Goal: Use online tool/utility: Use online tool/utility

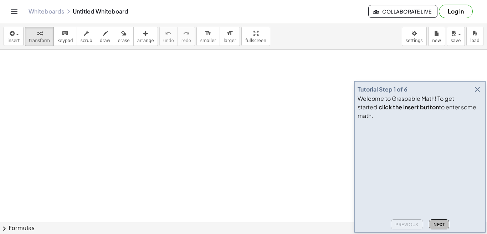
click at [441, 221] on button "Next" at bounding box center [439, 225] width 20 height 10
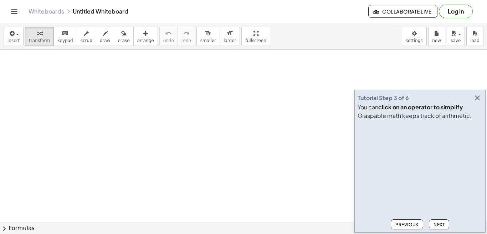
click at [441, 221] on button "Next" at bounding box center [439, 225] width 20 height 10
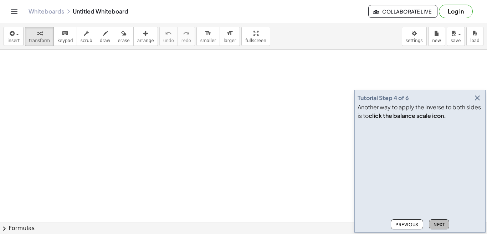
click at [441, 221] on button "Next" at bounding box center [439, 225] width 20 height 10
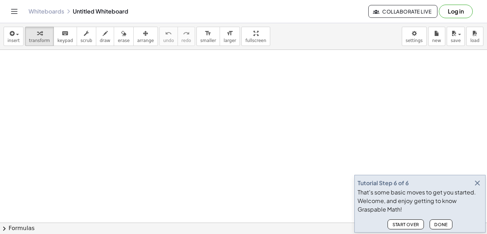
click at [441, 221] on button "Done" at bounding box center [441, 225] width 23 height 10
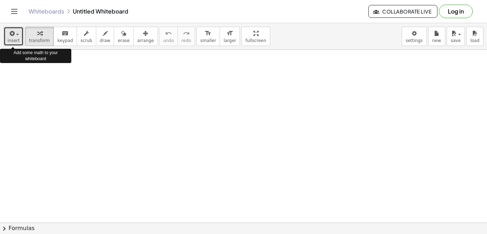
click at [14, 42] on span "insert" at bounding box center [13, 40] width 12 height 5
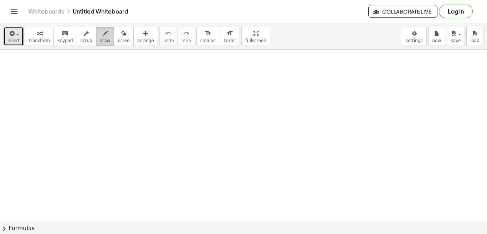
click at [96, 45] on button "draw" at bounding box center [105, 36] width 19 height 19
drag, startPoint x: 69, startPoint y: 75, endPoint x: 68, endPoint y: 101, distance: 25.7
drag, startPoint x: 71, startPoint y: 83, endPoint x: 82, endPoint y: 94, distance: 15.9
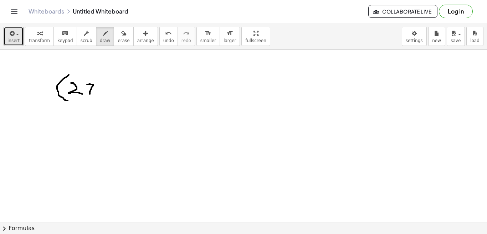
drag, startPoint x: 87, startPoint y: 85, endPoint x: 90, endPoint y: 96, distance: 11.8
drag, startPoint x: 88, startPoint y: 89, endPoint x: 95, endPoint y: 89, distance: 7.1
drag, startPoint x: 99, startPoint y: 85, endPoint x: 100, endPoint y: 97, distance: 11.8
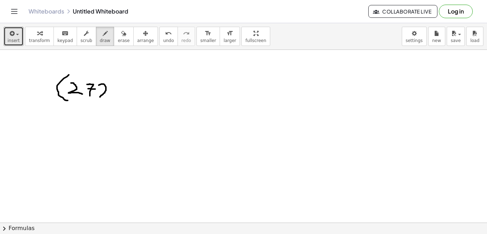
drag, startPoint x: 115, startPoint y: 87, endPoint x: 115, endPoint y: 95, distance: 7.8
drag, startPoint x: 116, startPoint y: 80, endPoint x: 117, endPoint y: 86, distance: 6.8
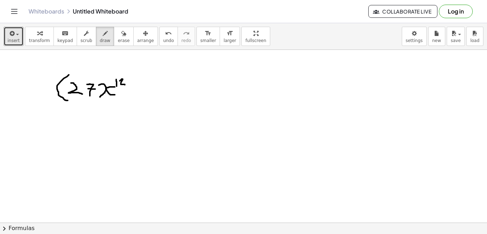
drag, startPoint x: 120, startPoint y: 81, endPoint x: 125, endPoint y: 85, distance: 6.4
drag, startPoint x: 127, startPoint y: 73, endPoint x: 121, endPoint y: 105, distance: 32.3
drag, startPoint x: 137, startPoint y: 68, endPoint x: 136, endPoint y: 73, distance: 5.8
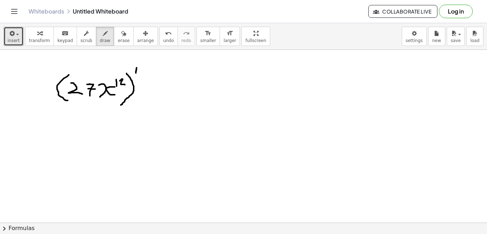
drag, startPoint x: 139, startPoint y: 72, endPoint x: 134, endPoint y: 77, distance: 6.8
drag, startPoint x: 139, startPoint y: 76, endPoint x: 138, endPoint y: 83, distance: 6.9
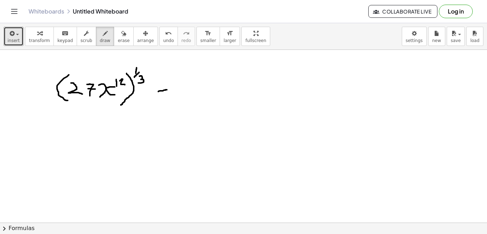
drag, startPoint x: 158, startPoint y: 92, endPoint x: 167, endPoint y: 90, distance: 8.7
drag, startPoint x: 158, startPoint y: 96, endPoint x: 166, endPoint y: 96, distance: 8.2
drag, startPoint x: 181, startPoint y: 83, endPoint x: 190, endPoint y: 98, distance: 17.1
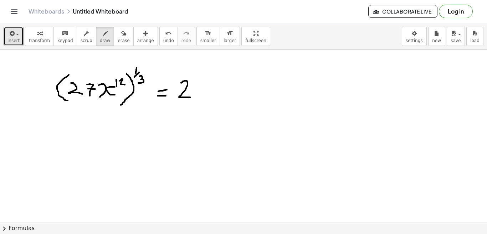
drag, startPoint x: 194, startPoint y: 82, endPoint x: 199, endPoint y: 99, distance: 17.3
drag, startPoint x: 195, startPoint y: 88, endPoint x: 205, endPoint y: 90, distance: 10.0
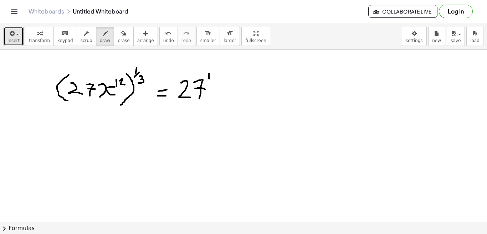
drag, startPoint x: 209, startPoint y: 74, endPoint x: 210, endPoint y: 79, distance: 5.0
drag, startPoint x: 214, startPoint y: 79, endPoint x: 209, endPoint y: 83, distance: 6.6
drag, startPoint x: 212, startPoint y: 83, endPoint x: 212, endPoint y: 90, distance: 6.4
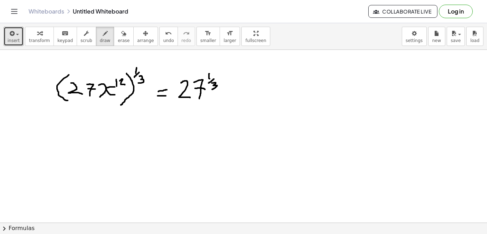
drag, startPoint x: 226, startPoint y: 87, endPoint x: 245, endPoint y: 98, distance: 22.1
drag, startPoint x: 241, startPoint y: 88, endPoint x: 228, endPoint y: 97, distance: 16.5
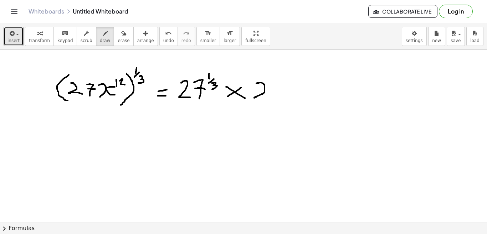
drag, startPoint x: 256, startPoint y: 83, endPoint x: 254, endPoint y: 98, distance: 14.8
drag, startPoint x: 271, startPoint y: 84, endPoint x: 275, endPoint y: 98, distance: 14.9
drag, startPoint x: 274, startPoint y: 78, endPoint x: 275, endPoint y: 85, distance: 6.5
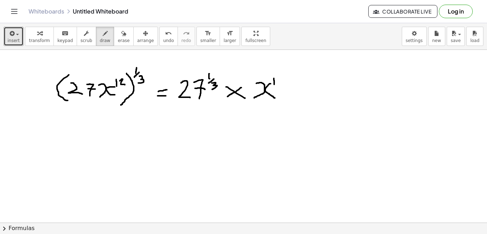
drag, startPoint x: 276, startPoint y: 79, endPoint x: 281, endPoint y: 83, distance: 6.4
drag, startPoint x: 285, startPoint y: 78, endPoint x: 292, endPoint y: 81, distance: 6.9
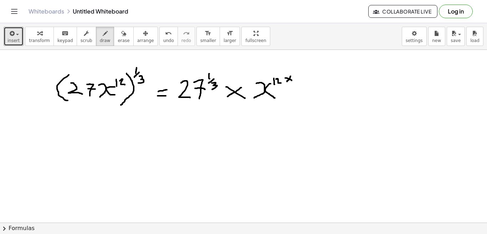
drag, startPoint x: 291, startPoint y: 76, endPoint x: 287, endPoint y: 82, distance: 7.2
drag, startPoint x: 300, startPoint y: 71, endPoint x: 300, endPoint y: 75, distance: 4.3
drag, startPoint x: 303, startPoint y: 76, endPoint x: 297, endPoint y: 79, distance: 6.2
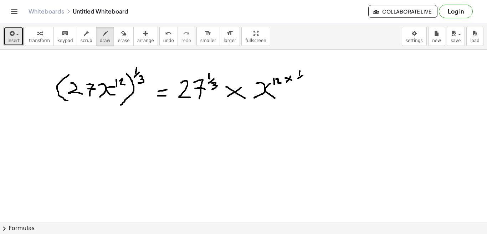
drag, startPoint x: 301, startPoint y: 79, endPoint x: 302, endPoint y: 85, distance: 5.4
drag, startPoint x: 154, startPoint y: 123, endPoint x: 160, endPoint y: 122, distance: 5.8
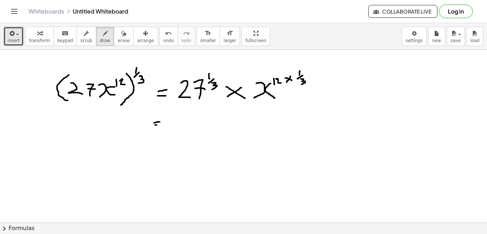
drag, startPoint x: 195, startPoint y: 116, endPoint x: 169, endPoint y: 130, distance: 30.0
drag, startPoint x: 170, startPoint y: 123, endPoint x: 168, endPoint y: 131, distance: 8.0
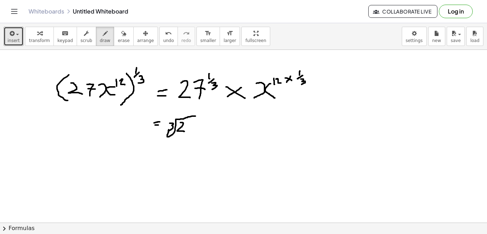
drag, startPoint x: 180, startPoint y: 123, endPoint x: 184, endPoint y: 132, distance: 9.7
drag, startPoint x: 184, startPoint y: 106, endPoint x: 183, endPoint y: 111, distance: 5.4
drag, startPoint x: 187, startPoint y: 121, endPoint x: 189, endPoint y: 134, distance: 12.7
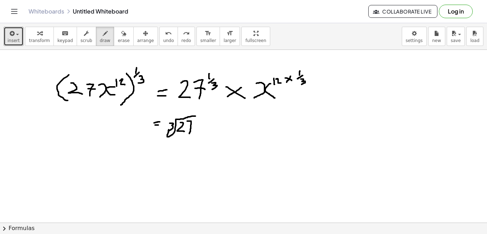
drag, startPoint x: 188, startPoint y: 129, endPoint x: 193, endPoint y: 128, distance: 5.7
drag, startPoint x: 212, startPoint y: 122, endPoint x: 224, endPoint y: 128, distance: 13.4
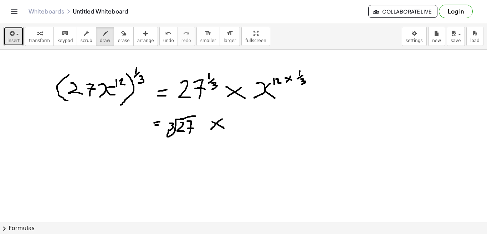
drag, startPoint x: 222, startPoint y: 119, endPoint x: 211, endPoint y: 130, distance: 15.4
drag, startPoint x: 306, startPoint y: 78, endPoint x: 299, endPoint y: 88, distance: 12.5
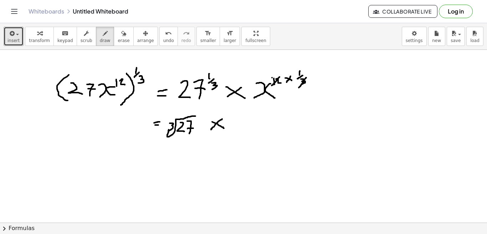
drag, startPoint x: 280, startPoint y: 77, endPoint x: 272, endPoint y: 86, distance: 11.9
drag, startPoint x: 275, startPoint y: 71, endPoint x: 281, endPoint y: 71, distance: 6.1
drag, startPoint x: 278, startPoint y: 68, endPoint x: 278, endPoint y: 74, distance: 5.7
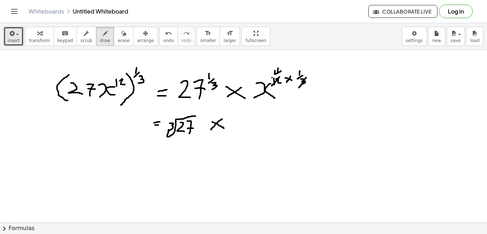
drag, startPoint x: 238, startPoint y: 117, endPoint x: 236, endPoint y: 130, distance: 13.0
drag, startPoint x: 250, startPoint y: 118, endPoint x: 250, endPoint y: 128, distance: 10.7
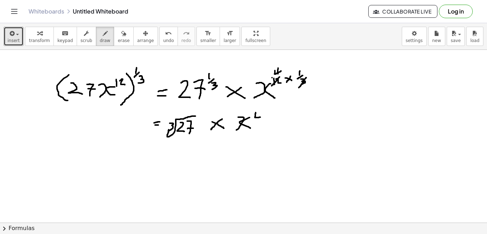
drag, startPoint x: 256, startPoint y: 113, endPoint x: 260, endPoint y: 117, distance: 6.6
drag, startPoint x: 258, startPoint y: 113, endPoint x: 258, endPoint y: 121, distance: 7.2
drag, startPoint x: 150, startPoint y: 151, endPoint x: 158, endPoint y: 151, distance: 7.9
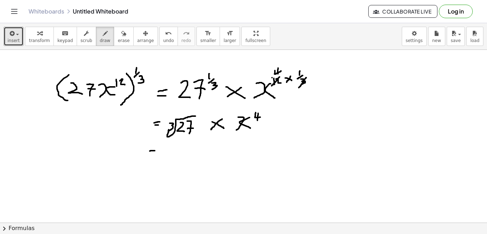
drag, startPoint x: 151, startPoint y: 154, endPoint x: 157, endPoint y: 155, distance: 5.8
drag, startPoint x: 170, startPoint y: 151, endPoint x: 168, endPoint y: 165, distance: 14.7
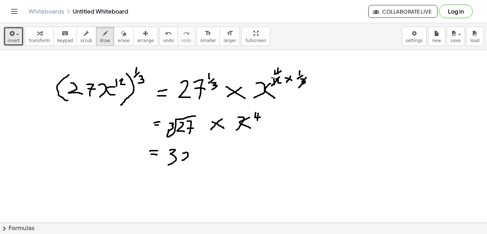
drag, startPoint x: 183, startPoint y: 153, endPoint x: 182, endPoint y: 161, distance: 7.2
drag, startPoint x: 194, startPoint y: 153, endPoint x: 194, endPoint y: 161, distance: 7.1
drag, startPoint x: 197, startPoint y: 149, endPoint x: 206, endPoint y: 153, distance: 9.6
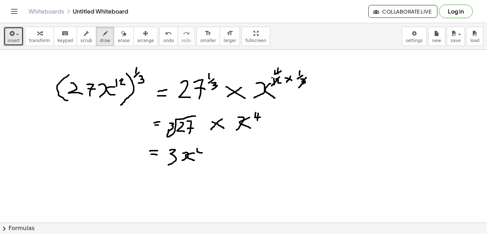
drag, startPoint x: 203, startPoint y: 150, endPoint x: 201, endPoint y: 155, distance: 5.5
drag, startPoint x: 81, startPoint y: 169, endPoint x: 85, endPoint y: 203, distance: 33.7
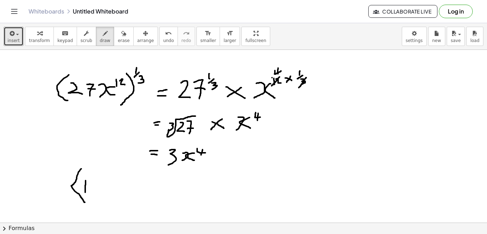
drag, startPoint x: 86, startPoint y: 181, endPoint x: 86, endPoint y: 193, distance: 11.8
drag, startPoint x: 87, startPoint y: 180, endPoint x: 87, endPoint y: 186, distance: 5.7
drag, startPoint x: 95, startPoint y: 175, endPoint x: 97, endPoint y: 185, distance: 9.9
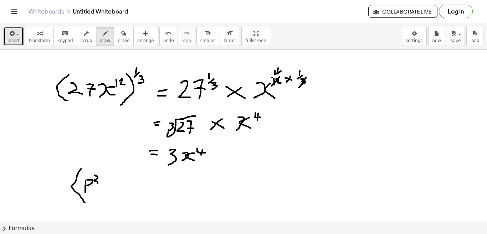
drag, startPoint x: 102, startPoint y: 169, endPoint x: 96, endPoint y: 204, distance: 35.5
drag, startPoint x: 115, startPoint y: 165, endPoint x: 114, endPoint y: 173, distance: 8.6
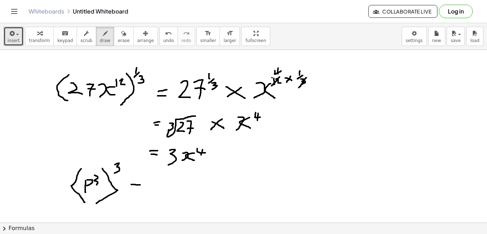
drag, startPoint x: 131, startPoint y: 185, endPoint x: 141, endPoint y: 185, distance: 9.7
drag, startPoint x: 131, startPoint y: 189, endPoint x: 138, endPoint y: 191, distance: 7.3
drag, startPoint x: 155, startPoint y: 179, endPoint x: 155, endPoint y: 197, distance: 17.8
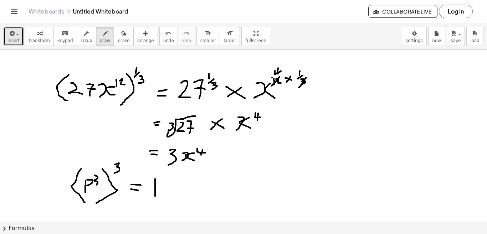
drag, startPoint x: 155, startPoint y: 179, endPoint x: 157, endPoint y: 185, distance: 6.4
drag, startPoint x: 171, startPoint y: 174, endPoint x: 171, endPoint y: 185, distance: 10.7
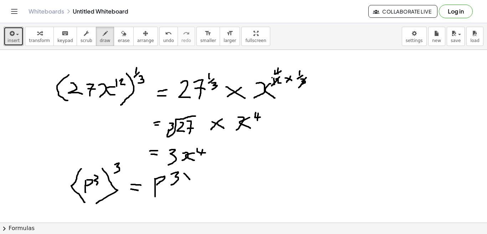
drag, startPoint x: 184, startPoint y: 174, endPoint x: 190, endPoint y: 180, distance: 9.1
drag, startPoint x: 191, startPoint y: 175, endPoint x: 183, endPoint y: 182, distance: 10.8
drag, startPoint x: 195, startPoint y: 171, endPoint x: 197, endPoint y: 180, distance: 9.7
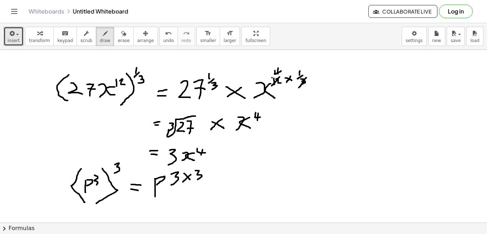
drag, startPoint x: 210, startPoint y: 186, endPoint x: 222, endPoint y: 185, distance: 12.2
drag, startPoint x: 210, startPoint y: 192, endPoint x: 223, endPoint y: 191, distance: 12.9
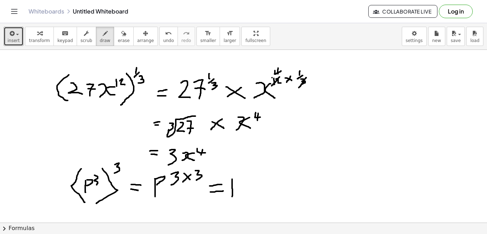
drag, startPoint x: 232, startPoint y: 179, endPoint x: 232, endPoint y: 198, distance: 18.6
drag, startPoint x: 233, startPoint y: 180, endPoint x: 234, endPoint y: 187, distance: 6.5
drag, startPoint x: 247, startPoint y: 171, endPoint x: 248, endPoint y: 179, distance: 8.3
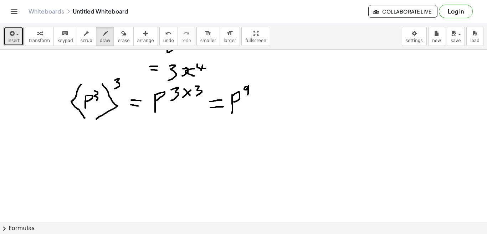
scroll to position [86, 0]
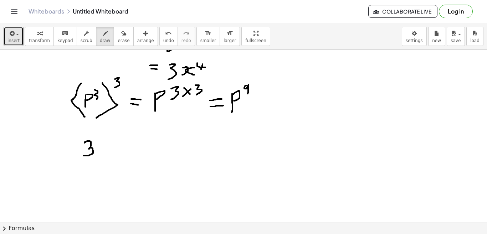
drag, startPoint x: 85, startPoint y: 143, endPoint x: 84, endPoint y: 156, distance: 12.5
click at [83, 156] on div at bounding box center [243, 160] width 487 height 392
drag, startPoint x: 100, startPoint y: 148, endPoint x: 102, endPoint y: 157, distance: 9.2
click at [102, 157] on div at bounding box center [243, 160] width 487 height 392
drag, startPoint x: 104, startPoint y: 143, endPoint x: 111, endPoint y: 146, distance: 8.0
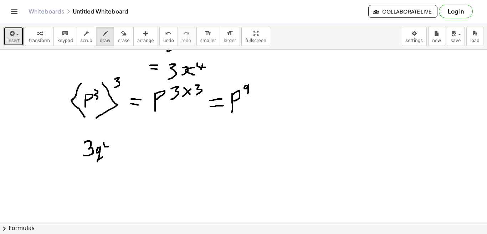
click at [111, 146] on div at bounding box center [243, 160] width 487 height 392
drag, startPoint x: 109, startPoint y: 142, endPoint x: 107, endPoint y: 152, distance: 10.3
click at [107, 152] on div at bounding box center [243, 160] width 487 height 392
drag, startPoint x: 117, startPoint y: 150, endPoint x: 130, endPoint y: 157, distance: 15.0
click at [130, 157] on div at bounding box center [243, 160] width 487 height 392
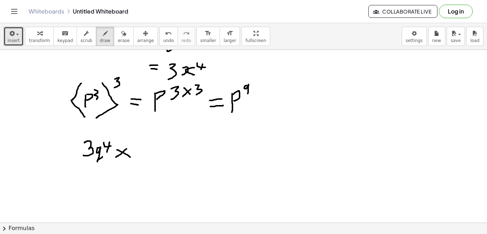
drag, startPoint x: 127, startPoint y: 149, endPoint x: 116, endPoint y: 157, distance: 13.5
click at [116, 157] on div at bounding box center [243, 160] width 487 height 392
drag, startPoint x: 138, startPoint y: 150, endPoint x: 147, endPoint y: 158, distance: 11.9
click at [147, 158] on div at bounding box center [243, 160] width 487 height 392
drag, startPoint x: 152, startPoint y: 150, endPoint x: 158, endPoint y: 157, distance: 8.9
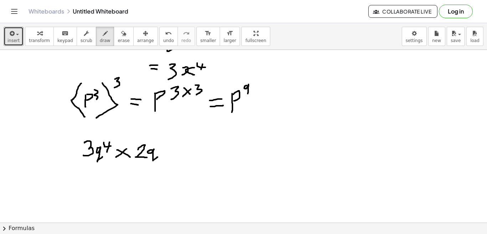
click at [158, 157] on div at bounding box center [243, 160] width 487 height 392
drag, startPoint x: 162, startPoint y: 146, endPoint x: 158, endPoint y: 150, distance: 5.8
click at [158, 150] on div at bounding box center [243, 160] width 487 height 392
drag, startPoint x: 77, startPoint y: 165, endPoint x: 163, endPoint y: 170, distance: 86.4
click at [163, 170] on div at bounding box center [243, 160] width 487 height 392
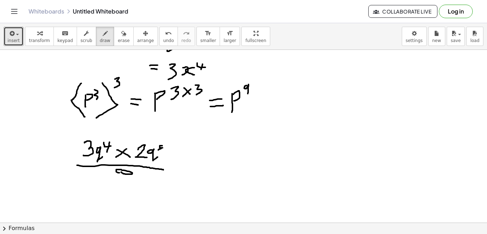
click at [119, 173] on div at bounding box center [243, 160] width 487 height 392
drag, startPoint x: 132, startPoint y: 173, endPoint x: 138, endPoint y: 180, distance: 9.3
click at [138, 180] on div at bounding box center [243, 160] width 487 height 392
drag, startPoint x: 139, startPoint y: 171, endPoint x: 142, endPoint y: 176, distance: 5.3
click at [142, 176] on div at bounding box center [243, 160] width 487 height 392
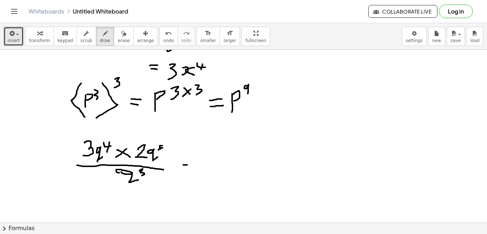
drag, startPoint x: 183, startPoint y: 165, endPoint x: 189, endPoint y: 165, distance: 5.7
click at [189, 165] on div at bounding box center [243, 160] width 487 height 392
drag, startPoint x: 184, startPoint y: 169, endPoint x: 194, endPoint y: 168, distance: 10.4
click at [194, 168] on div at bounding box center [243, 160] width 487 height 392
drag, startPoint x: 208, startPoint y: 149, endPoint x: 209, endPoint y: 159, distance: 10.1
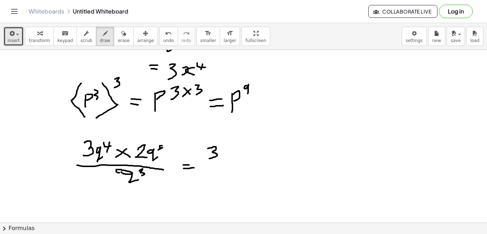
click at [209, 159] on div at bounding box center [243, 160] width 487 height 392
drag, startPoint x: 229, startPoint y: 150, endPoint x: 238, endPoint y: 155, distance: 9.4
click at [238, 155] on div at bounding box center [243, 160] width 487 height 392
drag, startPoint x: 236, startPoint y: 150, endPoint x: 231, endPoint y: 156, distance: 8.1
click at [231, 156] on div at bounding box center [243, 160] width 487 height 392
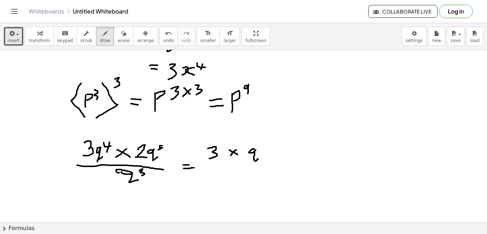
drag, startPoint x: 254, startPoint y: 149, endPoint x: 258, endPoint y: 159, distance: 10.7
click at [258, 159] on div at bounding box center [243, 160] width 487 height 392
drag, startPoint x: 259, startPoint y: 147, endPoint x: 263, endPoint y: 150, distance: 5.8
click at [263, 150] on div at bounding box center [243, 160] width 487 height 392
drag, startPoint x: 261, startPoint y: 146, endPoint x: 261, endPoint y: 151, distance: 4.7
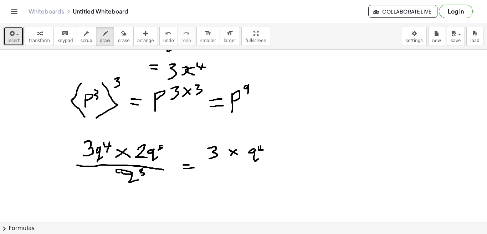
click at [261, 151] on div at bounding box center [243, 160] width 487 height 392
drag, startPoint x: 269, startPoint y: 153, endPoint x: 277, endPoint y: 158, distance: 9.0
click at [277, 158] on div at bounding box center [243, 160] width 487 height 392
drag, startPoint x: 276, startPoint y: 152, endPoint x: 271, endPoint y: 158, distance: 7.9
click at [271, 158] on div at bounding box center [243, 160] width 487 height 392
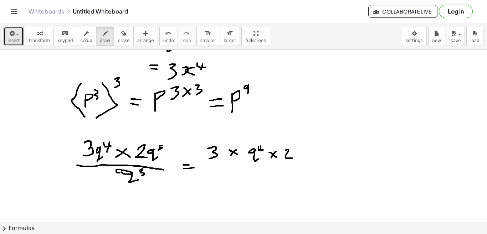
drag, startPoint x: 286, startPoint y: 151, endPoint x: 293, endPoint y: 158, distance: 10.6
click at [293, 158] on div at bounding box center [243, 160] width 487 height 392
drag, startPoint x: 298, startPoint y: 151, endPoint x: 303, endPoint y: 156, distance: 7.1
click at [303, 156] on div at bounding box center [243, 160] width 487 height 392
drag, startPoint x: 302, startPoint y: 152, endPoint x: 296, endPoint y: 157, distance: 8.1
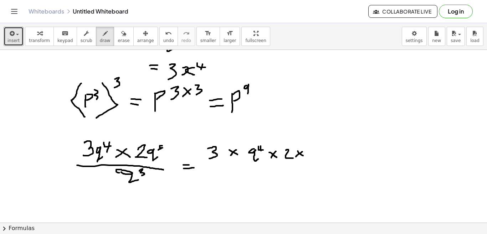
click at [296, 157] on div at bounding box center [243, 160] width 487 height 392
drag, startPoint x: 317, startPoint y: 151, endPoint x: 326, endPoint y: 160, distance: 12.4
click at [326, 160] on div at bounding box center [243, 160] width 487 height 392
drag, startPoint x: 328, startPoint y: 146, endPoint x: 327, endPoint y: 153, distance: 7.4
click at [327, 153] on div at bounding box center [243, 160] width 487 height 392
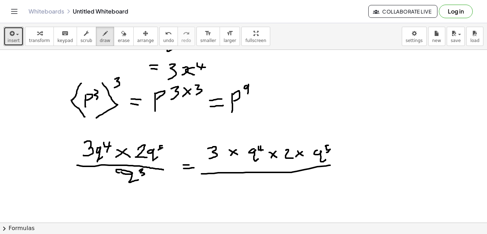
drag, startPoint x: 330, startPoint y: 165, endPoint x: 202, endPoint y: 174, distance: 129.0
click at [202, 174] on div at bounding box center [243, 160] width 487 height 392
drag, startPoint x: 248, startPoint y: 181, endPoint x: 253, endPoint y: 195, distance: 15.2
click at [253, 195] on div at bounding box center [243, 160] width 487 height 392
drag, startPoint x: 259, startPoint y: 184, endPoint x: 270, endPoint y: 190, distance: 12.2
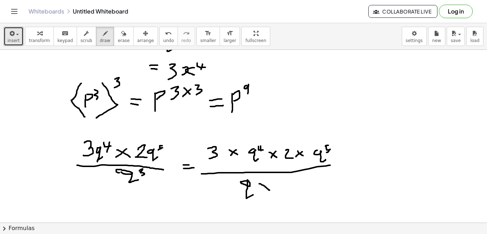
click at [270, 190] on div at bounding box center [243, 160] width 487 height 392
drag, startPoint x: 269, startPoint y: 185, endPoint x: 261, endPoint y: 191, distance: 10.2
click at [261, 191] on div at bounding box center [243, 160] width 487 height 392
drag, startPoint x: 281, startPoint y: 182, endPoint x: 288, endPoint y: 192, distance: 12.3
click at [288, 192] on div at bounding box center [243, 160] width 487 height 392
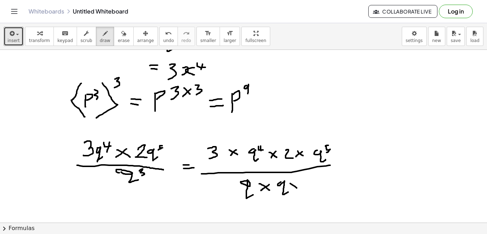
drag, startPoint x: 290, startPoint y: 184, endPoint x: 299, endPoint y: 190, distance: 10.8
click at [299, 190] on div at bounding box center [243, 160] width 487 height 392
drag, startPoint x: 298, startPoint y: 184, endPoint x: 291, endPoint y: 192, distance: 9.8
click at [291, 192] on div at bounding box center [243, 160] width 487 height 392
drag, startPoint x: 310, startPoint y: 184, endPoint x: 314, endPoint y: 196, distance: 11.9
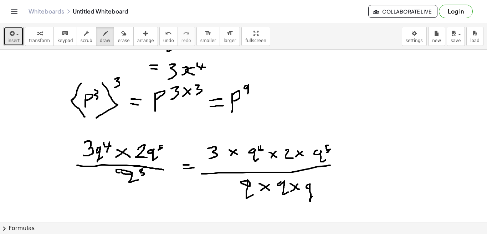
click at [314, 196] on div at bounding box center [243, 160] width 487 height 392
click at [345, 167] on div at bounding box center [243, 160] width 487 height 392
drag, startPoint x: 341, startPoint y: 173, endPoint x: 346, endPoint y: 174, distance: 4.4
click at [346, 174] on div at bounding box center [243, 160] width 487 height 392
drag, startPoint x: 358, startPoint y: 156, endPoint x: 358, endPoint y: 165, distance: 8.9
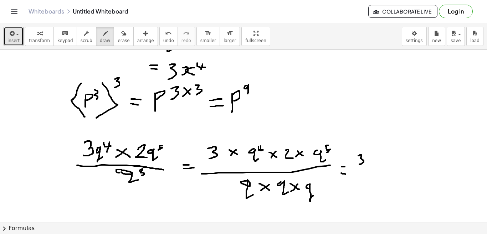
click at [358, 165] on div at bounding box center [243, 160] width 487 height 392
drag, startPoint x: 371, startPoint y: 155, endPoint x: 377, endPoint y: 159, distance: 7.8
click at [377, 159] on div at bounding box center [243, 160] width 487 height 392
drag, startPoint x: 375, startPoint y: 153, endPoint x: 372, endPoint y: 160, distance: 7.4
click at [372, 160] on div at bounding box center [243, 160] width 487 height 392
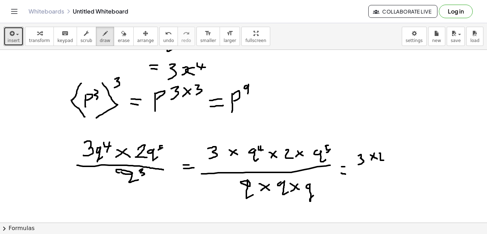
drag, startPoint x: 380, startPoint y: 153, endPoint x: 384, endPoint y: 161, distance: 8.3
click at [384, 161] on div at bounding box center [243, 160] width 487 height 392
drag, startPoint x: 390, startPoint y: 155, endPoint x: 397, endPoint y: 158, distance: 7.7
click at [397, 158] on div at bounding box center [243, 160] width 487 height 392
drag, startPoint x: 397, startPoint y: 153, endPoint x: 392, endPoint y: 158, distance: 6.6
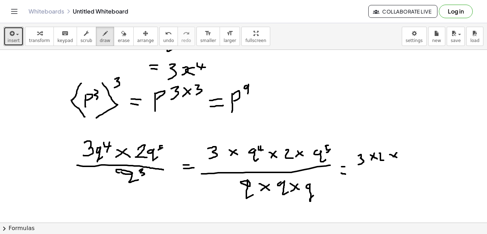
click at [392, 158] on div at bounding box center [243, 160] width 487 height 392
drag, startPoint x: 406, startPoint y: 153, endPoint x: 413, endPoint y: 162, distance: 11.4
click at [413, 162] on div at bounding box center [243, 160] width 487 height 392
drag, startPoint x: 414, startPoint y: 150, endPoint x: 420, endPoint y: 152, distance: 6.4
click at [420, 152] on div at bounding box center [243, 160] width 487 height 392
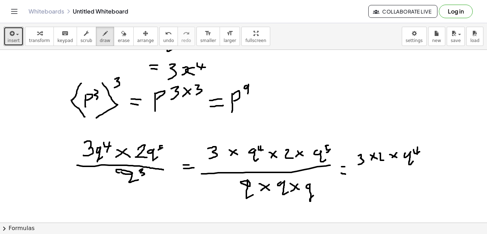
drag, startPoint x: 418, startPoint y: 147, endPoint x: 417, endPoint y: 155, distance: 7.5
click at [417, 155] on div at bounding box center [243, 160] width 487 height 392
drag, startPoint x: 422, startPoint y: 156, endPoint x: 426, endPoint y: 161, distance: 7.1
click at [426, 161] on div at bounding box center [243, 160] width 487 height 392
drag, startPoint x: 427, startPoint y: 157, endPoint x: 416, endPoint y: 164, distance: 13.2
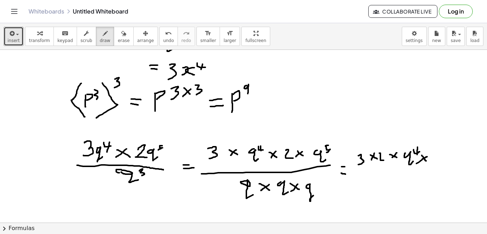
click at [416, 164] on div at bounding box center [243, 160] width 487 height 392
drag, startPoint x: 434, startPoint y: 152, endPoint x: 439, endPoint y: 159, distance: 9.1
click at [439, 159] on div at bounding box center [243, 160] width 487 height 392
drag, startPoint x: 444, startPoint y: 148, endPoint x: 444, endPoint y: 153, distance: 5.0
click at [444, 153] on div at bounding box center [243, 160] width 487 height 392
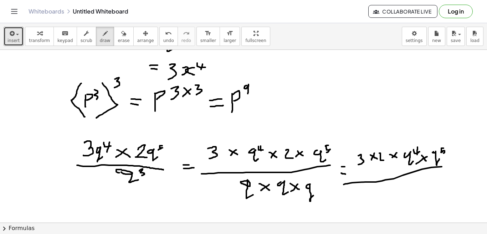
drag, startPoint x: 442, startPoint y: 167, endPoint x: 343, endPoint y: 185, distance: 100.7
click at [343, 185] on div at bounding box center [243, 160] width 487 height 392
drag, startPoint x: 388, startPoint y: 188, endPoint x: 392, endPoint y: 196, distance: 8.6
click at [392, 196] on div at bounding box center [243, 160] width 487 height 392
drag, startPoint x: 391, startPoint y: 189, endPoint x: 400, endPoint y: 193, distance: 9.7
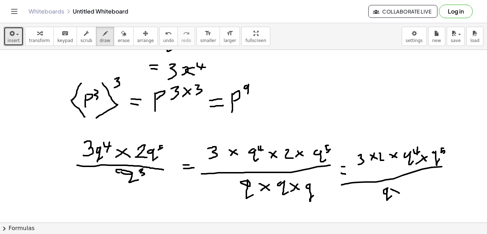
click at [400, 193] on div at bounding box center [243, 160] width 487 height 392
drag, startPoint x: 397, startPoint y: 189, endPoint x: 395, endPoint y: 195, distance: 7.0
click at [395, 195] on div at bounding box center [243, 160] width 487 height 392
drag, startPoint x: 407, startPoint y: 188, endPoint x: 414, endPoint y: 193, distance: 8.2
click at [414, 193] on div at bounding box center [243, 160] width 487 height 392
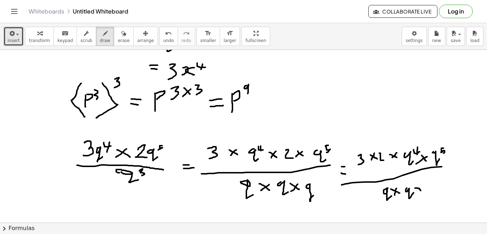
drag, startPoint x: 415, startPoint y: 188, endPoint x: 422, endPoint y: 191, distance: 7.0
click at [422, 191] on div at bounding box center [243, 160] width 487 height 392
drag, startPoint x: 422, startPoint y: 185, endPoint x: 417, endPoint y: 194, distance: 9.6
click at [417, 194] on div at bounding box center [243, 160] width 487 height 392
drag, startPoint x: 431, startPoint y: 186, endPoint x: 435, endPoint y: 193, distance: 7.9
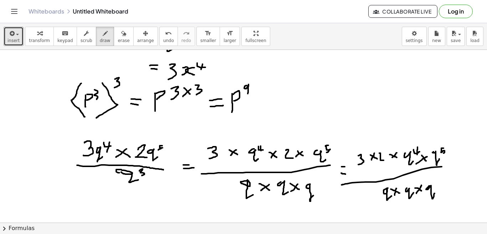
click at [435, 193] on div at bounding box center [243, 160] width 487 height 392
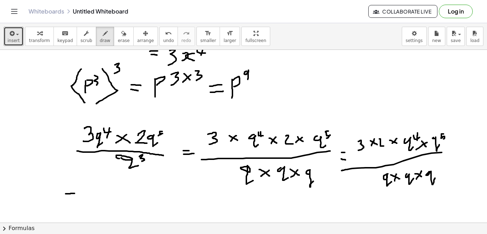
drag, startPoint x: 66, startPoint y: 194, endPoint x: 75, endPoint y: 194, distance: 8.9
click at [75, 194] on div at bounding box center [243, 146] width 487 height 392
drag, startPoint x: 67, startPoint y: 198, endPoint x: 76, endPoint y: 198, distance: 9.3
click at [76, 198] on div at bounding box center [243, 146] width 487 height 392
drag, startPoint x: 100, startPoint y: 191, endPoint x: 95, endPoint y: 196, distance: 7.8
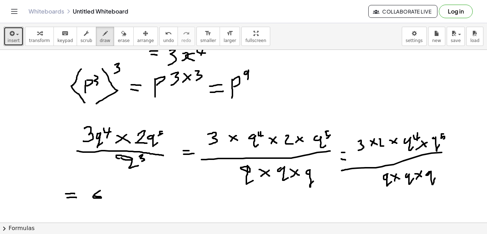
click at [95, 196] on div at bounding box center [243, 146] width 487 height 392
drag, startPoint x: 106, startPoint y: 193, endPoint x: 115, endPoint y: 199, distance: 11.2
click at [115, 199] on div at bounding box center [243, 146] width 487 height 392
drag, startPoint x: 113, startPoint y: 194, endPoint x: 107, endPoint y: 200, distance: 9.1
click at [107, 200] on div at bounding box center [243, 146] width 487 height 392
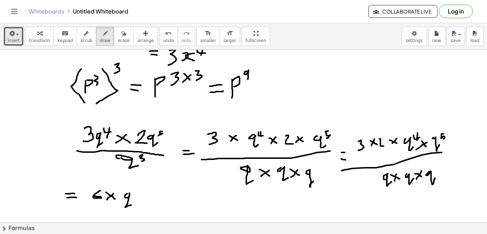
drag, startPoint x: 127, startPoint y: 194, endPoint x: 131, endPoint y: 205, distance: 12.1
click at [131, 205] on div at bounding box center [243, 146] width 487 height 392
drag, startPoint x: 133, startPoint y: 191, endPoint x: 138, endPoint y: 194, distance: 5.4
click at [138, 194] on div at bounding box center [243, 146] width 487 height 392
drag, startPoint x: 137, startPoint y: 190, endPoint x: 137, endPoint y: 197, distance: 6.8
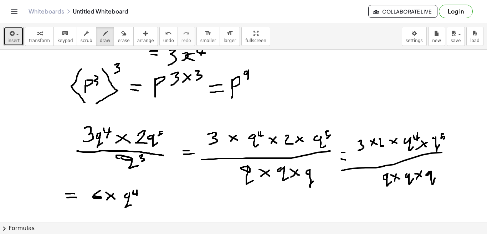
click at [137, 197] on div at bounding box center [243, 146] width 487 height 392
drag, startPoint x: 142, startPoint y: 193, endPoint x: 146, endPoint y: 194, distance: 3.9
click at [146, 194] on div at bounding box center [243, 146] width 487 height 392
drag, startPoint x: 144, startPoint y: 191, endPoint x: 144, endPoint y: 197, distance: 5.8
click at [144, 196] on div at bounding box center [243, 146] width 487 height 392
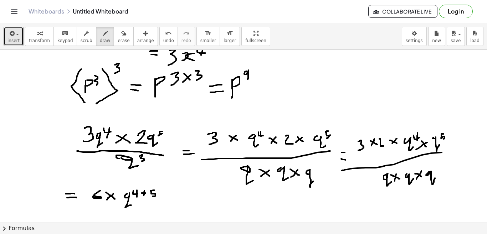
drag, startPoint x: 154, startPoint y: 190, endPoint x: 152, endPoint y: 197, distance: 6.4
click at [152, 197] on div at bounding box center [243, 146] width 487 height 392
drag, startPoint x: 161, startPoint y: 207, endPoint x: 78, endPoint y: 217, distance: 83.0
click at [78, 217] on div at bounding box center [243, 146] width 487 height 392
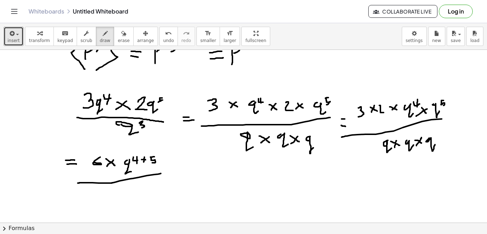
scroll to position [143, 0]
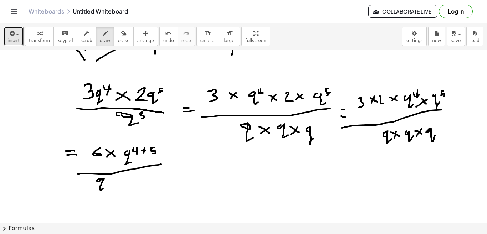
drag, startPoint x: 102, startPoint y: 179, endPoint x: 103, endPoint y: 189, distance: 9.3
click at [103, 189] on div at bounding box center [243, 103] width 487 height 392
drag, startPoint x: 111, startPoint y: 182, endPoint x: 116, endPoint y: 185, distance: 5.6
click at [116, 185] on div at bounding box center [243, 103] width 487 height 392
drag, startPoint x: 114, startPoint y: 180, endPoint x: 110, endPoint y: 187, distance: 7.8
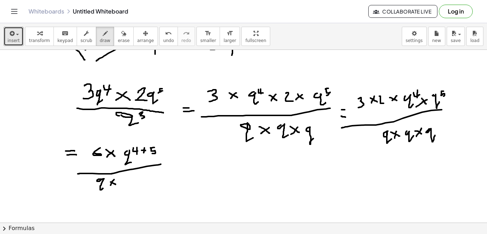
click at [110, 187] on div at bounding box center [243, 103] width 487 height 392
drag, startPoint x: 125, startPoint y: 181, endPoint x: 133, endPoint y: 187, distance: 9.7
click at [133, 187] on div at bounding box center [243, 103] width 487 height 392
drag, startPoint x: 108, startPoint y: 177, endPoint x: 109, endPoint y: 183, distance: 5.8
click at [109, 183] on div at bounding box center [243, 103] width 487 height 392
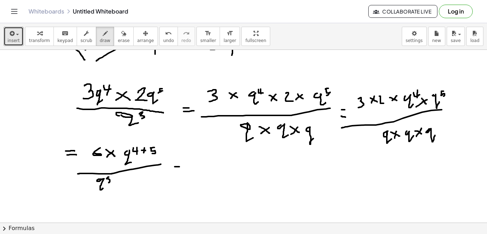
drag, startPoint x: 175, startPoint y: 167, endPoint x: 180, endPoint y: 167, distance: 5.4
click at [180, 167] on div at bounding box center [243, 103] width 487 height 392
click at [180, 170] on div at bounding box center [243, 103] width 487 height 392
drag, startPoint x: 204, startPoint y: 161, endPoint x: 201, endPoint y: 166, distance: 5.9
click at [201, 166] on div at bounding box center [243, 103] width 487 height 392
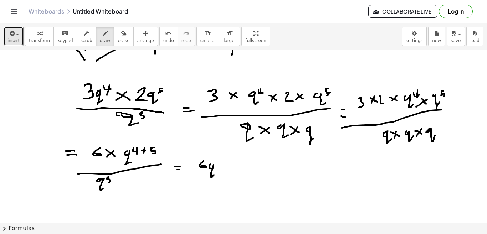
drag, startPoint x: 211, startPoint y: 164, endPoint x: 215, endPoint y: 175, distance: 11.4
click at [214, 175] on div at bounding box center [243, 103] width 487 height 392
drag, startPoint x: 219, startPoint y: 160, endPoint x: 221, endPoint y: 167, distance: 6.9
click at [221, 167] on div at bounding box center [243, 103] width 487 height 392
drag, startPoint x: 228, startPoint y: 181, endPoint x: 197, endPoint y: 182, distance: 31.0
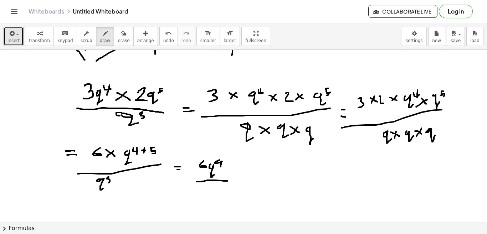
click at [197, 182] on div at bounding box center [243, 103] width 487 height 392
drag, startPoint x: 207, startPoint y: 184, endPoint x: 210, endPoint y: 192, distance: 9.1
click at [210, 192] on div at bounding box center [243, 103] width 487 height 392
drag, startPoint x: 210, startPoint y: 183, endPoint x: 211, endPoint y: 187, distance: 4.4
click at [211, 187] on div at bounding box center [243, 103] width 487 height 392
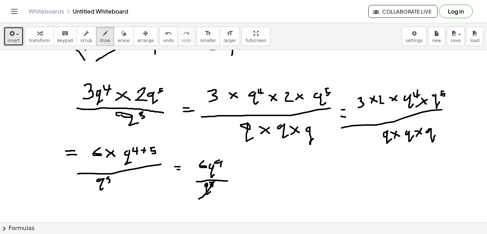
drag, startPoint x: 215, startPoint y: 180, endPoint x: 199, endPoint y: 199, distance: 25.3
click at [199, 199] on div at bounding box center [243, 103] width 487 height 392
drag, startPoint x: 220, startPoint y: 158, endPoint x: 215, endPoint y: 169, distance: 12.1
click at [215, 169] on div at bounding box center [243, 103] width 487 height 392
drag, startPoint x: 229, startPoint y: 158, endPoint x: 227, endPoint y: 162, distance: 4.0
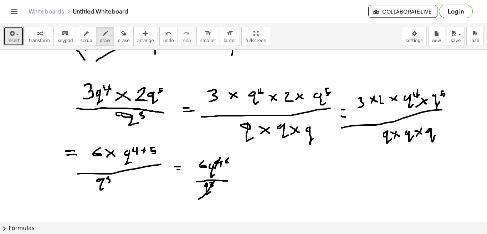
click at [227, 162] on div at bounding box center [243, 103] width 487 height 392
drag, startPoint x: 238, startPoint y: 179, endPoint x: 243, endPoint y: 178, distance: 5.0
click at [243, 178] on div at bounding box center [243, 103] width 487 height 392
drag, startPoint x: 238, startPoint y: 183, endPoint x: 241, endPoint y: 184, distance: 3.6
click at [241, 184] on div at bounding box center [243, 103] width 487 height 392
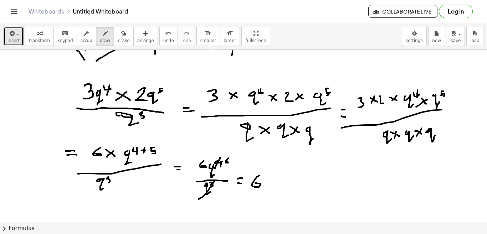
drag, startPoint x: 259, startPoint y: 176, endPoint x: 255, endPoint y: 183, distance: 8.6
click at [255, 183] on div at bounding box center [243, 103] width 487 height 392
drag, startPoint x: 271, startPoint y: 180, endPoint x: 274, endPoint y: 192, distance: 11.8
click at [274, 192] on div at bounding box center [243, 103] width 487 height 392
drag, startPoint x: 277, startPoint y: 176, endPoint x: 274, endPoint y: 179, distance: 4.4
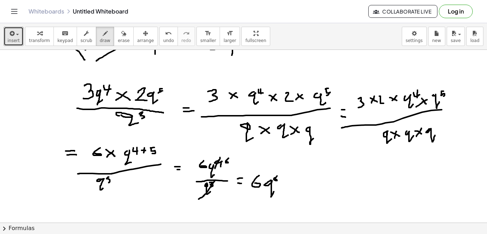
click at [274, 179] on div at bounding box center [243, 103] width 487 height 392
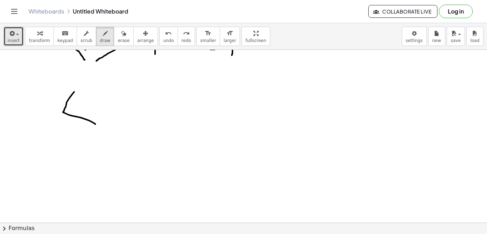
drag, startPoint x: 74, startPoint y: 92, endPoint x: 95, endPoint y: 124, distance: 38.7
click at [95, 124] on div at bounding box center [243, 103] width 487 height 392
drag, startPoint x: 90, startPoint y: 100, endPoint x: 99, endPoint y: 109, distance: 12.6
click at [99, 109] on div at bounding box center [243, 103] width 487 height 392
drag, startPoint x: 96, startPoint y: 96, endPoint x: 93, endPoint y: 114, distance: 18.7
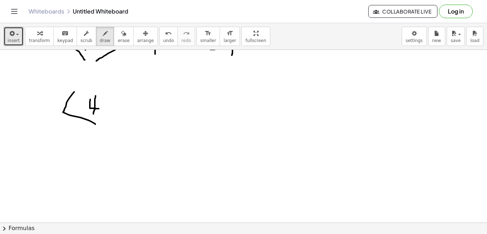
click at [93, 114] on div at bounding box center [243, 103] width 487 height 392
drag, startPoint x: 104, startPoint y: 102, endPoint x: 103, endPoint y: 113, distance: 11.5
click at [103, 113] on div at bounding box center [243, 103] width 487 height 392
drag, startPoint x: 105, startPoint y: 101, endPoint x: 105, endPoint y: 105, distance: 3.9
click at [105, 105] on div at bounding box center [243, 103] width 487 height 392
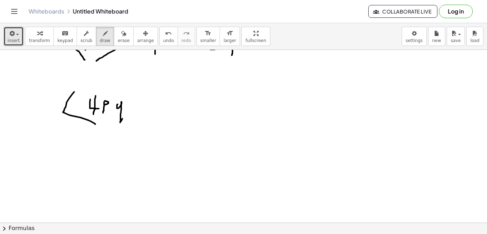
drag, startPoint x: 118, startPoint y: 105, endPoint x: 123, endPoint y: 119, distance: 15.1
click at [123, 119] on div at bounding box center [243, 103] width 487 height 392
drag, startPoint x: 125, startPoint y: 100, endPoint x: 130, endPoint y: 107, distance: 8.7
click at [130, 107] on div at bounding box center [243, 103] width 487 height 392
drag, startPoint x: 143, startPoint y: 81, endPoint x: 130, endPoint y: 142, distance: 63.2
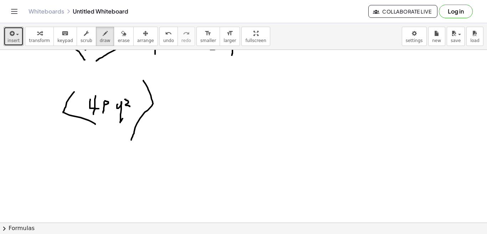
click at [130, 142] on div at bounding box center [243, 103] width 487 height 392
drag, startPoint x: 157, startPoint y: 82, endPoint x: 159, endPoint y: 93, distance: 11.1
click at [159, 93] on div at bounding box center [243, 103] width 487 height 392
drag, startPoint x: 181, startPoint y: 107, endPoint x: 196, endPoint y: 104, distance: 15.5
click at [196, 104] on div at bounding box center [243, 103] width 487 height 392
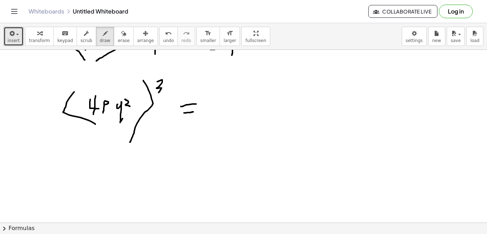
drag, startPoint x: 184, startPoint y: 113, endPoint x: 193, endPoint y: 112, distance: 9.3
click at [193, 112] on div at bounding box center [243, 103] width 487 height 392
drag, startPoint x: 203, startPoint y: 100, endPoint x: 222, endPoint y: 112, distance: 22.7
click at [222, 112] on div at bounding box center [243, 103] width 487 height 392
drag, startPoint x: 215, startPoint y: 98, endPoint x: 210, endPoint y: 121, distance: 24.0
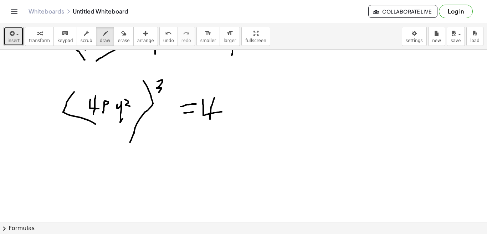
click at [210, 121] on div at bounding box center [243, 103] width 487 height 392
drag, startPoint x: 219, startPoint y: 84, endPoint x: 222, endPoint y: 93, distance: 9.4
click at [222, 93] on div at bounding box center [243, 103] width 487 height 392
drag, startPoint x: 239, startPoint y: 103, endPoint x: 234, endPoint y: 108, distance: 6.9
click at [235, 108] on div at bounding box center [243, 103] width 487 height 392
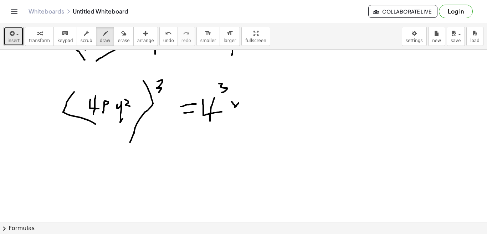
drag, startPoint x: 231, startPoint y: 102, endPoint x: 239, endPoint y: 111, distance: 11.6
click at [239, 111] on div at bounding box center [243, 103] width 487 height 392
drag, startPoint x: 248, startPoint y: 100, endPoint x: 248, endPoint y: 121, distance: 21.8
click at [248, 121] on div at bounding box center [243, 103] width 487 height 392
drag, startPoint x: 249, startPoint y: 100, endPoint x: 248, endPoint y: 107, distance: 7.2
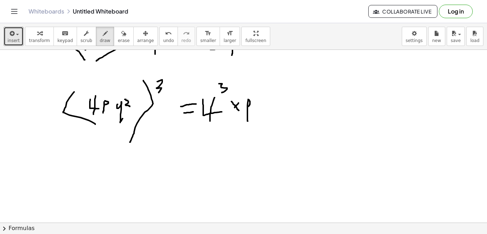
click at [248, 107] on div at bounding box center [243, 103] width 487 height 392
drag, startPoint x: 253, startPoint y: 92, endPoint x: 255, endPoint y: 101, distance: 9.5
click at [255, 101] on div at bounding box center [243, 103] width 487 height 392
drag, startPoint x: 259, startPoint y: 107, endPoint x: 266, endPoint y: 114, distance: 10.3
click at [266, 114] on div at bounding box center [243, 103] width 487 height 392
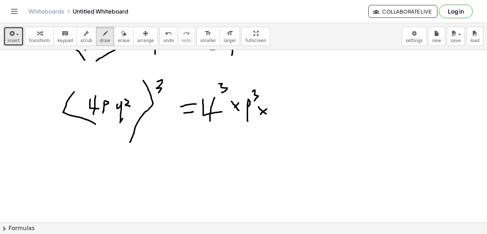
drag, startPoint x: 267, startPoint y: 109, endPoint x: 261, endPoint y: 115, distance: 8.3
click at [261, 115] on div at bounding box center [243, 103] width 487 height 392
drag, startPoint x: 278, startPoint y: 107, endPoint x: 285, endPoint y: 122, distance: 16.1
click at [285, 122] on div at bounding box center [243, 103] width 487 height 392
drag, startPoint x: 284, startPoint y: 102, endPoint x: 290, endPoint y: 106, distance: 6.9
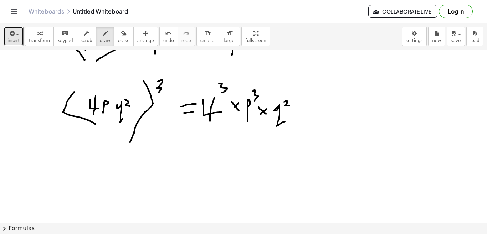
click at [290, 106] on div at bounding box center [243, 103] width 487 height 392
drag, startPoint x: 293, startPoint y: 101, endPoint x: 298, endPoint y: 106, distance: 7.1
click at [298, 106] on div at bounding box center [243, 103] width 487 height 392
drag, startPoint x: 298, startPoint y: 101, endPoint x: 292, endPoint y: 108, distance: 9.4
click at [292, 107] on div at bounding box center [243, 103] width 487 height 392
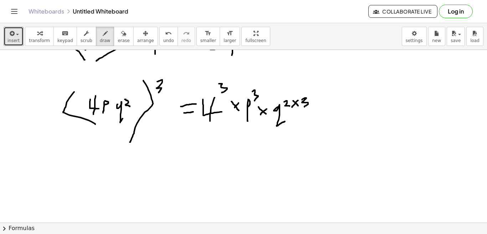
drag, startPoint x: 302, startPoint y: 100, endPoint x: 304, endPoint y: 107, distance: 7.4
click at [304, 107] on div at bounding box center [243, 103] width 487 height 392
drag, startPoint x: 178, startPoint y: 151, endPoint x: 187, endPoint y: 148, distance: 8.8
click at [187, 148] on div at bounding box center [243, 103] width 487 height 392
drag, startPoint x: 184, startPoint y: 152, endPoint x: 187, endPoint y: 150, distance: 3.8
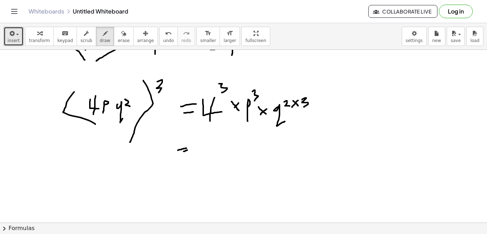
click at [187, 150] on div at bounding box center [243, 103] width 487 height 392
drag, startPoint x: 214, startPoint y: 141, endPoint x: 205, endPoint y: 148, distance: 12.2
click at [205, 148] on div at bounding box center [243, 103] width 487 height 392
drag, startPoint x: 218, startPoint y: 142, endPoint x: 229, endPoint y: 142, distance: 11.8
click at [229, 142] on div at bounding box center [243, 103] width 487 height 392
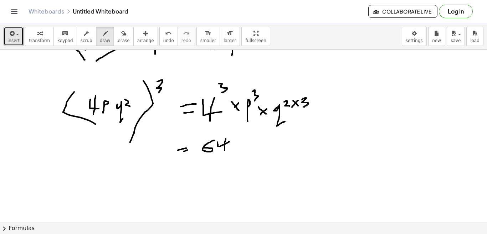
drag, startPoint x: 226, startPoint y: 139, endPoint x: 225, endPoint y: 151, distance: 11.5
click at [225, 151] on div at bounding box center [243, 103] width 487 height 392
drag, startPoint x: 234, startPoint y: 141, endPoint x: 241, endPoint y: 144, distance: 8.0
click at [240, 144] on div at bounding box center [243, 103] width 487 height 392
drag, startPoint x: 237, startPoint y: 139, endPoint x: 230, endPoint y: 146, distance: 9.6
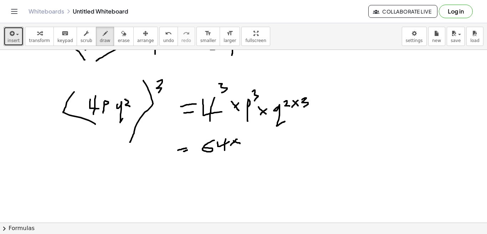
click at [230, 146] on div at bounding box center [243, 103] width 487 height 392
drag, startPoint x: 233, startPoint y: 143, endPoint x: 228, endPoint y: 161, distance: 19.0
click at [228, 161] on div at bounding box center [243, 103] width 487 height 392
drag, startPoint x: 235, startPoint y: 142, endPoint x: 233, endPoint y: 149, distance: 8.1
click at [233, 149] on div at bounding box center [243, 103] width 487 height 392
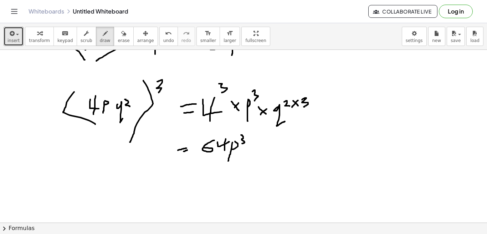
drag, startPoint x: 241, startPoint y: 135, endPoint x: 242, endPoint y: 144, distance: 9.0
click at [242, 144] on div at bounding box center [243, 103] width 487 height 392
drag, startPoint x: 250, startPoint y: 146, endPoint x: 255, endPoint y: 154, distance: 9.4
click at [255, 154] on div at bounding box center [243, 103] width 487 height 392
drag, startPoint x: 261, startPoint y: 138, endPoint x: 258, endPoint y: 142, distance: 4.7
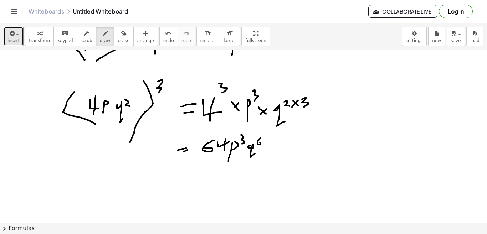
click at [258, 142] on div at bounding box center [243, 103] width 487 height 392
drag, startPoint x: 212, startPoint y: 167, endPoint x: 260, endPoint y: 161, distance: 48.5
click at [260, 161] on div at bounding box center [243, 103] width 487 height 392
drag, startPoint x: 226, startPoint y: 172, endPoint x: 275, endPoint y: 161, distance: 50.6
click at [275, 161] on div at bounding box center [243, 103] width 487 height 392
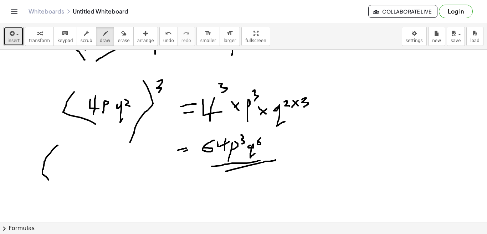
drag, startPoint x: 58, startPoint y: 146, endPoint x: 49, endPoint y: 180, distance: 35.8
click at [49, 180] on div at bounding box center [243, 103] width 487 height 392
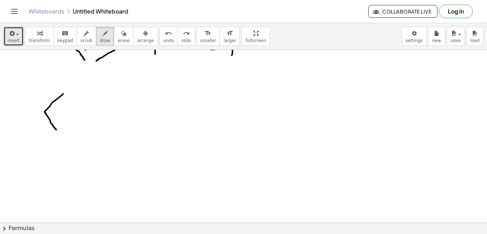
drag, startPoint x: 63, startPoint y: 94, endPoint x: 57, endPoint y: 130, distance: 36.5
click at [57, 130] on div at bounding box center [243, 103] width 487 height 392
drag, startPoint x: 73, startPoint y: 106, endPoint x: 69, endPoint y: 121, distance: 16.3
click at [69, 121] on div at bounding box center [243, 103] width 487 height 392
drag, startPoint x: 82, startPoint y: 111, endPoint x: 76, endPoint y: 118, distance: 9.4
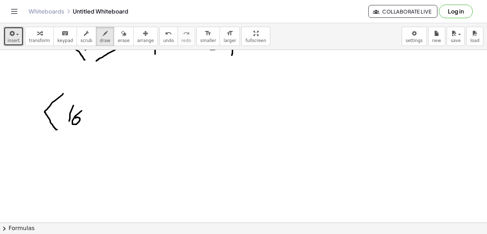
click at [76, 118] on div at bounding box center [243, 103] width 487 height 392
drag, startPoint x: 89, startPoint y: 113, endPoint x: 87, endPoint y: 123, distance: 10.9
click at [87, 123] on div at bounding box center [243, 103] width 487 height 392
drag, startPoint x: 100, startPoint y: 113, endPoint x: 102, endPoint y: 123, distance: 9.9
click at [102, 123] on div at bounding box center [243, 103] width 487 height 392
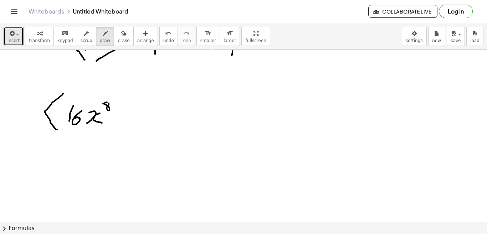
click at [109, 100] on div at bounding box center [243, 103] width 487 height 392
drag, startPoint x: 116, startPoint y: 95, endPoint x: 93, endPoint y: 146, distance: 55.9
click at [93, 146] on div at bounding box center [243, 103] width 487 height 392
drag, startPoint x: 122, startPoint y: 91, endPoint x: 126, endPoint y: 91, distance: 4.3
click at [126, 91] on div at bounding box center [243, 103] width 487 height 392
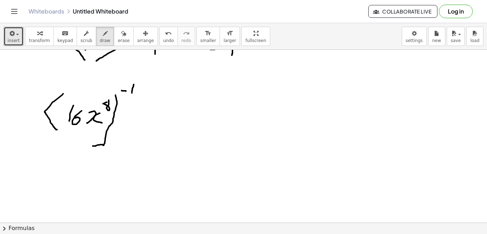
drag, startPoint x: 134, startPoint y: 85, endPoint x: 133, endPoint y: 94, distance: 9.3
click at [132, 94] on div at bounding box center [243, 103] width 487 height 392
drag, startPoint x: 138, startPoint y: 93, endPoint x: 126, endPoint y: 99, distance: 12.6
click at [126, 99] on div at bounding box center [243, 103] width 487 height 392
drag, startPoint x: 131, startPoint y: 99, endPoint x: 142, endPoint y: 100, distance: 10.7
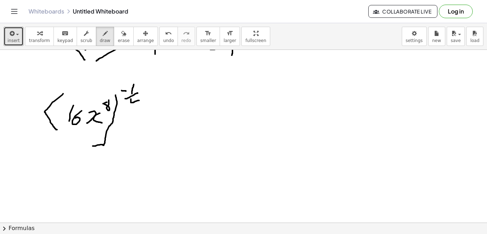
click at [142, 100] on div at bounding box center [243, 103] width 487 height 392
drag, startPoint x: 136, startPoint y: 98, endPoint x: 136, endPoint y: 105, distance: 6.4
click at [136, 105] on div at bounding box center [243, 103] width 487 height 392
drag, startPoint x: 168, startPoint y: 116, endPoint x: 175, endPoint y: 118, distance: 7.0
click at [175, 118] on div at bounding box center [243, 103] width 487 height 392
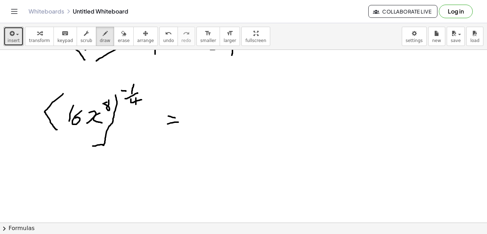
drag, startPoint x: 168, startPoint y: 124, endPoint x: 178, endPoint y: 122, distance: 10.8
click at [178, 122] on div at bounding box center [243, 103] width 487 height 392
drag, startPoint x: 196, startPoint y: 114, endPoint x: 194, endPoint y: 131, distance: 17.3
click at [194, 131] on div at bounding box center [243, 103] width 487 height 392
drag, startPoint x: 205, startPoint y: 116, endPoint x: 200, endPoint y: 125, distance: 10.5
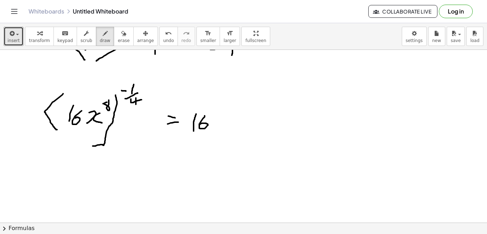
click at [200, 125] on div at bounding box center [243, 103] width 487 height 392
drag, startPoint x: 209, startPoint y: 109, endPoint x: 213, endPoint y: 109, distance: 4.3
click at [213, 109] on div at bounding box center [243, 103] width 487 height 392
drag, startPoint x: 216, startPoint y: 105, endPoint x: 217, endPoint y: 110, distance: 5.4
click at [217, 109] on div at bounding box center [243, 103] width 487 height 392
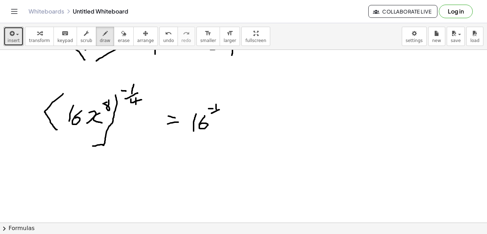
drag, startPoint x: 219, startPoint y: 110, endPoint x: 212, endPoint y: 113, distance: 8.6
click at [212, 113] on div at bounding box center [243, 103] width 487 height 392
drag, startPoint x: 216, startPoint y: 113, endPoint x: 220, endPoint y: 117, distance: 5.6
click at [220, 117] on div at bounding box center [243, 103] width 487 height 392
drag, startPoint x: 218, startPoint y: 115, endPoint x: 218, endPoint y: 121, distance: 5.7
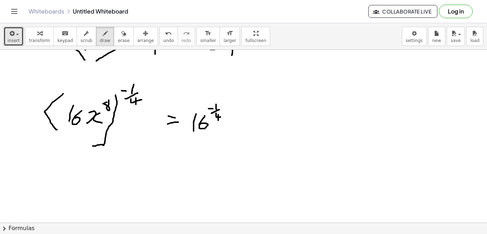
click at [218, 121] on div at bounding box center [243, 103] width 487 height 392
drag, startPoint x: 235, startPoint y: 121, endPoint x: 225, endPoint y: 131, distance: 14.4
click at [225, 131] on div at bounding box center [243, 103] width 487 height 392
drag, startPoint x: 227, startPoint y: 119, endPoint x: 235, endPoint y: 128, distance: 12.1
click at [235, 128] on div at bounding box center [243, 103] width 487 height 392
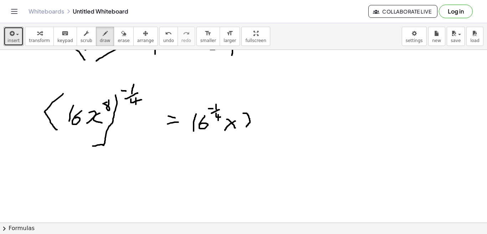
drag, startPoint x: 243, startPoint y: 113, endPoint x: 245, endPoint y: 132, distance: 18.2
click at [246, 127] on div at bounding box center [243, 103] width 487 height 392
drag, startPoint x: 255, startPoint y: 114, endPoint x: 260, endPoint y: 130, distance: 17.0
click at [260, 130] on div at bounding box center [243, 103] width 487 height 392
click at [261, 103] on div at bounding box center [243, 103] width 487 height 392
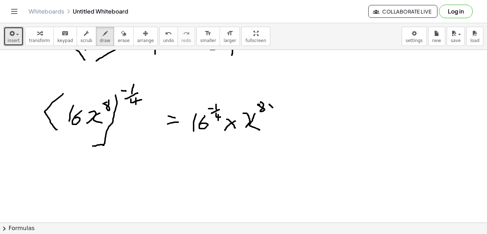
drag, startPoint x: 269, startPoint y: 105, endPoint x: 274, endPoint y: 108, distance: 5.6
click at [274, 108] on div at bounding box center [243, 103] width 487 height 392
drag, startPoint x: 275, startPoint y: 106, endPoint x: 269, endPoint y: 110, distance: 6.7
click at [269, 110] on div at bounding box center [243, 103] width 487 height 392
drag, startPoint x: 279, startPoint y: 102, endPoint x: 284, endPoint y: 101, distance: 4.4
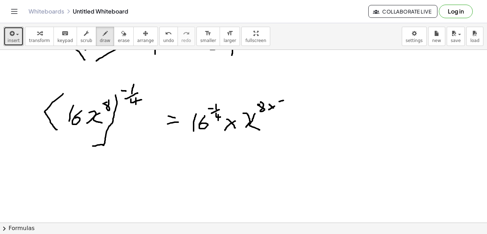
click at [284, 101] on div at bounding box center [243, 103] width 487 height 392
drag, startPoint x: 289, startPoint y: 96, endPoint x: 289, endPoint y: 102, distance: 5.7
click at [289, 102] on div at bounding box center [243, 103] width 487 height 392
drag, startPoint x: 294, startPoint y: 101, endPoint x: 285, endPoint y: 106, distance: 10.2
click at [285, 106] on div at bounding box center [243, 103] width 487 height 392
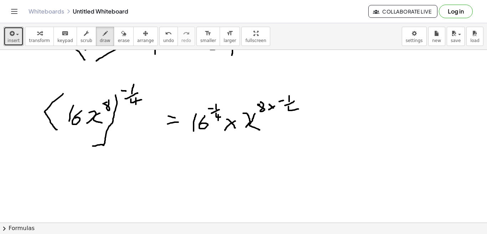
drag, startPoint x: 289, startPoint y: 107, endPoint x: 299, endPoint y: 108, distance: 10.1
click at [299, 108] on div at bounding box center [243, 103] width 487 height 392
drag, startPoint x: 296, startPoint y: 106, endPoint x: 296, endPoint y: 113, distance: 7.1
click at [296, 113] on div at bounding box center [243, 103] width 487 height 392
drag, startPoint x: 267, startPoint y: 102, endPoint x: 257, endPoint y: 112, distance: 14.4
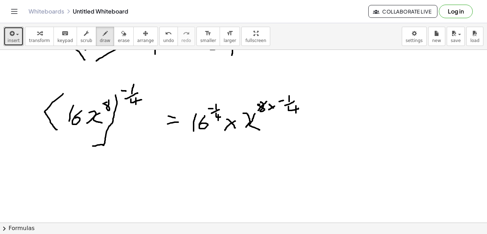
click at [257, 112] on div at bounding box center [243, 103] width 487 height 392
drag, startPoint x: 260, startPoint y: 95, endPoint x: 265, endPoint y: 99, distance: 6.6
click at [265, 99] on div at bounding box center [243, 103] width 487 height 392
drag, startPoint x: 300, startPoint y: 101, endPoint x: 284, endPoint y: 115, distance: 21.5
click at [284, 115] on div at bounding box center [243, 103] width 487 height 392
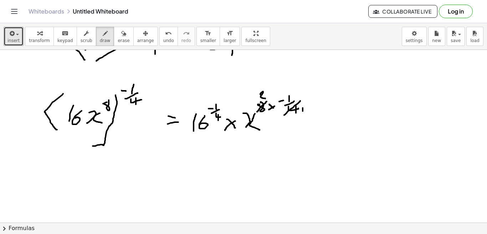
drag, startPoint x: 303, startPoint y: 108, endPoint x: 303, endPoint y: 113, distance: 4.6
click at [303, 112] on div at bounding box center [243, 103] width 487 height 392
drag, startPoint x: 159, startPoint y: 150, endPoint x: 168, endPoint y: 149, distance: 8.9
click at [168, 149] on div at bounding box center [243, 103] width 487 height 392
drag, startPoint x: 161, startPoint y: 153, endPoint x: 171, endPoint y: 151, distance: 10.6
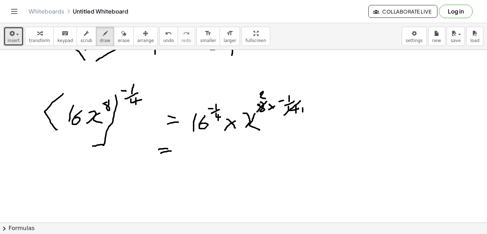
click at [171, 151] on div at bounding box center [243, 103] width 487 height 392
drag, startPoint x: 190, startPoint y: 145, endPoint x: 189, endPoint y: 156, distance: 11.1
click at [189, 156] on div at bounding box center [243, 103] width 487 height 392
drag, startPoint x: 180, startPoint y: 162, endPoint x: 199, endPoint y: 158, distance: 18.7
click at [199, 158] on div at bounding box center [243, 103] width 487 height 392
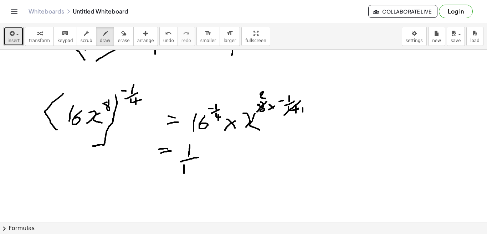
drag, startPoint x: 184, startPoint y: 165, endPoint x: 184, endPoint y: 175, distance: 9.6
click at [184, 175] on div at bounding box center [243, 103] width 487 height 392
drag, startPoint x: 192, startPoint y: 163, endPoint x: 191, endPoint y: 172, distance: 8.3
click at [191, 172] on div at bounding box center [243, 103] width 487 height 392
click at [198, 164] on div at bounding box center [243, 103] width 487 height 392
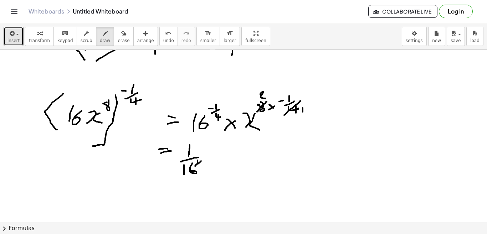
drag, startPoint x: 201, startPoint y: 161, endPoint x: 195, endPoint y: 166, distance: 7.9
click at [195, 166] on div at bounding box center [243, 103] width 487 height 392
drag, startPoint x: 199, startPoint y: 164, endPoint x: 208, endPoint y: 164, distance: 9.3
click at [208, 164] on div at bounding box center [243, 103] width 487 height 392
drag, startPoint x: 203, startPoint y: 163, endPoint x: 204, endPoint y: 168, distance: 5.7
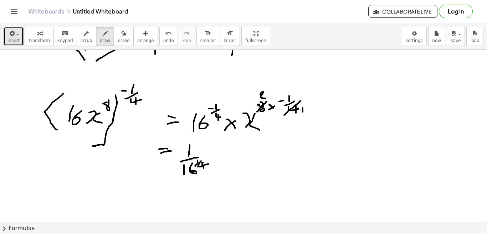
click at [204, 168] on div at bounding box center [243, 103] width 487 height 392
drag, startPoint x: 214, startPoint y: 157, endPoint x: 223, endPoint y: 162, distance: 9.4
click at [222, 162] on div at bounding box center [243, 103] width 487 height 392
drag, startPoint x: 222, startPoint y: 157, endPoint x: 209, endPoint y: 166, distance: 15.6
click at [209, 166] on div at bounding box center [243, 103] width 487 height 392
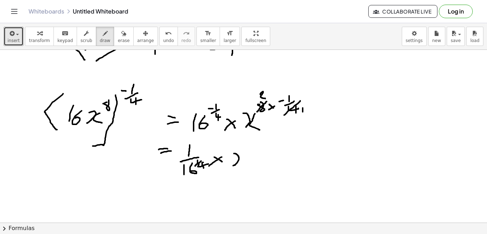
drag, startPoint x: 234, startPoint y: 154, endPoint x: 230, endPoint y: 168, distance: 14.5
click at [230, 168] on div at bounding box center [243, 103] width 487 height 392
drag, startPoint x: 243, startPoint y: 156, endPoint x: 244, endPoint y: 167, distance: 11.1
click at [244, 167] on div at bounding box center [243, 103] width 487 height 392
drag, startPoint x: 248, startPoint y: 156, endPoint x: 253, endPoint y: 155, distance: 5.1
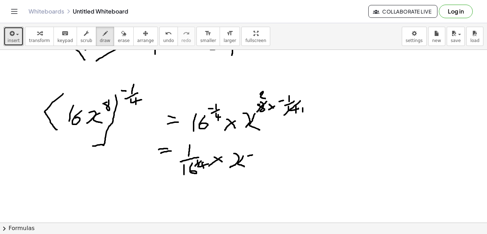
click at [253, 155] on div at bounding box center [243, 103] width 487 height 392
drag, startPoint x: 257, startPoint y: 152, endPoint x: 264, endPoint y: 154, distance: 7.1
click at [264, 154] on div at bounding box center [243, 103] width 487 height 392
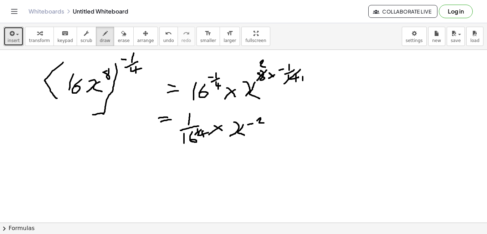
scroll to position [185, 0]
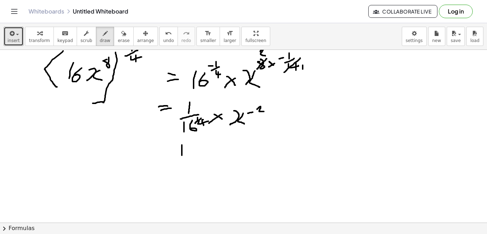
drag, startPoint x: 182, startPoint y: 145, endPoint x: 182, endPoint y: 156, distance: 11.1
click at [182, 156] on div at bounding box center [243, 60] width 487 height 392
drag, startPoint x: 166, startPoint y: 162, endPoint x: 210, endPoint y: 163, distance: 44.3
click at [210, 163] on div at bounding box center [243, 60] width 487 height 392
drag, startPoint x: 189, startPoint y: 170, endPoint x: 162, endPoint y: 178, distance: 27.5
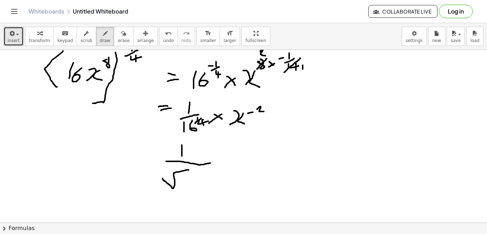
click at [162, 178] on div at bounding box center [243, 60] width 487 height 392
drag, startPoint x: 164, startPoint y: 175, endPoint x: 170, endPoint y: 180, distance: 7.9
click at [170, 180] on div at bounding box center [243, 60] width 487 height 392
drag, startPoint x: 169, startPoint y: 177, endPoint x: 169, endPoint y: 185, distance: 7.9
click at [169, 185] on div at bounding box center [243, 60] width 487 height 392
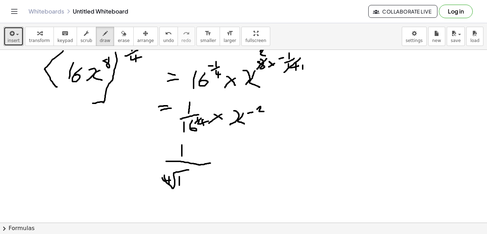
drag, startPoint x: 179, startPoint y: 177, endPoint x: 179, endPoint y: 185, distance: 8.6
click at [179, 185] on div at bounding box center [243, 60] width 487 height 392
drag, startPoint x: 188, startPoint y: 179, endPoint x: 183, endPoint y: 184, distance: 6.8
click at [183, 184] on div at bounding box center [243, 60] width 487 height 392
drag, startPoint x: 225, startPoint y: 164, endPoint x: 235, endPoint y: 173, distance: 12.9
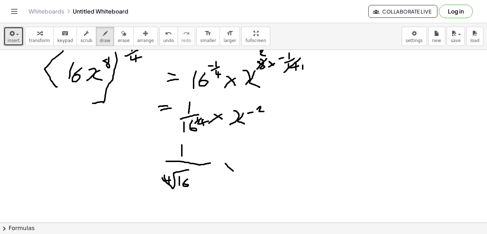
click at [235, 173] on div at bounding box center [243, 60] width 487 height 392
drag, startPoint x: 237, startPoint y: 160, endPoint x: 221, endPoint y: 180, distance: 25.3
click at [221, 180] on div at bounding box center [243, 60] width 487 height 392
drag, startPoint x: 254, startPoint y: 149, endPoint x: 254, endPoint y: 162, distance: 13.2
click at [254, 162] on div at bounding box center [243, 60] width 487 height 392
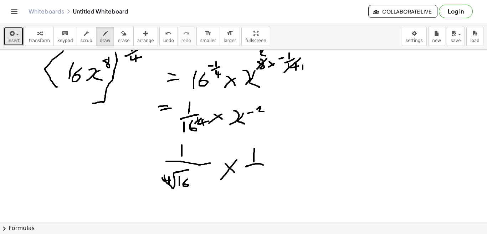
drag, startPoint x: 246, startPoint y: 167, endPoint x: 263, endPoint y: 165, distance: 17.5
click at [263, 165] on div at bounding box center [243, 60] width 487 height 392
drag, startPoint x: 247, startPoint y: 173, endPoint x: 246, endPoint y: 184, distance: 10.7
click at [246, 184] on div at bounding box center [243, 60] width 487 height 392
drag, startPoint x: 258, startPoint y: 171, endPoint x: 261, endPoint y: 181, distance: 10.4
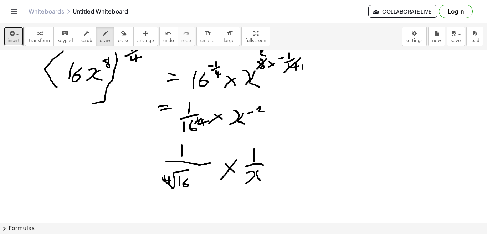
click at [261, 181] on div at bounding box center [243, 60] width 487 height 392
drag, startPoint x: 260, startPoint y: 167, endPoint x: 265, endPoint y: 171, distance: 5.8
click at [265, 171] on div at bounding box center [243, 60] width 487 height 392
click at [261, 168] on div at bounding box center [243, 60] width 487 height 392
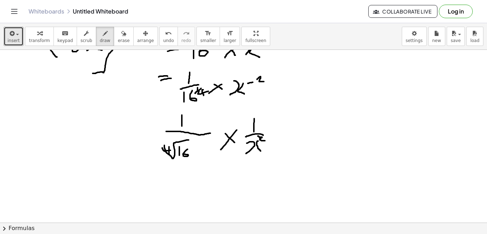
scroll to position [219, 0]
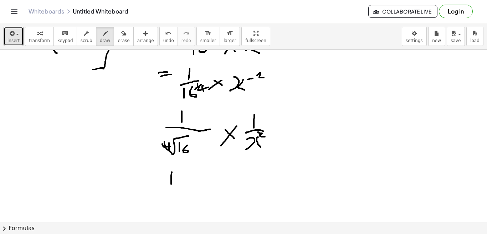
drag, startPoint x: 172, startPoint y: 172, endPoint x: 171, endPoint y: 185, distance: 12.9
click at [171, 185] on div at bounding box center [243, 90] width 487 height 519
drag, startPoint x: 162, startPoint y: 189, endPoint x: 185, endPoint y: 187, distance: 24.0
click at [185, 187] on div at bounding box center [243, 90] width 487 height 519
drag, startPoint x: 167, startPoint y: 195, endPoint x: 180, endPoint y: 201, distance: 14.0
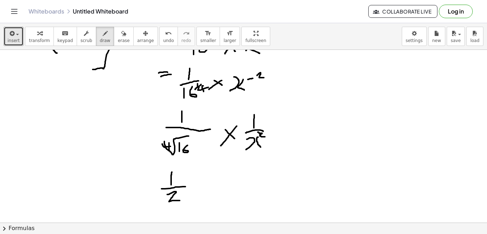
click at [180, 201] on div at bounding box center [243, 90] width 487 height 519
drag, startPoint x: 195, startPoint y: 180, endPoint x: 210, endPoint y: 190, distance: 18.3
click at [209, 190] on div at bounding box center [243, 90] width 487 height 519
drag, startPoint x: 204, startPoint y: 179, endPoint x: 196, endPoint y: 191, distance: 14.6
click at [196, 191] on div at bounding box center [243, 90] width 487 height 519
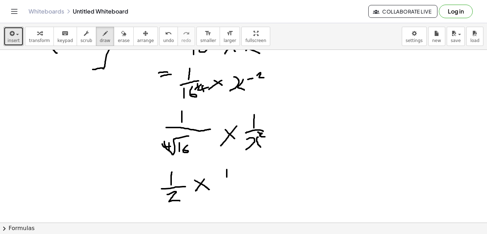
drag, startPoint x: 227, startPoint y: 170, endPoint x: 227, endPoint y: 178, distance: 7.9
click at [227, 178] on div at bounding box center [243, 90] width 487 height 519
drag, startPoint x: 221, startPoint y: 183, endPoint x: 237, endPoint y: 182, distance: 15.7
click at [237, 182] on div at bounding box center [243, 90] width 487 height 519
drag, startPoint x: 225, startPoint y: 189, endPoint x: 221, endPoint y: 203, distance: 14.1
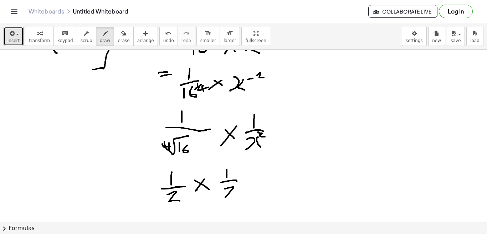
click at [221, 203] on div at bounding box center [243, 90] width 487 height 519
drag, startPoint x: 235, startPoint y: 188, endPoint x: 239, endPoint y: 197, distance: 9.7
click at [239, 197] on div at bounding box center [243, 90] width 487 height 519
drag, startPoint x: 238, startPoint y: 185, endPoint x: 243, endPoint y: 188, distance: 5.9
click at [243, 188] on div at bounding box center [243, 90] width 487 height 519
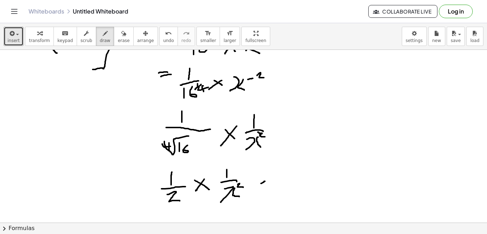
drag, startPoint x: 261, startPoint y: 184, endPoint x: 265, endPoint y: 182, distance: 4.5
click at [265, 182] on div at bounding box center [243, 90] width 487 height 519
drag, startPoint x: 264, startPoint y: 187, endPoint x: 267, endPoint y: 186, distance: 3.6
click at [267, 186] on div at bounding box center [243, 90] width 487 height 519
drag, startPoint x: 292, startPoint y: 170, endPoint x: 292, endPoint y: 184, distance: 13.9
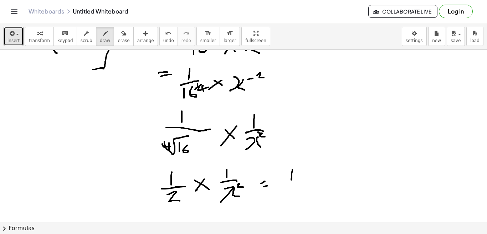
click at [291, 182] on div at bounding box center [243, 90] width 487 height 519
drag, startPoint x: 280, startPoint y: 188, endPoint x: 304, endPoint y: 185, distance: 24.7
click at [304, 185] on div at bounding box center [243, 90] width 487 height 519
drag, startPoint x: 280, startPoint y: 193, endPoint x: 295, endPoint y: 200, distance: 16.6
click at [295, 200] on div at bounding box center [243, 90] width 487 height 519
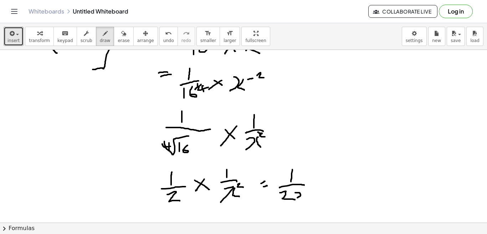
drag, startPoint x: 295, startPoint y: 193, endPoint x: 297, endPoint y: 198, distance: 5.6
click at [297, 198] on div at bounding box center [243, 90] width 487 height 519
drag, startPoint x: 301, startPoint y: 193, endPoint x: 304, endPoint y: 197, distance: 4.9
click at [304, 197] on div at bounding box center [243, 90] width 487 height 519
drag, startPoint x: 301, startPoint y: 189, endPoint x: 306, endPoint y: 192, distance: 6.1
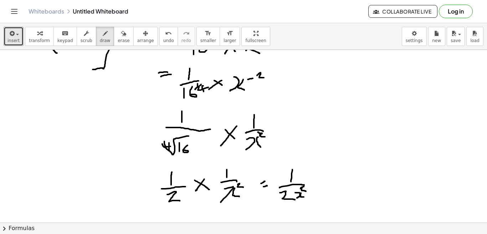
click at [306, 192] on div at bounding box center [243, 90] width 487 height 519
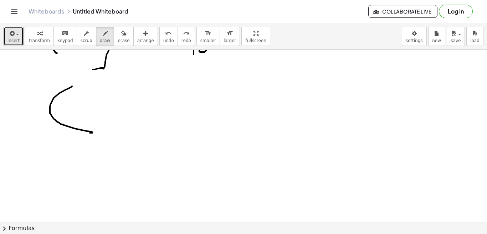
drag, startPoint x: 72, startPoint y: 86, endPoint x: 90, endPoint y: 133, distance: 50.0
click at [90, 133] on div at bounding box center [243, 90] width 487 height 519
drag, startPoint x: 82, startPoint y: 101, endPoint x: 87, endPoint y: 117, distance: 16.1
click at [87, 117] on div at bounding box center [243, 90] width 487 height 519
drag, startPoint x: 102, startPoint y: 98, endPoint x: 99, endPoint y: 116, distance: 17.7
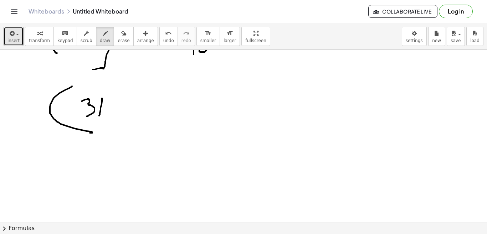
click at [99, 116] on div at bounding box center [243, 90] width 487 height 519
drag, startPoint x: 113, startPoint y: 100, endPoint x: 120, endPoint y: 113, distance: 15.3
click at [120, 113] on div at bounding box center [243, 90] width 487 height 519
drag, startPoint x: 144, startPoint y: 102, endPoint x: 130, endPoint y: 118, distance: 21.6
click at [130, 119] on div at bounding box center [243, 90] width 487 height 519
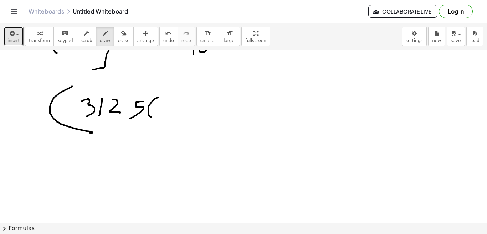
drag, startPoint x: 158, startPoint y: 98, endPoint x: 154, endPoint y: 117, distance: 20.0
click at [154, 117] on div at bounding box center [243, 90] width 487 height 519
drag, startPoint x: 154, startPoint y: 108, endPoint x: 141, endPoint y: 105, distance: 12.7
click at [141, 105] on div at bounding box center [243, 90] width 487 height 519
drag, startPoint x: 162, startPoint y: 93, endPoint x: 162, endPoint y: 98, distance: 5.4
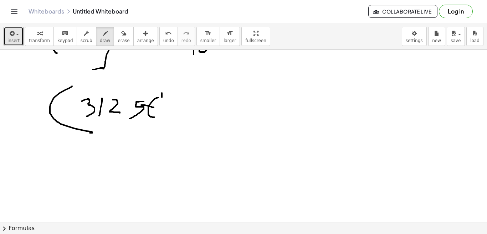
click at [162, 98] on div at bounding box center [243, 90] width 487 height 519
drag, startPoint x: 165, startPoint y: 93, endPoint x: 169, endPoint y: 100, distance: 7.5
click at [169, 100] on div at bounding box center [243, 90] width 487 height 519
drag, startPoint x: 172, startPoint y: 95, endPoint x: 166, endPoint y: 102, distance: 9.6
click at [166, 102] on div at bounding box center [243, 90] width 487 height 519
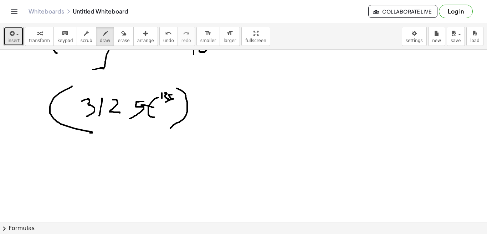
drag, startPoint x: 177, startPoint y: 88, endPoint x: 170, endPoint y: 128, distance: 40.4
click at [170, 128] on div at bounding box center [243, 90] width 487 height 519
drag, startPoint x: 189, startPoint y: 82, endPoint x: 190, endPoint y: 88, distance: 5.8
click at [190, 88] on div at bounding box center [243, 90] width 487 height 519
drag, startPoint x: 195, startPoint y: 87, endPoint x: 189, endPoint y: 92, distance: 8.3
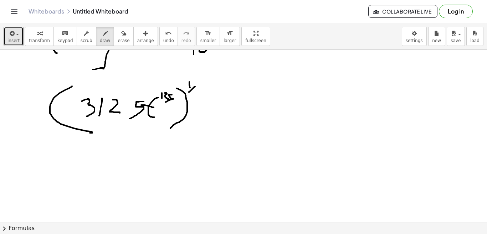
click at [189, 92] on div at bounding box center [243, 90] width 487 height 519
drag, startPoint x: 198, startPoint y: 90, endPoint x: 197, endPoint y: 98, distance: 8.2
click at [197, 98] on div at bounding box center [243, 90] width 487 height 519
drag, startPoint x: 63, startPoint y: 147, endPoint x: 80, endPoint y: 146, distance: 16.1
click at [80, 146] on div at bounding box center [243, 90] width 487 height 519
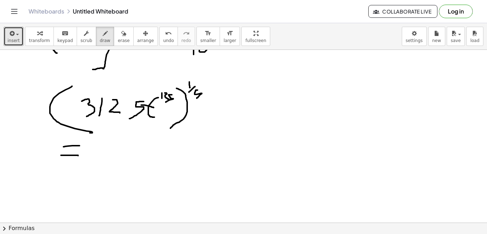
drag, startPoint x: 61, startPoint y: 156, endPoint x: 78, endPoint y: 156, distance: 17.5
click at [78, 156] on div at bounding box center [243, 90] width 487 height 519
drag, startPoint x: 106, startPoint y: 146, endPoint x: 104, endPoint y: 163, distance: 17.7
click at [104, 163] on div at bounding box center [243, 90] width 487 height 519
drag, startPoint x: 131, startPoint y: 143, endPoint x: 129, endPoint y: 153, distance: 10.4
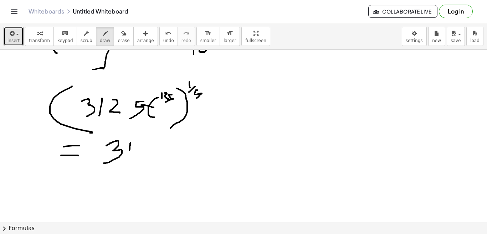
click at [129, 153] on div at bounding box center [243, 90] width 487 height 519
drag, startPoint x: 141, startPoint y: 144, endPoint x: 147, endPoint y: 156, distance: 13.3
click at [147, 156] on div at bounding box center [243, 90] width 487 height 519
drag, startPoint x: 164, startPoint y: 144, endPoint x: 154, endPoint y: 158, distance: 17.7
click at [154, 158] on div at bounding box center [243, 90] width 487 height 519
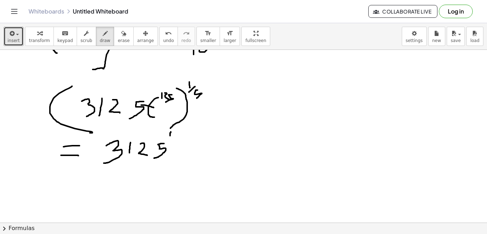
drag, startPoint x: 171, startPoint y: 132, endPoint x: 170, endPoint y: 136, distance: 4.0
click at [170, 136] on div at bounding box center [243, 90] width 487 height 519
drag, startPoint x: 177, startPoint y: 135, endPoint x: 169, endPoint y: 141, distance: 9.7
click at [169, 141] on div at bounding box center [243, 90] width 487 height 519
drag, startPoint x: 177, startPoint y: 139, endPoint x: 176, endPoint y: 145, distance: 5.8
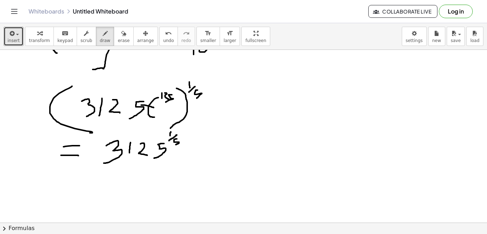
click at [176, 145] on div at bounding box center [243, 90] width 487 height 519
drag, startPoint x: 193, startPoint y: 145, endPoint x: 202, endPoint y: 155, distance: 13.4
click at [201, 155] on div at bounding box center [243, 90] width 487 height 519
drag, startPoint x: 202, startPoint y: 146, endPoint x: 191, endPoint y: 153, distance: 12.7
click at [191, 153] on div at bounding box center [243, 90] width 487 height 519
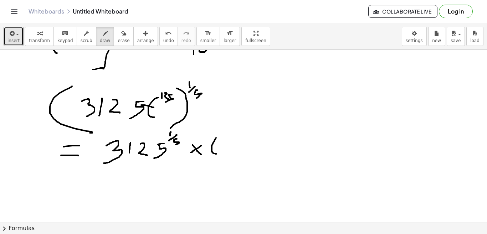
drag, startPoint x: 216, startPoint y: 138, endPoint x: 218, endPoint y: 154, distance: 16.2
click at [218, 154] on div at bounding box center [243, 90] width 487 height 519
drag, startPoint x: 217, startPoint y: 146, endPoint x: 208, endPoint y: 146, distance: 9.6
click at [208, 146] on div at bounding box center [243, 90] width 487 height 519
drag, startPoint x: 219, startPoint y: 131, endPoint x: 219, endPoint y: 136, distance: 4.7
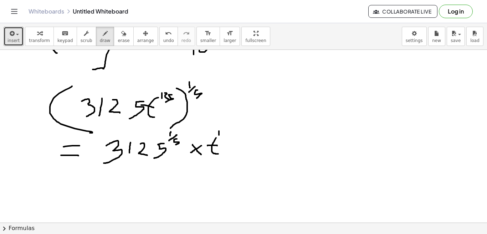
click at [219, 136] on div at bounding box center [243, 90] width 487 height 519
drag, startPoint x: 222, startPoint y: 131, endPoint x: 225, endPoint y: 136, distance: 6.1
click at [225, 136] on div at bounding box center [243, 90] width 487 height 519
drag, startPoint x: 230, startPoint y: 129, endPoint x: 230, endPoint y: 137, distance: 8.2
click at [230, 137] on div at bounding box center [243, 90] width 487 height 519
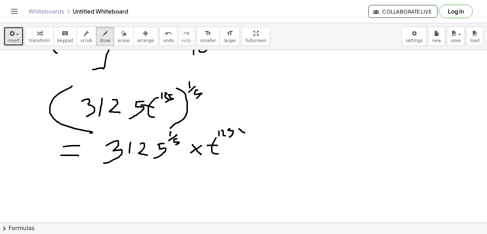
drag, startPoint x: 239, startPoint y: 129, endPoint x: 246, endPoint y: 134, distance: 8.5
click at [246, 133] on div at bounding box center [243, 90] width 487 height 519
drag, startPoint x: 245, startPoint y: 128, endPoint x: 240, endPoint y: 134, distance: 6.9
click at [240, 134] on div at bounding box center [243, 90] width 487 height 519
drag, startPoint x: 255, startPoint y: 124, endPoint x: 255, endPoint y: 129, distance: 5.0
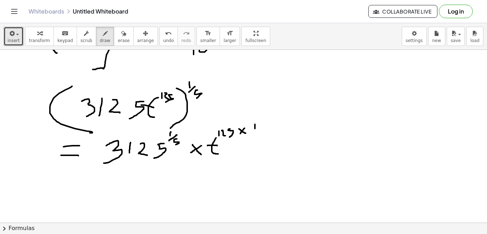
click at [255, 129] on div at bounding box center [243, 90] width 487 height 519
drag, startPoint x: 259, startPoint y: 131, endPoint x: 254, endPoint y: 135, distance: 7.1
click at [254, 135] on div at bounding box center [243, 90] width 487 height 519
drag, startPoint x: 262, startPoint y: 134, endPoint x: 258, endPoint y: 145, distance: 11.2
click at [258, 145] on div at bounding box center [243, 90] width 487 height 519
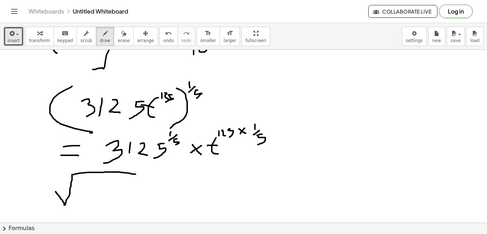
drag, startPoint x: 136, startPoint y: 174, endPoint x: 56, endPoint y: 192, distance: 81.8
click at [56, 192] on div at bounding box center [243, 90] width 487 height 519
drag, startPoint x: 64, startPoint y: 183, endPoint x: 58, endPoint y: 192, distance: 10.1
click at [58, 192] on div at bounding box center [243, 90] width 487 height 519
drag, startPoint x: 77, startPoint y: 183, endPoint x: 71, endPoint y: 199, distance: 17.0
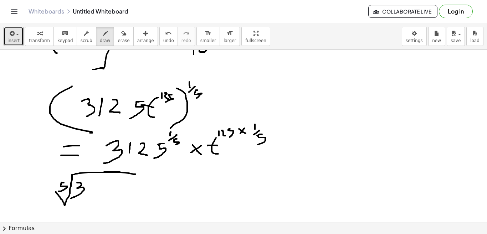
click at [71, 199] on div at bounding box center [243, 90] width 487 height 519
drag, startPoint x: 93, startPoint y: 183, endPoint x: 93, endPoint y: 192, distance: 8.6
click at [93, 192] on div at bounding box center [243, 90] width 487 height 519
drag, startPoint x: 100, startPoint y: 185, endPoint x: 105, endPoint y: 193, distance: 9.6
click at [105, 193] on div at bounding box center [243, 90] width 487 height 519
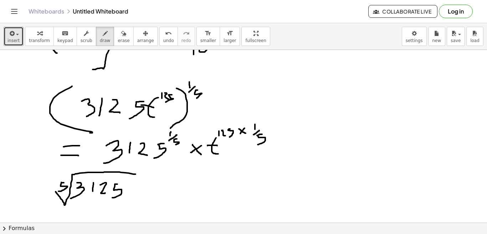
drag, startPoint x: 117, startPoint y: 184, endPoint x: 112, endPoint y: 198, distance: 14.4
click at [112, 198] on div at bounding box center [243, 90] width 487 height 519
drag, startPoint x: 158, startPoint y: 187, endPoint x: 173, endPoint y: 192, distance: 15.6
click at [173, 192] on div at bounding box center [243, 90] width 487 height 519
drag, startPoint x: 170, startPoint y: 185, endPoint x: 161, endPoint y: 193, distance: 11.6
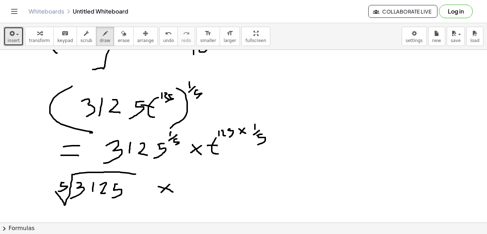
click at [161, 193] on div at bounding box center [243, 90] width 487 height 519
drag, startPoint x: 264, startPoint y: 132, endPoint x: 255, endPoint y: 146, distance: 16.7
click at [255, 146] on div at bounding box center [243, 90] width 487 height 519
drag, startPoint x: 234, startPoint y: 128, endPoint x: 215, endPoint y: 137, distance: 20.4
click at [215, 137] on div at bounding box center [243, 90] width 487 height 519
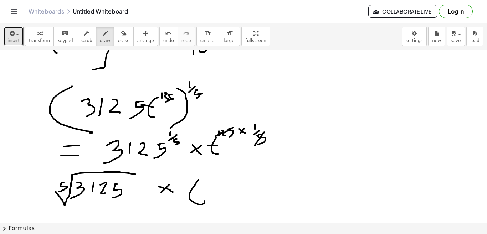
drag, startPoint x: 199, startPoint y: 180, endPoint x: 205, endPoint y: 200, distance: 21.2
click at [205, 200] on div at bounding box center [243, 90] width 487 height 519
drag, startPoint x: 201, startPoint y: 191, endPoint x: 185, endPoint y: 194, distance: 16.2
click at [184, 194] on div at bounding box center [243, 90] width 487 height 519
drag, startPoint x: 203, startPoint y: 174, endPoint x: 209, endPoint y: 180, distance: 8.1
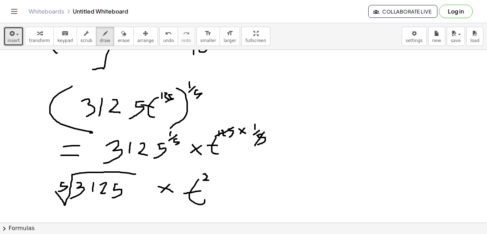
click at [209, 180] on div at bounding box center [243, 90] width 487 height 519
drag, startPoint x: 217, startPoint y: 171, endPoint x: 211, endPoint y: 182, distance: 11.8
click at [211, 182] on div at bounding box center [243, 90] width 487 height 519
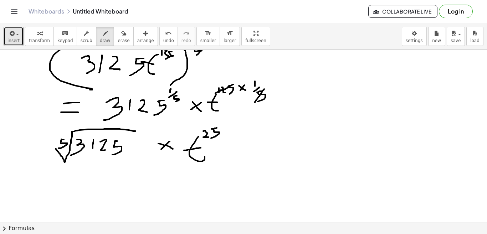
scroll to position [276, 0]
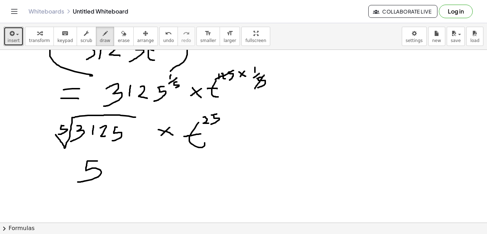
drag, startPoint x: 97, startPoint y: 161, endPoint x: 78, endPoint y: 182, distance: 28.8
click at [78, 182] on div at bounding box center [243, 33] width 487 height 519
drag, startPoint x: 113, startPoint y: 161, endPoint x: 119, endPoint y: 176, distance: 16.5
click at [119, 176] on div at bounding box center [243, 33] width 487 height 519
drag, startPoint x: 114, startPoint y: 168, endPoint x: 102, endPoint y: 171, distance: 11.9
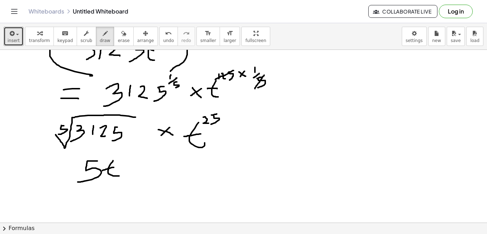
click at [102, 171] on div at bounding box center [243, 33] width 487 height 519
drag, startPoint x: 117, startPoint y: 156, endPoint x: 122, endPoint y: 160, distance: 6.8
click at [122, 160] on div at bounding box center [243, 33] width 487 height 519
drag, startPoint x: 127, startPoint y: 154, endPoint x: 125, endPoint y: 163, distance: 9.1
click at [125, 163] on div at bounding box center [243, 33] width 487 height 519
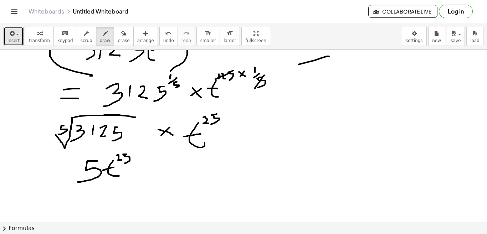
drag, startPoint x: 329, startPoint y: 56, endPoint x: 239, endPoint y: 96, distance: 98.4
click at [239, 96] on div at bounding box center [243, 33] width 487 height 519
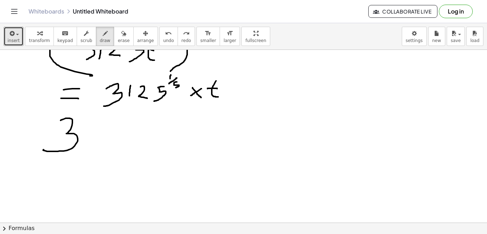
drag, startPoint x: 61, startPoint y: 121, endPoint x: 44, endPoint y: 150, distance: 33.5
click at [44, 150] on div at bounding box center [243, 33] width 487 height 519
drag, startPoint x: 85, startPoint y: 128, endPoint x: 86, endPoint y: 140, distance: 12.1
click at [86, 140] on div at bounding box center [243, 33] width 487 height 519
drag, startPoint x: 105, startPoint y: 124, endPoint x: 106, endPoint y: 138, distance: 14.3
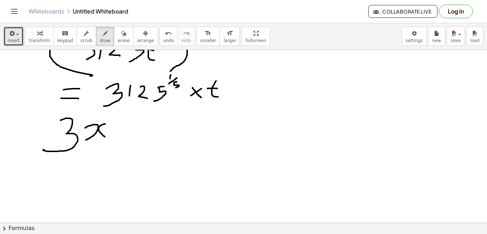
click at [106, 138] on div at bounding box center [243, 33] width 487 height 519
drag, startPoint x: 109, startPoint y: 116, endPoint x: 116, endPoint y: 121, distance: 7.6
click at [116, 121] on div at bounding box center [243, 33] width 487 height 519
drag, startPoint x: 114, startPoint y: 126, endPoint x: 104, endPoint y: 147, distance: 23.8
click at [104, 147] on div at bounding box center [243, 33] width 487 height 519
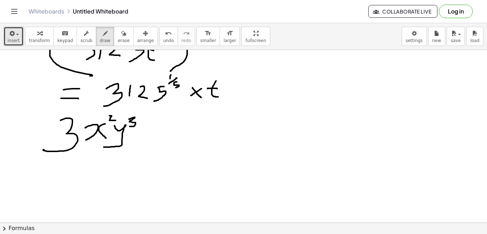
drag, startPoint x: 129, startPoint y: 119, endPoint x: 130, endPoint y: 127, distance: 7.2
click at [130, 127] on div at bounding box center [243, 33] width 487 height 519
drag, startPoint x: 145, startPoint y: 127, endPoint x: 156, endPoint y: 134, distance: 12.8
click at [156, 134] on div at bounding box center [243, 33] width 487 height 519
drag, startPoint x: 154, startPoint y: 123, endPoint x: 141, endPoint y: 135, distance: 17.4
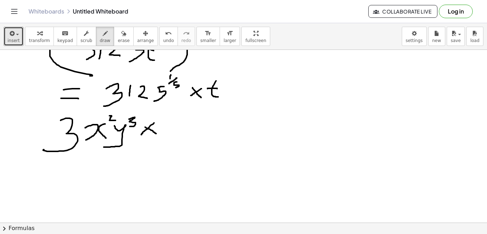
click at [141, 135] on div at bounding box center [243, 33] width 487 height 519
drag, startPoint x: 171, startPoint y: 125, endPoint x: 169, endPoint y: 141, distance: 15.8
click at [169, 141] on div at bounding box center [243, 33] width 487 height 519
drag, startPoint x: 188, startPoint y: 124, endPoint x: 197, endPoint y: 135, distance: 13.7
click at [197, 135] on div at bounding box center [243, 33] width 487 height 519
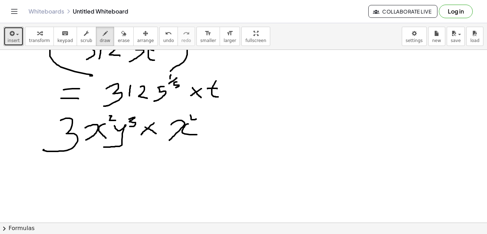
drag, startPoint x: 190, startPoint y: 115, endPoint x: 197, endPoint y: 119, distance: 7.5
click at [197, 119] on div at bounding box center [243, 33] width 487 height 519
drag, startPoint x: 195, startPoint y: 115, endPoint x: 195, endPoint y: 121, distance: 6.1
click at [195, 121] on div at bounding box center [243, 33] width 487 height 519
drag, startPoint x: 202, startPoint y: 121, endPoint x: 198, endPoint y: 142, distance: 20.6
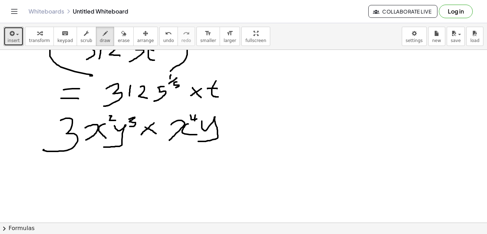
click at [198, 142] on div at bounding box center [243, 33] width 487 height 519
drag, startPoint x: 38, startPoint y: 177, endPoint x: 49, endPoint y: 177, distance: 11.4
click at [49, 177] on div at bounding box center [243, 33] width 487 height 519
drag, startPoint x: 44, startPoint y: 180, endPoint x: 56, endPoint y: 181, distance: 12.2
click at [56, 181] on div at bounding box center [243, 33] width 487 height 519
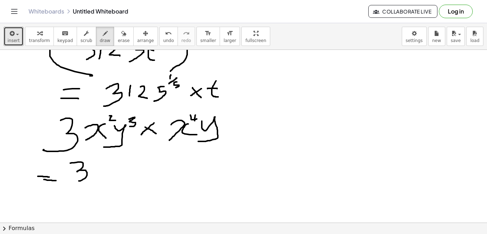
drag, startPoint x: 70, startPoint y: 163, endPoint x: 65, endPoint y: 183, distance: 19.9
click at [65, 183] on div at bounding box center [243, 33] width 487 height 519
drag, startPoint x: 98, startPoint y: 166, endPoint x: 117, endPoint y: 176, distance: 20.8
click at [117, 176] on div at bounding box center [243, 33] width 487 height 519
drag, startPoint x: 111, startPoint y: 163, endPoint x: 98, endPoint y: 175, distance: 17.7
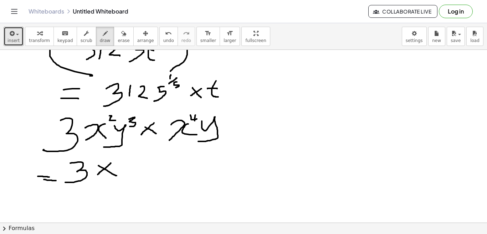
click at [98, 175] on div at bounding box center [243, 33] width 487 height 519
drag, startPoint x: 131, startPoint y: 160, endPoint x: 127, endPoint y: 176, distance: 16.8
click at [127, 176] on div at bounding box center [243, 33] width 487 height 519
drag, startPoint x: 145, startPoint y: 162, endPoint x: 146, endPoint y: 173, distance: 11.1
click at [146, 173] on div at bounding box center [243, 33] width 487 height 519
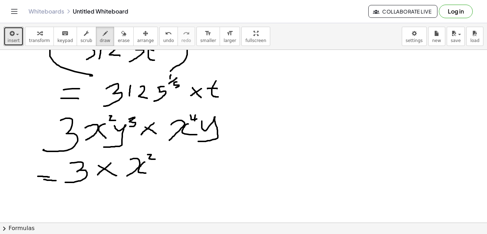
drag, startPoint x: 148, startPoint y: 155, endPoint x: 156, endPoint y: 160, distance: 9.6
click at [156, 159] on div at bounding box center [243, 33] width 487 height 519
drag, startPoint x: 162, startPoint y: 163, endPoint x: 177, endPoint y: 172, distance: 17.9
click at [177, 172] on div at bounding box center [243, 33] width 487 height 519
drag, startPoint x: 180, startPoint y: 159, endPoint x: 158, endPoint y: 171, distance: 24.6
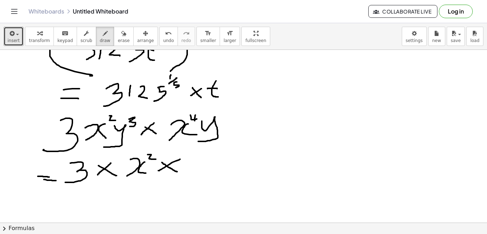
click at [158, 171] on div at bounding box center [243, 33] width 487 height 519
drag, startPoint x: 192, startPoint y: 159, endPoint x: 189, endPoint y: 169, distance: 10.3
click at [189, 169] on div at bounding box center [243, 33] width 487 height 519
drag, startPoint x: 203, startPoint y: 158, endPoint x: 210, endPoint y: 169, distance: 13.4
click at [210, 169] on div at bounding box center [243, 33] width 487 height 519
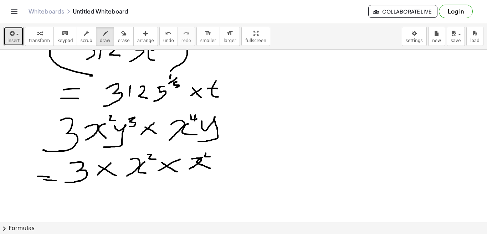
drag, startPoint x: 206, startPoint y: 153, endPoint x: 211, endPoint y: 157, distance: 6.4
click at [211, 157] on div at bounding box center [243, 33] width 487 height 519
drag, startPoint x: 210, startPoint y: 153, endPoint x: 209, endPoint y: 158, distance: 5.5
click at [209, 158] on div at bounding box center [243, 33] width 487 height 519
drag, startPoint x: 220, startPoint y: 158, endPoint x: 234, endPoint y: 165, distance: 15.6
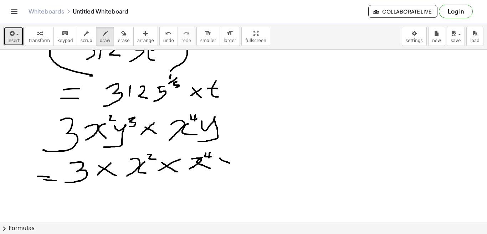
click at [234, 165] on div at bounding box center [243, 33] width 487 height 519
drag, startPoint x: 232, startPoint y: 157, endPoint x: 218, endPoint y: 172, distance: 19.7
click at [218, 172] on div at bounding box center [243, 33] width 487 height 519
drag, startPoint x: 242, startPoint y: 158, endPoint x: 250, endPoint y: 174, distance: 17.9
click at [250, 174] on div at bounding box center [243, 33] width 487 height 519
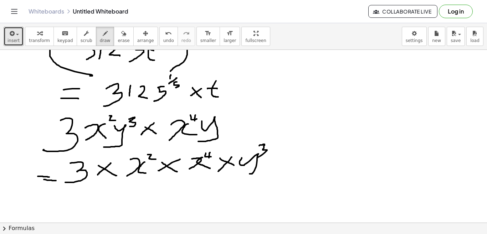
drag, startPoint x: 259, startPoint y: 146, endPoint x: 258, endPoint y: 158, distance: 12.3
click at [258, 158] on div at bounding box center [243, 33] width 487 height 519
drag, startPoint x: 273, startPoint y: 162, endPoint x: 285, endPoint y: 167, distance: 12.9
click at [285, 167] on div at bounding box center [243, 33] width 487 height 519
drag, startPoint x: 283, startPoint y: 159, endPoint x: 270, endPoint y: 171, distance: 17.2
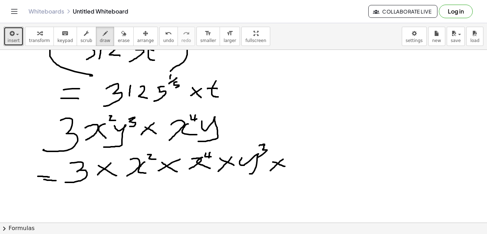
click at [270, 171] on div at bounding box center [243, 33] width 487 height 519
drag, startPoint x: 293, startPoint y: 157, endPoint x: 295, endPoint y: 176, distance: 19.0
click at [295, 176] on div at bounding box center [243, 33] width 487 height 519
drag, startPoint x: 41, startPoint y: 202, endPoint x: 54, endPoint y: 202, distance: 13.2
click at [54, 202] on div at bounding box center [243, 33] width 487 height 519
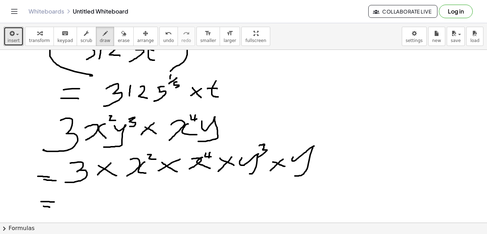
drag, startPoint x: 44, startPoint y: 207, endPoint x: 52, endPoint y: 208, distance: 8.7
click at [52, 208] on div at bounding box center [243, 33] width 487 height 519
drag, startPoint x: 76, startPoint y: 198, endPoint x: 67, endPoint y: 214, distance: 18.7
click at [67, 214] on div at bounding box center [243, 33] width 487 height 519
drag, startPoint x: 95, startPoint y: 197, endPoint x: 96, endPoint y: 206, distance: 9.7
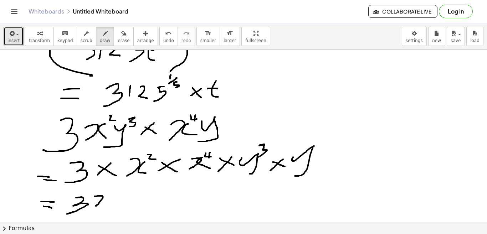
click at [96, 206] on div at bounding box center [243, 33] width 487 height 519
drag, startPoint x: 106, startPoint y: 195, endPoint x: 111, endPoint y: 203, distance: 9.2
click at [111, 203] on div at bounding box center [243, 33] width 487 height 519
drag, startPoint x: 116, startPoint y: 187, endPoint x: 112, endPoint y: 192, distance: 6.6
click at [112, 192] on div at bounding box center [243, 33] width 487 height 519
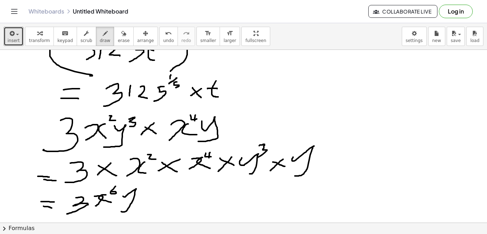
drag, startPoint x: 123, startPoint y: 197, endPoint x: 121, endPoint y: 212, distance: 15.4
click at [121, 212] on div at bounding box center [243, 33] width 487 height 519
drag, startPoint x: 140, startPoint y: 183, endPoint x: 148, endPoint y: 188, distance: 9.4
click at [148, 188] on div at bounding box center [243, 33] width 487 height 519
drag, startPoint x: 144, startPoint y: 183, endPoint x: 144, endPoint y: 189, distance: 6.4
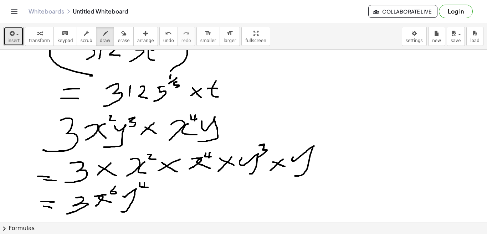
click at [144, 189] on div at bounding box center [243, 33] width 487 height 519
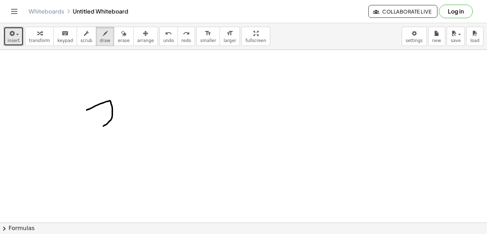
drag, startPoint x: 87, startPoint y: 110, endPoint x: 99, endPoint y: 129, distance: 22.4
click at [99, 129] on div at bounding box center [243, 33] width 487 height 519
drag, startPoint x: 119, startPoint y: 107, endPoint x: 132, endPoint y: 120, distance: 18.2
click at [132, 120] on div at bounding box center [243, 33] width 487 height 519
click at [128, 96] on div at bounding box center [243, 33] width 487 height 519
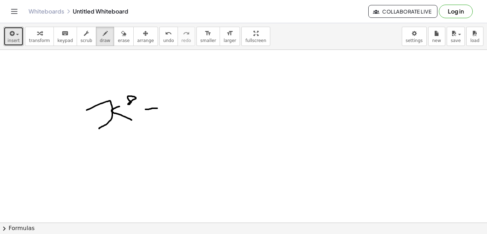
drag, startPoint x: 146, startPoint y: 109, endPoint x: 159, endPoint y: 108, distance: 14.0
click at [159, 108] on div at bounding box center [243, 33] width 487 height 519
click at [154, 103] on div at bounding box center [243, 33] width 487 height 519
click at [154, 114] on div at bounding box center [243, 33] width 487 height 519
drag, startPoint x: 173, startPoint y: 103, endPoint x: 178, endPoint y: 112, distance: 9.9
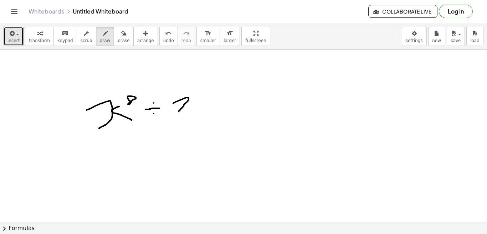
click at [178, 112] on div at bounding box center [243, 33] width 487 height 519
drag, startPoint x: 194, startPoint y: 98, endPoint x: 193, endPoint y: 107, distance: 9.0
click at [193, 107] on div at bounding box center [243, 33] width 487 height 519
drag, startPoint x: 196, startPoint y: 94, endPoint x: 206, endPoint y: 98, distance: 10.7
click at [204, 98] on div at bounding box center [243, 33] width 487 height 519
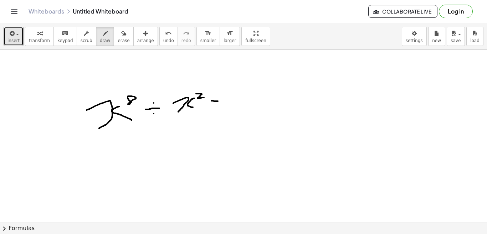
drag, startPoint x: 212, startPoint y: 101, endPoint x: 220, endPoint y: 102, distance: 8.2
click at [220, 102] on div at bounding box center [243, 33] width 487 height 519
drag, startPoint x: 213, startPoint y: 105, endPoint x: 224, endPoint y: 105, distance: 11.1
click at [224, 105] on div at bounding box center [243, 33] width 487 height 519
drag, startPoint x: 236, startPoint y: 92, endPoint x: 241, endPoint y: 109, distance: 17.6
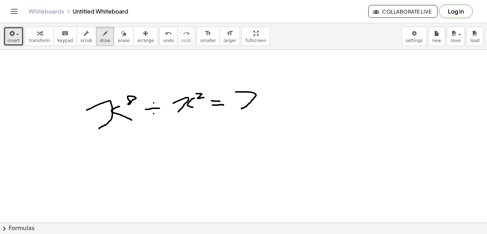
click at [241, 109] on div at bounding box center [243, 33] width 487 height 519
drag, startPoint x: 262, startPoint y: 91, endPoint x: 268, endPoint y: 106, distance: 16.5
click at [268, 106] on div at bounding box center [243, 33] width 487 height 519
click at [273, 84] on div at bounding box center [243, 33] width 487 height 519
drag, startPoint x: 274, startPoint y: 86, endPoint x: 86, endPoint y: 65, distance: 189.2
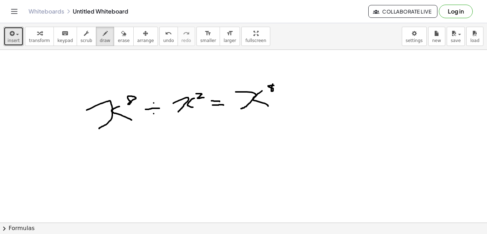
click at [279, 86] on div at bounding box center [243, 33] width 487 height 519
click at [284, 86] on div at bounding box center [243, 33] width 487 height 519
click at [286, 87] on div at bounding box center [243, 33] width 487 height 519
click at [75, 62] on div at bounding box center [243, 33] width 487 height 519
drag, startPoint x: 86, startPoint y: 65, endPoint x: 82, endPoint y: 70, distance: 6.6
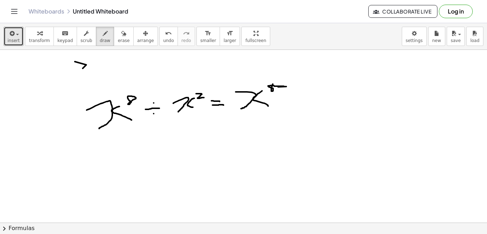
click at [82, 70] on div at bounding box center [243, 33] width 487 height 519
drag, startPoint x: 288, startPoint y: 81, endPoint x: 321, endPoint y: 86, distance: 33.3
click at [321, 86] on div at bounding box center [243, 33] width 487 height 519
drag, startPoint x: 213, startPoint y: 122, endPoint x: 203, endPoint y: 139, distance: 19.6
click at [203, 139] on div at bounding box center [243, 33] width 487 height 519
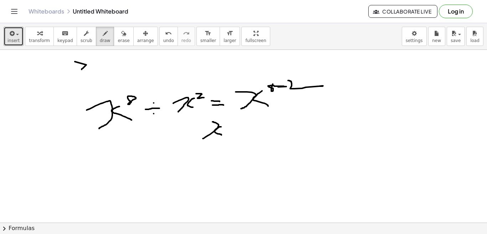
drag, startPoint x: 221, startPoint y: 127, endPoint x: 223, endPoint y: 136, distance: 8.7
click at [223, 136] on div at bounding box center [243, 33] width 487 height 519
drag, startPoint x: 228, startPoint y: 125, endPoint x: 224, endPoint y: 127, distance: 4.4
click at [224, 127] on div at bounding box center [243, 33] width 487 height 519
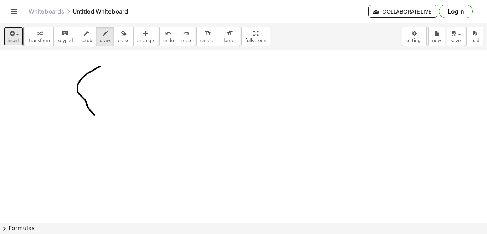
drag, startPoint x: 101, startPoint y: 67, endPoint x: 97, endPoint y: 117, distance: 50.4
click at [97, 117] on div at bounding box center [243, 33] width 487 height 519
drag, startPoint x: 101, startPoint y: 75, endPoint x: 102, endPoint y: 83, distance: 8.6
click at [102, 83] on div at bounding box center [243, 33] width 487 height 519
drag, startPoint x: 113, startPoint y: 71, endPoint x: 114, endPoint y: 80, distance: 9.8
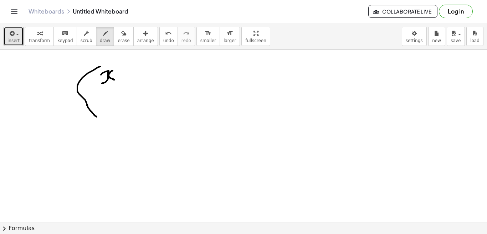
click at [114, 80] on div at bounding box center [243, 33] width 487 height 519
drag, startPoint x: 119, startPoint y: 66, endPoint x: 116, endPoint y: 69, distance: 3.8
click at [116, 69] on div at bounding box center [243, 33] width 487 height 519
drag, startPoint x: 96, startPoint y: 85, endPoint x: 128, endPoint y: 88, distance: 32.0
click at [128, 88] on div at bounding box center [243, 33] width 487 height 519
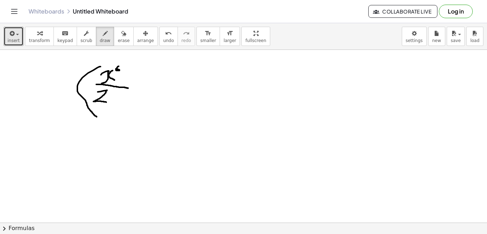
drag, startPoint x: 98, startPoint y: 92, endPoint x: 107, endPoint y: 102, distance: 13.7
click at [107, 102] on div at bounding box center [243, 33] width 487 height 519
drag, startPoint x: 110, startPoint y: 93, endPoint x: 109, endPoint y: 103, distance: 9.7
click at [109, 103] on div at bounding box center [243, 33] width 487 height 519
drag, startPoint x: 108, startPoint y: 97, endPoint x: 115, endPoint y: 99, distance: 7.7
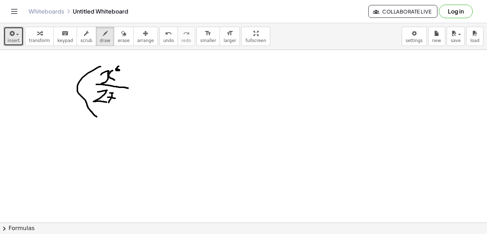
click at [115, 99] on div at bounding box center [243, 33] width 487 height 519
drag, startPoint x: 137, startPoint y: 65, endPoint x: 118, endPoint y: 119, distance: 57.5
click at [118, 119] on div at bounding box center [243, 33] width 487 height 519
drag, startPoint x: 153, startPoint y: 62, endPoint x: 153, endPoint y: 70, distance: 7.5
click at [153, 68] on div at bounding box center [243, 33] width 487 height 519
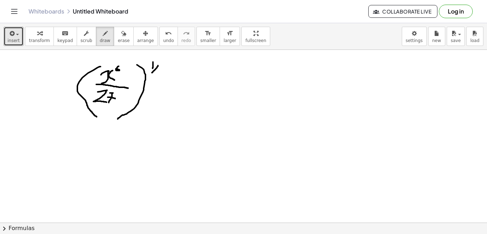
drag, startPoint x: 158, startPoint y: 66, endPoint x: 150, endPoint y: 74, distance: 11.6
click at [150, 74] on div at bounding box center [243, 33] width 487 height 519
drag, startPoint x: 158, startPoint y: 72, endPoint x: 158, endPoint y: 80, distance: 7.5
click at [158, 80] on div at bounding box center [243, 33] width 487 height 519
drag, startPoint x: 169, startPoint y: 89, endPoint x: 210, endPoint y: 95, distance: 41.5
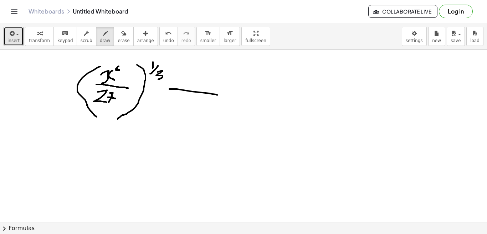
click at [210, 95] on div at bounding box center [243, 33] width 487 height 519
drag, startPoint x: 176, startPoint y: 102, endPoint x: 219, endPoint y: 107, distance: 43.1
click at [219, 107] on div at bounding box center [243, 33] width 487 height 519
drag, startPoint x: 249, startPoint y: 72, endPoint x: 245, endPoint y: 83, distance: 11.4
click at [245, 83] on div at bounding box center [243, 33] width 487 height 519
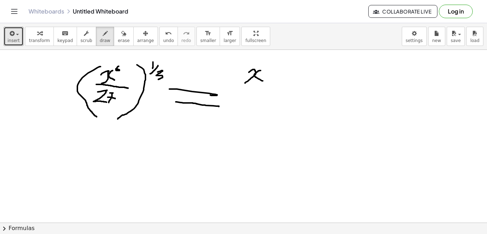
drag, startPoint x: 261, startPoint y: 71, endPoint x: 263, endPoint y: 81, distance: 11.0
click at [263, 81] on div at bounding box center [243, 33] width 487 height 519
drag, startPoint x: 268, startPoint y: 63, endPoint x: 266, endPoint y: 67, distance: 3.9
click at [266, 67] on div at bounding box center [243, 33] width 487 height 519
drag, startPoint x: 271, startPoint y: 64, endPoint x: 278, endPoint y: 66, distance: 6.8
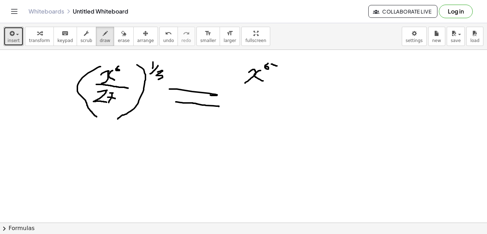
click at [278, 66] on div at bounding box center [243, 33] width 487 height 519
drag, startPoint x: 276, startPoint y: 62, endPoint x: 274, endPoint y: 66, distance: 3.9
click at [274, 66] on div at bounding box center [243, 33] width 487 height 519
drag, startPoint x: 281, startPoint y: 60, endPoint x: 283, endPoint y: 64, distance: 4.5
click at [282, 64] on div at bounding box center [243, 33] width 487 height 519
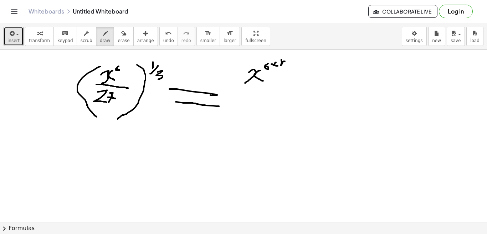
drag, startPoint x: 285, startPoint y: 61, endPoint x: 281, endPoint y: 66, distance: 6.1
click at [281, 66] on div at bounding box center [243, 33] width 487 height 519
drag, startPoint x: 282, startPoint y: 65, endPoint x: 284, endPoint y: 72, distance: 7.3
click at [284, 72] on div at bounding box center [243, 33] width 487 height 519
drag, startPoint x: 243, startPoint y: 88, endPoint x: 293, endPoint y: 92, distance: 50.4
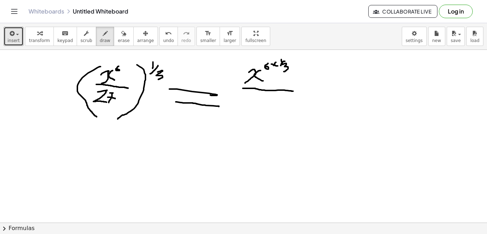
click at [293, 92] on div at bounding box center [243, 33] width 487 height 519
drag, startPoint x: 249, startPoint y: 99, endPoint x: 260, endPoint y: 108, distance: 14.5
click at [260, 108] on div at bounding box center [243, 33] width 487 height 519
drag, startPoint x: 264, startPoint y: 101, endPoint x: 272, endPoint y: 109, distance: 12.1
click at [272, 108] on div at bounding box center [243, 33] width 487 height 519
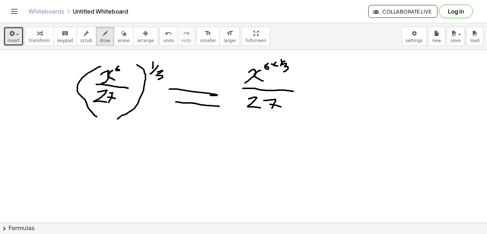
drag, startPoint x: 270, startPoint y: 105, endPoint x: 283, endPoint y: 107, distance: 13.2
click at [283, 107] on div at bounding box center [243, 33] width 487 height 519
click at [284, 98] on div at bounding box center [243, 33] width 487 height 519
drag, startPoint x: 289, startPoint y: 94, endPoint x: 282, endPoint y: 102, distance: 9.9
click at [282, 102] on div at bounding box center [243, 33] width 487 height 519
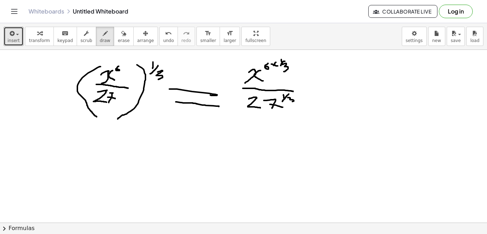
drag, startPoint x: 288, startPoint y: 98, endPoint x: 289, endPoint y: 104, distance: 6.6
click at [289, 104] on div at bounding box center [243, 33] width 487 height 519
drag, startPoint x: 216, startPoint y: 127, endPoint x: 224, endPoint y: 128, distance: 8.3
click at [224, 128] on div at bounding box center [243, 33] width 487 height 519
drag, startPoint x: 218, startPoint y: 132, endPoint x: 228, endPoint y: 135, distance: 10.8
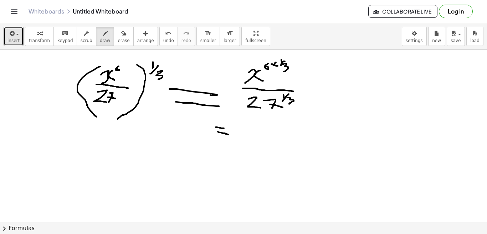
click at [228, 135] on div at bounding box center [243, 33] width 487 height 519
drag, startPoint x: 288, startPoint y: 63, endPoint x: 281, endPoint y: 69, distance: 8.9
click at [281, 69] on div at bounding box center [243, 33] width 487 height 519
drag, startPoint x: 270, startPoint y: 61, endPoint x: 264, endPoint y: 70, distance: 10.2
click at [264, 70] on div at bounding box center [243, 33] width 487 height 519
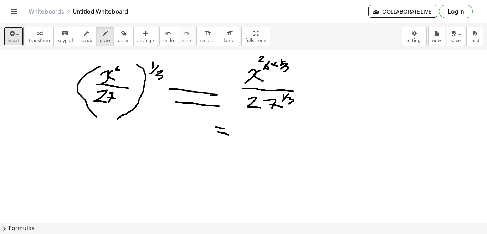
drag, startPoint x: 260, startPoint y: 57, endPoint x: 263, endPoint y: 61, distance: 5.3
click at [263, 61] on div at bounding box center [243, 33] width 487 height 519
drag, startPoint x: 244, startPoint y: 125, endPoint x: 245, endPoint y: 134, distance: 9.1
click at [245, 134] on div at bounding box center [243, 33] width 487 height 519
drag, startPoint x: 258, startPoint y: 122, endPoint x: 260, endPoint y: 132, distance: 10.2
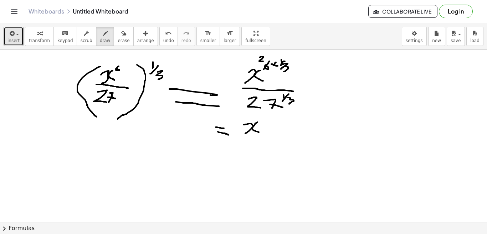
click at [260, 132] on div at bounding box center [243, 33] width 487 height 519
drag, startPoint x: 258, startPoint y: 117, endPoint x: 267, endPoint y: 122, distance: 10.4
click at [267, 122] on div at bounding box center [243, 33] width 487 height 519
drag, startPoint x: 235, startPoint y: 139, endPoint x: 264, endPoint y: 142, distance: 29.0
click at [264, 142] on div at bounding box center [243, 33] width 487 height 519
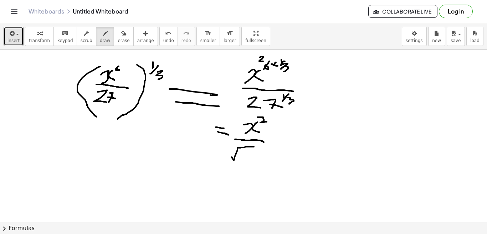
drag, startPoint x: 254, startPoint y: 147, endPoint x: 231, endPoint y: 155, distance: 23.8
click at [231, 155] on div at bounding box center [243, 33] width 487 height 519
drag, startPoint x: 244, startPoint y: 151, endPoint x: 246, endPoint y: 158, distance: 7.4
click at [246, 158] on div at bounding box center [243, 33] width 487 height 519
drag, startPoint x: 251, startPoint y: 152, endPoint x: 254, endPoint y: 159, distance: 8.1
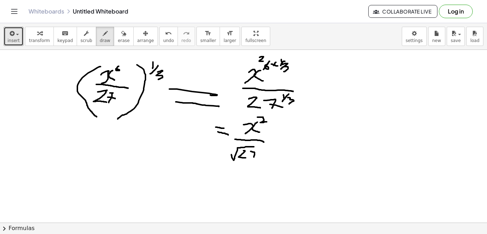
click at [254, 159] on div at bounding box center [243, 33] width 487 height 519
drag, startPoint x: 252, startPoint y: 156, endPoint x: 259, endPoint y: 156, distance: 7.2
click at [259, 156] on div at bounding box center [243, 33] width 487 height 519
drag, startPoint x: 273, startPoint y: 142, endPoint x: 279, endPoint y: 142, distance: 6.4
click at [279, 142] on div at bounding box center [243, 33] width 487 height 519
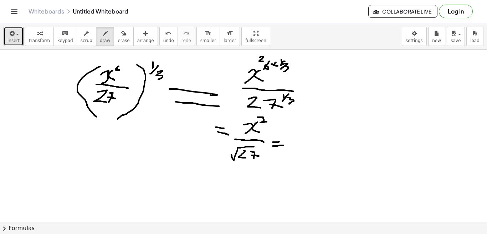
drag, startPoint x: 273, startPoint y: 146, endPoint x: 284, endPoint y: 146, distance: 10.7
click at [284, 146] on div at bounding box center [243, 33] width 487 height 519
drag, startPoint x: 292, startPoint y: 131, endPoint x: 293, endPoint y: 138, distance: 7.5
click at [293, 138] on div at bounding box center [243, 33] width 487 height 519
drag, startPoint x: 301, startPoint y: 131, endPoint x: 306, endPoint y: 138, distance: 9.0
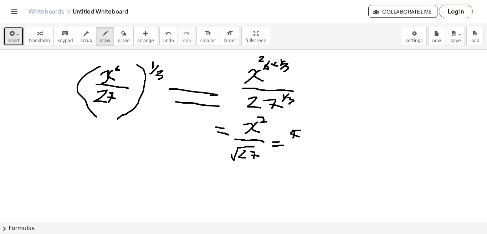
click at [306, 138] on div at bounding box center [243, 33] width 487 height 519
drag, startPoint x: 302, startPoint y: 121, endPoint x: 309, endPoint y: 126, distance: 8.3
click at [309, 126] on div at bounding box center [243, 33] width 487 height 519
drag, startPoint x: 287, startPoint y: 142, endPoint x: 309, endPoint y: 145, distance: 21.9
click at [309, 145] on div at bounding box center [243, 33] width 487 height 519
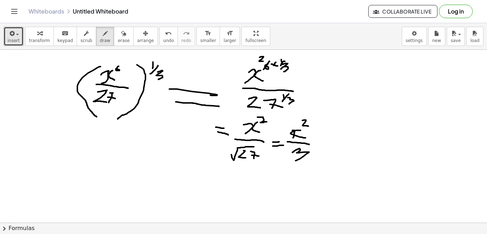
drag, startPoint x: 292, startPoint y: 153, endPoint x: 291, endPoint y: 162, distance: 9.3
click at [291, 162] on div at bounding box center [243, 33] width 487 height 519
drag, startPoint x: 272, startPoint y: 168, endPoint x: 378, endPoint y: 178, distance: 106.8
click at [378, 178] on div at bounding box center [243, 33] width 487 height 519
drag, startPoint x: 289, startPoint y: 185, endPoint x: 342, endPoint y: 189, distance: 53.3
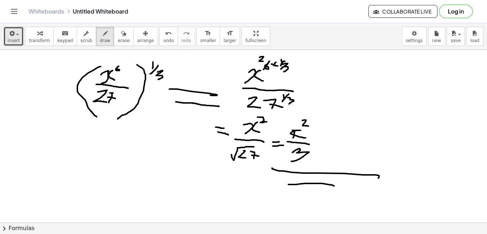
click at [342, 189] on div at bounding box center [243, 33] width 487 height 519
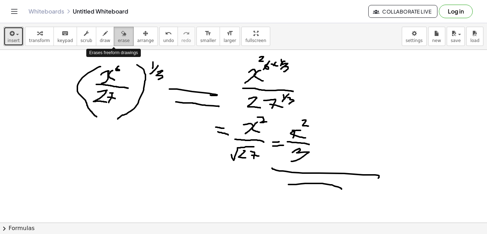
click at [121, 36] on icon "button" at bounding box center [123, 33] width 5 height 9
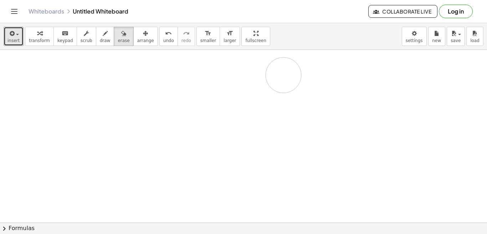
drag, startPoint x: 82, startPoint y: 61, endPoint x: 284, endPoint y: 75, distance: 202.1
click at [284, 75] on div at bounding box center [243, 33] width 487 height 519
click at [212, 85] on div at bounding box center [243, 33] width 487 height 519
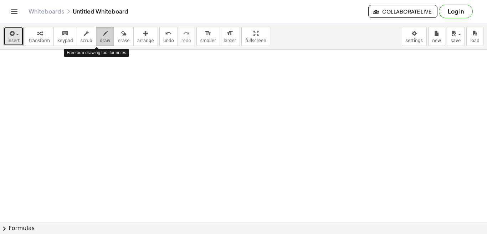
click at [96, 40] on button "draw" at bounding box center [105, 36] width 19 height 19
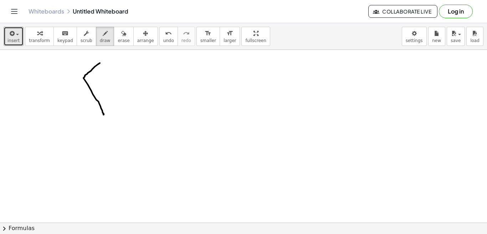
drag, startPoint x: 100, startPoint y: 63, endPoint x: 103, endPoint y: 114, distance: 50.8
click at [103, 114] on div at bounding box center [243, 33] width 487 height 519
drag, startPoint x: 120, startPoint y: 72, endPoint x: 117, endPoint y: 83, distance: 11.1
click at [117, 83] on div at bounding box center [243, 33] width 487 height 519
drag, startPoint x: 133, startPoint y: 76, endPoint x: 140, endPoint y: 86, distance: 12.8
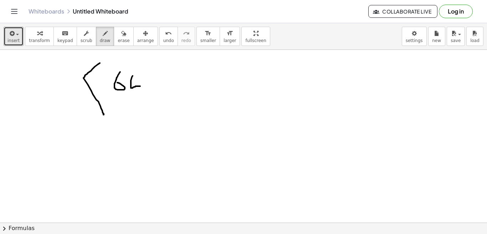
click at [140, 86] on div at bounding box center [243, 33] width 487 height 519
drag, startPoint x: 138, startPoint y: 77, endPoint x: 133, endPoint y: 100, distance: 23.7
click at [133, 100] on div at bounding box center [243, 33] width 487 height 519
drag, startPoint x: 146, startPoint y: 81, endPoint x: 147, endPoint y: 94, distance: 13.2
click at [147, 94] on div at bounding box center [243, 33] width 487 height 519
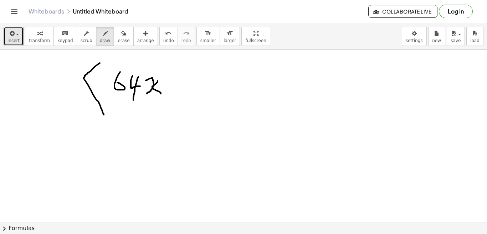
drag, startPoint x: 158, startPoint y: 81, endPoint x: 161, endPoint y: 94, distance: 13.2
click at [161, 94] on div at bounding box center [243, 33] width 487 height 519
drag, startPoint x: 160, startPoint y: 74, endPoint x: 160, endPoint y: 80, distance: 5.4
click at [160, 80] on div at bounding box center [243, 33] width 487 height 519
drag, startPoint x: 163, startPoint y: 76, endPoint x: 166, endPoint y: 78, distance: 4.1
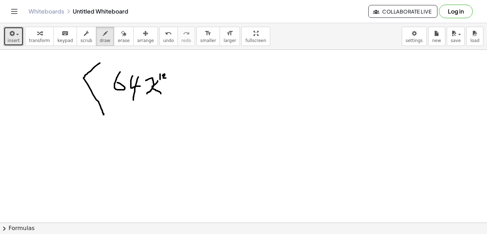
click at [166, 78] on div at bounding box center [243, 33] width 487 height 519
drag, startPoint x: 171, startPoint y: 65, endPoint x: 154, endPoint y: 126, distance: 63.1
click at [154, 126] on div at bounding box center [243, 33] width 487 height 519
drag, startPoint x: 175, startPoint y: 59, endPoint x: 180, endPoint y: 66, distance: 8.6
click at [180, 66] on div at bounding box center [243, 33] width 487 height 519
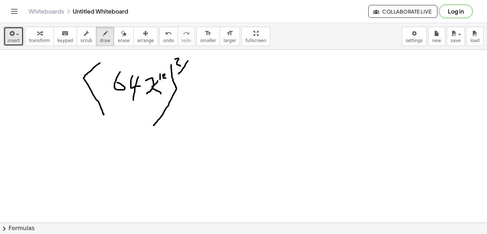
drag, startPoint x: 188, startPoint y: 61, endPoint x: 179, endPoint y: 74, distance: 16.1
click at [179, 74] on div at bounding box center [243, 33] width 487 height 519
drag, startPoint x: 185, startPoint y: 71, endPoint x: 190, endPoint y: 77, distance: 8.6
click at [190, 77] on div at bounding box center [243, 33] width 487 height 519
drag, startPoint x: 204, startPoint y: 87, endPoint x: 217, endPoint y: 88, distance: 13.6
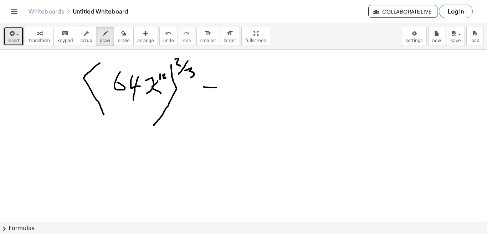
click at [217, 88] on div at bounding box center [243, 33] width 487 height 519
drag, startPoint x: 208, startPoint y: 92, endPoint x: 218, endPoint y: 93, distance: 10.4
click at [218, 93] on div at bounding box center [243, 33] width 487 height 519
drag, startPoint x: 240, startPoint y: 77, endPoint x: 238, endPoint y: 86, distance: 9.2
click at [238, 86] on div at bounding box center [243, 33] width 487 height 519
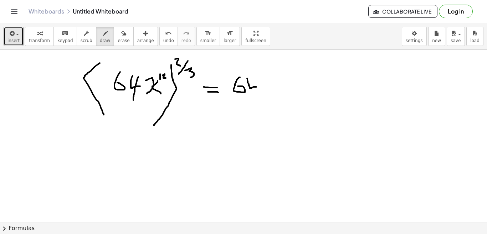
drag, startPoint x: 247, startPoint y: 78, endPoint x: 256, endPoint y: 87, distance: 12.6
click at [256, 87] on div at bounding box center [243, 33] width 487 height 519
drag, startPoint x: 256, startPoint y: 80, endPoint x: 253, endPoint y: 94, distance: 14.1
click at [253, 94] on div at bounding box center [243, 33] width 487 height 519
drag, startPoint x: 263, startPoint y: 68, endPoint x: 271, endPoint y: 73, distance: 9.6
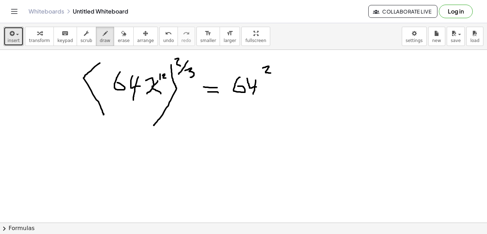
click at [271, 73] on div at bounding box center [243, 33] width 487 height 519
drag, startPoint x: 278, startPoint y: 71, endPoint x: 264, endPoint y: 81, distance: 17.4
click at [264, 81] on div at bounding box center [243, 33] width 487 height 519
drag, startPoint x: 274, startPoint y: 81, endPoint x: 274, endPoint y: 87, distance: 6.8
click at [274, 87] on div at bounding box center [243, 33] width 487 height 519
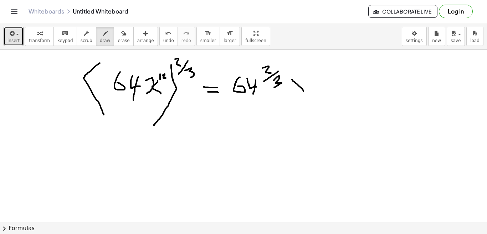
drag, startPoint x: 292, startPoint y: 80, endPoint x: 306, endPoint y: 95, distance: 20.5
click at [306, 95] on div at bounding box center [243, 33] width 487 height 519
drag, startPoint x: 304, startPoint y: 83, endPoint x: 295, endPoint y: 90, distance: 11.2
click at [295, 90] on div at bounding box center [243, 33] width 487 height 519
drag, startPoint x: 319, startPoint y: 71, endPoint x: 316, endPoint y: 90, distance: 19.1
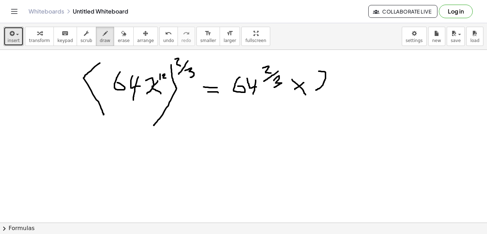
click at [316, 90] on div at bounding box center [243, 33] width 487 height 519
drag, startPoint x: 332, startPoint y: 74, endPoint x: 336, endPoint y: 86, distance: 12.7
click at [336, 86] on div at bounding box center [243, 33] width 487 height 519
drag, startPoint x: 334, startPoint y: 68, endPoint x: 334, endPoint y: 73, distance: 5.0
click at [334, 73] on div at bounding box center [243, 33] width 487 height 519
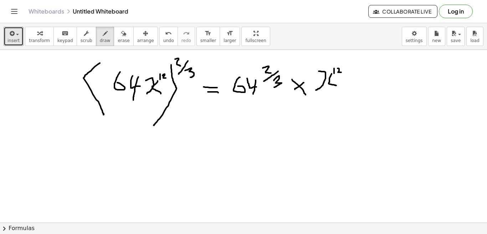
drag, startPoint x: 338, startPoint y: 68, endPoint x: 341, endPoint y: 72, distance: 5.3
click at [341, 72] on div at bounding box center [243, 33] width 487 height 519
drag, startPoint x: 345, startPoint y: 67, endPoint x: 351, endPoint y: 71, distance: 7.1
click at [351, 71] on div at bounding box center [243, 33] width 487 height 519
drag, startPoint x: 350, startPoint y: 64, endPoint x: 346, endPoint y: 70, distance: 7.9
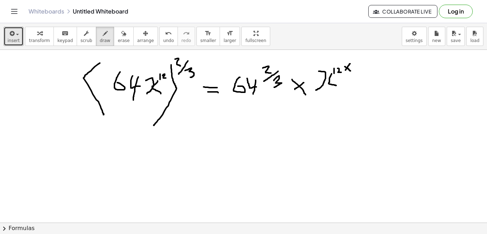
click at [346, 70] on div at bounding box center [243, 33] width 487 height 519
drag, startPoint x: 353, startPoint y: 58, endPoint x: 359, endPoint y: 63, distance: 7.6
click at [359, 63] on div at bounding box center [243, 33] width 487 height 519
drag, startPoint x: 362, startPoint y: 60, endPoint x: 355, endPoint y: 68, distance: 11.4
click at [355, 68] on div at bounding box center [243, 33] width 487 height 519
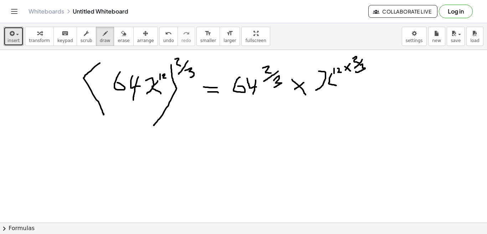
drag, startPoint x: 361, startPoint y: 65, endPoint x: 356, endPoint y: 72, distance: 7.9
click at [356, 72] on div at bounding box center [243, 33] width 487 height 519
drag, startPoint x: 265, startPoint y: 119, endPoint x: 213, endPoint y: 129, distance: 53.0
click at [213, 129] on div at bounding box center [243, 33] width 487 height 519
drag, startPoint x: 220, startPoint y: 121, endPoint x: 221, endPoint y: 133, distance: 11.9
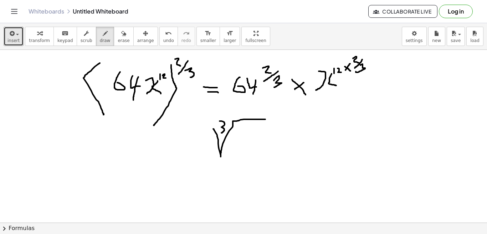
click at [221, 133] on div at bounding box center [243, 33] width 487 height 519
drag, startPoint x: 243, startPoint y: 129, endPoint x: 237, endPoint y: 137, distance: 9.5
click at [237, 137] on div at bounding box center [243, 33] width 487 height 519
drag, startPoint x: 255, startPoint y: 131, endPoint x: 262, endPoint y: 136, distance: 8.9
click at [262, 136] on div at bounding box center [243, 33] width 487 height 519
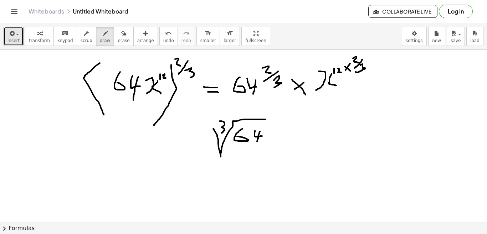
drag, startPoint x: 260, startPoint y: 132, endPoint x: 257, endPoint y: 144, distance: 12.5
click at [257, 144] on div at bounding box center [243, 33] width 487 height 519
drag, startPoint x: 214, startPoint y: 113, endPoint x: 208, endPoint y: 173, distance: 60.2
click at [208, 173] on div at bounding box center [243, 33] width 487 height 519
drag, startPoint x: 268, startPoint y: 112, endPoint x: 249, endPoint y: 173, distance: 63.5
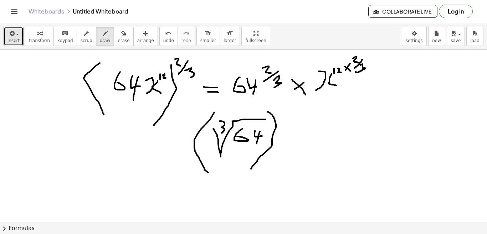
click at [249, 172] on div at bounding box center [243, 33] width 487 height 519
drag, startPoint x: 272, startPoint y: 105, endPoint x: 281, endPoint y: 112, distance: 11.9
click at [281, 112] on div at bounding box center [243, 33] width 487 height 519
drag, startPoint x: 292, startPoint y: 135, endPoint x: 300, endPoint y: 144, distance: 11.9
click at [300, 144] on div at bounding box center [243, 33] width 487 height 519
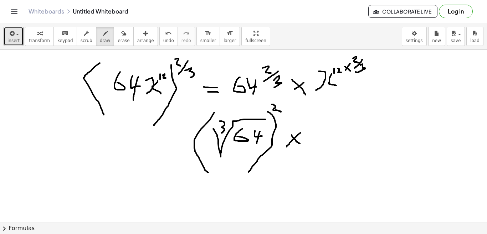
drag, startPoint x: 301, startPoint y: 133, endPoint x: 286, endPoint y: 147, distance: 20.2
click at [286, 147] on div at bounding box center [243, 33] width 487 height 519
drag, startPoint x: 340, startPoint y: 66, endPoint x: 333, endPoint y: 73, distance: 9.3
click at [333, 73] on div at bounding box center [243, 33] width 487 height 519
drag, startPoint x: 333, startPoint y: 61, endPoint x: 338, endPoint y: 62, distance: 5.1
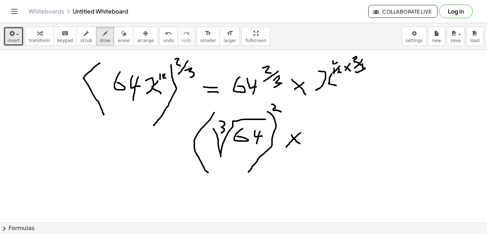
click at [338, 62] on div at bounding box center [243, 33] width 487 height 519
drag, startPoint x: 337, startPoint y: 60, endPoint x: 338, endPoint y: 65, distance: 5.4
click at [338, 65] on div at bounding box center [243, 33] width 487 height 519
drag, startPoint x: 367, startPoint y: 63, endPoint x: 360, endPoint y: 74, distance: 12.2
click at [360, 74] on div at bounding box center [243, 33] width 487 height 519
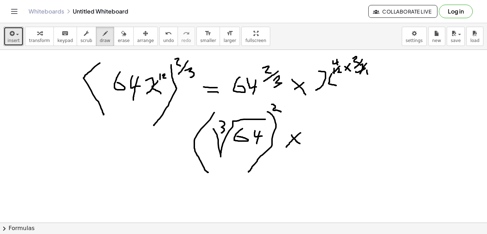
drag, startPoint x: 367, startPoint y: 70, endPoint x: 368, endPoint y: 75, distance: 4.7
click at [368, 75] on div at bounding box center [243, 33] width 487 height 519
drag, startPoint x: 303, startPoint y: 126, endPoint x: 305, endPoint y: 121, distance: 4.8
click at [305, 121] on div at bounding box center [243, 33] width 487 height 519
drag, startPoint x: 324, startPoint y: 126, endPoint x: 320, endPoint y: 151, distance: 25.5
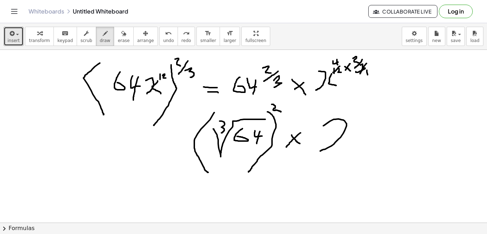
click at [320, 151] on div at bounding box center [243, 33] width 487 height 519
drag, startPoint x: 351, startPoint y: 123, endPoint x: 360, endPoint y: 141, distance: 20.7
click at [360, 141] on div at bounding box center [243, 33] width 487 height 519
click at [356, 112] on div at bounding box center [243, 33] width 487 height 519
drag, startPoint x: 213, startPoint y: 196, endPoint x: 227, endPoint y: 205, distance: 17.0
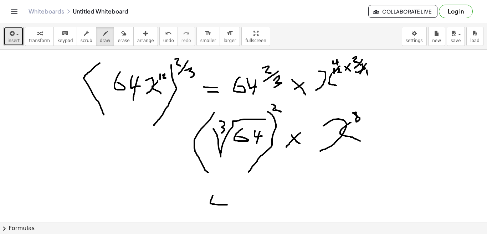
click at [227, 205] on div at bounding box center [243, 33] width 487 height 519
drag, startPoint x: 219, startPoint y: 193, endPoint x: 218, endPoint y: 208, distance: 14.3
click at [218, 208] on div at bounding box center [243, 33] width 487 height 519
drag, startPoint x: 227, startPoint y: 189, endPoint x: 234, endPoint y: 192, distance: 8.3
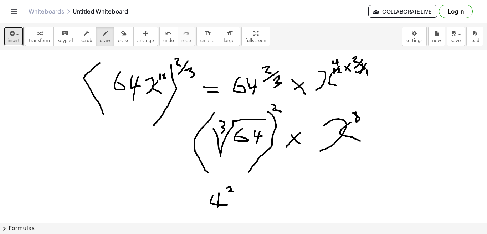
click at [234, 192] on div at bounding box center [243, 33] width 487 height 519
drag, startPoint x: 248, startPoint y: 196, endPoint x: 259, endPoint y: 204, distance: 12.8
click at [259, 204] on div at bounding box center [243, 33] width 487 height 519
drag, startPoint x: 240, startPoint y: 194, endPoint x: 236, endPoint y: 205, distance: 12.2
click at [236, 205] on div at bounding box center [243, 33] width 487 height 519
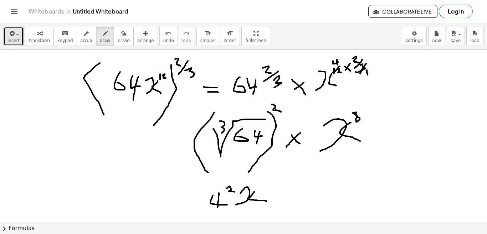
drag, startPoint x: 254, startPoint y: 192, endPoint x: 266, endPoint y: 202, distance: 15.5
click at [266, 202] on div at bounding box center [243, 33] width 487 height 519
click at [262, 180] on div at bounding box center [243, 33] width 487 height 519
drag, startPoint x: 284, startPoint y: 192, endPoint x: 300, endPoint y: 193, distance: 15.3
click at [300, 193] on div at bounding box center [243, 33] width 487 height 519
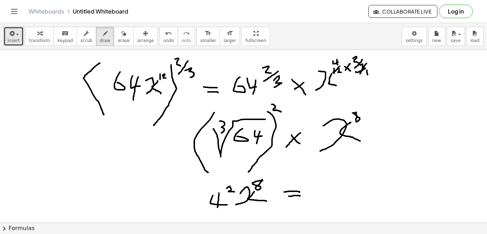
drag, startPoint x: 289, startPoint y: 197, endPoint x: 300, endPoint y: 197, distance: 11.4
click at [300, 197] on div at bounding box center [243, 33] width 487 height 519
drag, startPoint x: 320, startPoint y: 187, endPoint x: 319, endPoint y: 201, distance: 14.0
click at [319, 201] on div at bounding box center [243, 33] width 487 height 519
drag, startPoint x: 329, startPoint y: 188, endPoint x: 326, endPoint y: 194, distance: 6.9
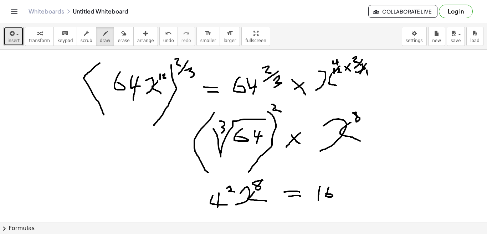
click at [326, 194] on div at bounding box center [243, 33] width 487 height 519
drag, startPoint x: 339, startPoint y: 188, endPoint x: 337, endPoint y: 199, distance: 11.6
click at [337, 199] on div at bounding box center [243, 33] width 487 height 519
drag, startPoint x: 352, startPoint y: 187, endPoint x: 357, endPoint y: 197, distance: 10.9
click at [357, 196] on div at bounding box center [243, 33] width 487 height 519
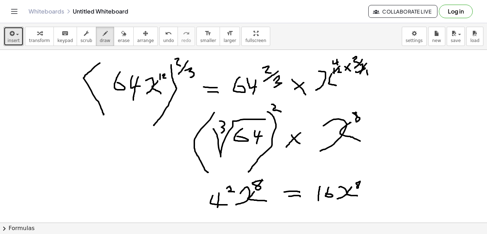
drag, startPoint x: 360, startPoint y: 182, endPoint x: 361, endPoint y: 178, distance: 3.6
click at [361, 178] on div at bounding box center [243, 33] width 487 height 519
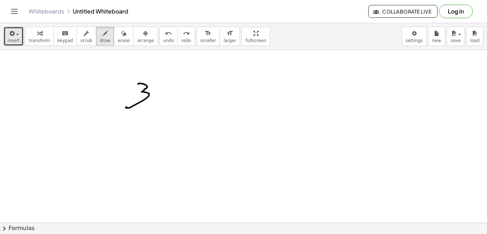
drag, startPoint x: 138, startPoint y: 84, endPoint x: 127, endPoint y: 107, distance: 25.2
click at [127, 107] on div at bounding box center [243, 33] width 487 height 519
drag, startPoint x: 151, startPoint y: 76, endPoint x: 123, endPoint y: 102, distance: 38.3
click at [123, 102] on div at bounding box center [243, 33] width 487 height 519
drag, startPoint x: 152, startPoint y: 76, endPoint x: 187, endPoint y: 75, distance: 35.3
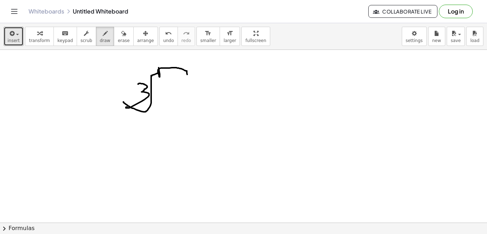
click at [187, 75] on div at bounding box center [243, 33] width 487 height 519
drag, startPoint x: 161, startPoint y: 86, endPoint x: 160, endPoint y: 105, distance: 19.3
click at [160, 105] on div at bounding box center [243, 33] width 487 height 519
drag, startPoint x: 174, startPoint y: 88, endPoint x: 171, endPoint y: 96, distance: 7.8
click at [171, 96] on div at bounding box center [243, 33] width 487 height 519
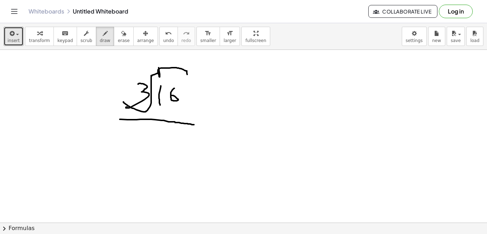
drag, startPoint x: 120, startPoint y: 119, endPoint x: 194, endPoint y: 125, distance: 74.8
click at [194, 125] on div at bounding box center [243, 33] width 487 height 519
drag, startPoint x: 134, startPoint y: 132, endPoint x: 133, endPoint y: 143, distance: 10.7
click at [133, 143] on div at bounding box center [243, 33] width 487 height 519
click at [142, 137] on div at bounding box center [243, 33] width 487 height 519
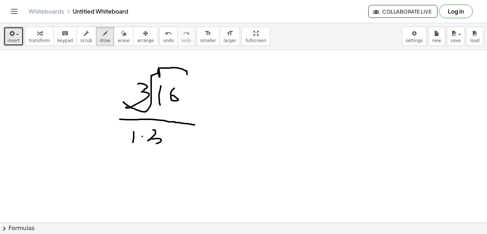
drag, startPoint x: 153, startPoint y: 130, endPoint x: 143, endPoint y: 148, distance: 20.1
click at [143, 148] on div at bounding box center [243, 33] width 487 height 519
drag, startPoint x: 165, startPoint y: 125, endPoint x: 176, endPoint y: 131, distance: 12.4
click at [176, 131] on div at bounding box center [243, 33] width 487 height 519
drag, startPoint x: 220, startPoint y: 123, endPoint x: 238, endPoint y: 122, distance: 18.2
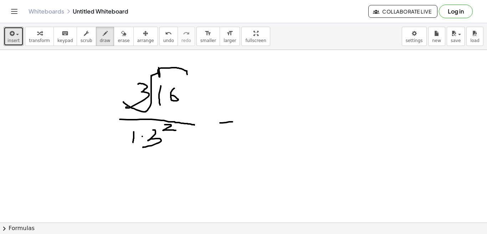
click at [238, 122] on div at bounding box center [243, 33] width 487 height 519
drag, startPoint x: 221, startPoint y: 129, endPoint x: 243, endPoint y: 126, distance: 21.6
click at [243, 126] on div at bounding box center [243, 33] width 487 height 519
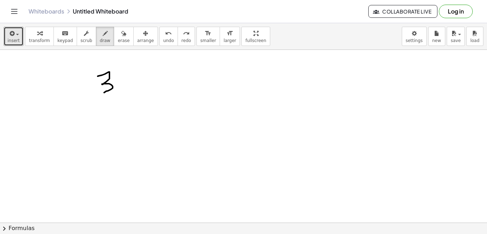
drag, startPoint x: 98, startPoint y: 76, endPoint x: 97, endPoint y: 95, distance: 18.6
click at [97, 95] on div at bounding box center [243, 33] width 487 height 519
drag, startPoint x: 124, startPoint y: 71, endPoint x: 116, endPoint y: 75, distance: 8.8
click at [116, 75] on div at bounding box center [243, 33] width 487 height 519
drag, startPoint x: 124, startPoint y: 70, endPoint x: 153, endPoint y: 68, distance: 28.6
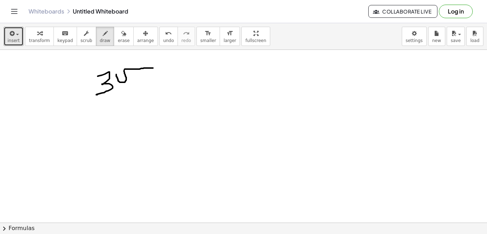
click at [153, 68] on div at bounding box center [243, 33] width 487 height 519
drag, startPoint x: 136, startPoint y: 72, endPoint x: 136, endPoint y: 81, distance: 9.3
click at [135, 81] on div at bounding box center [243, 33] width 487 height 519
drag, startPoint x: 142, startPoint y: 73, endPoint x: 141, endPoint y: 77, distance: 3.8
click at [141, 77] on div at bounding box center [243, 33] width 487 height 519
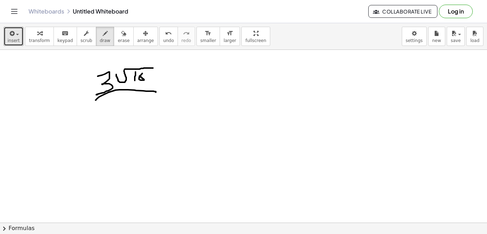
drag, startPoint x: 96, startPoint y: 100, endPoint x: 158, endPoint y: 94, distance: 62.4
click at [158, 94] on div at bounding box center [243, 33] width 487 height 519
drag, startPoint x: 117, startPoint y: 100, endPoint x: 116, endPoint y: 107, distance: 7.2
click at [116, 107] on div at bounding box center [243, 33] width 487 height 519
click at [125, 103] on div at bounding box center [243, 33] width 487 height 519
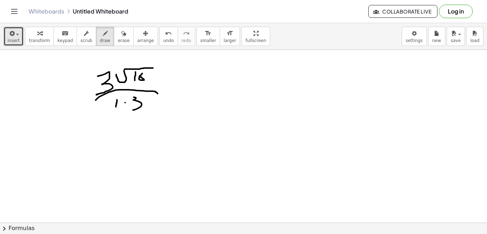
drag, startPoint x: 134, startPoint y: 97, endPoint x: 129, endPoint y: 111, distance: 14.7
click at [129, 111] on div at bounding box center [243, 33] width 487 height 519
drag, startPoint x: 142, startPoint y: 94, endPoint x: 146, endPoint y: 98, distance: 6.1
click at [146, 98] on div at bounding box center [243, 33] width 487 height 519
drag, startPoint x: 177, startPoint y: 88, endPoint x: 184, endPoint y: 88, distance: 7.5
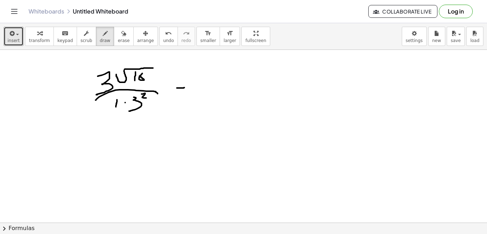
click at [184, 88] on div at bounding box center [243, 33] width 487 height 519
drag, startPoint x: 175, startPoint y: 91, endPoint x: 190, endPoint y: 91, distance: 14.6
click at [190, 91] on div at bounding box center [243, 33] width 487 height 519
drag, startPoint x: 205, startPoint y: 81, endPoint x: 201, endPoint y: 100, distance: 19.4
click at [201, 100] on div at bounding box center [243, 33] width 487 height 519
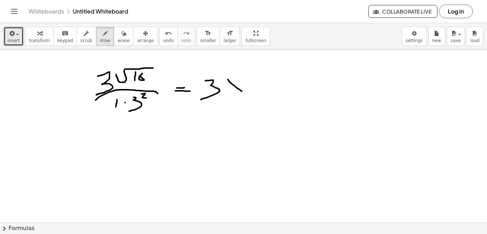
drag, startPoint x: 228, startPoint y: 80, endPoint x: 243, endPoint y: 92, distance: 19.3
click at [243, 92] on div at bounding box center [243, 33] width 487 height 519
drag, startPoint x: 243, startPoint y: 82, endPoint x: 229, endPoint y: 92, distance: 16.7
click at [229, 92] on div at bounding box center [243, 33] width 487 height 519
drag, startPoint x: 251, startPoint y: 80, endPoint x: 270, endPoint y: 86, distance: 20.1
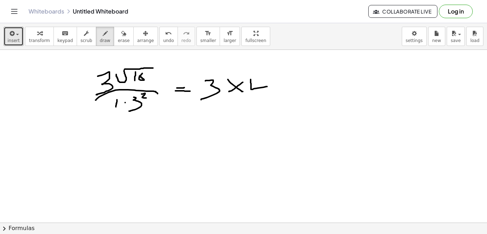
click at [270, 86] on div at bounding box center [243, 33] width 487 height 519
drag, startPoint x: 263, startPoint y: 82, endPoint x: 264, endPoint y: 94, distance: 12.2
click at [264, 94] on div at bounding box center [243, 33] width 487 height 519
drag, startPoint x: 276, startPoint y: 103, endPoint x: 157, endPoint y: 109, distance: 119.2
click at [156, 109] on div at bounding box center [243, 33] width 487 height 519
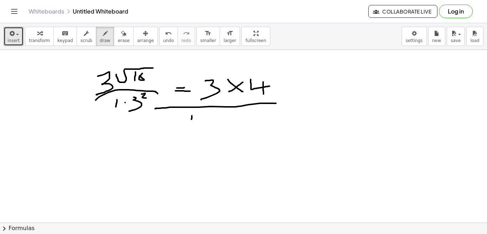
drag, startPoint x: 192, startPoint y: 116, endPoint x: 192, endPoint y: 125, distance: 8.9
click at [192, 124] on div at bounding box center [243, 33] width 487 height 519
drag, startPoint x: 200, startPoint y: 118, endPoint x: 203, endPoint y: 127, distance: 9.7
click at [203, 127] on div at bounding box center [243, 33] width 487 height 519
drag, startPoint x: 188, startPoint y: 131, endPoint x: 207, endPoint y: 133, distance: 19.1
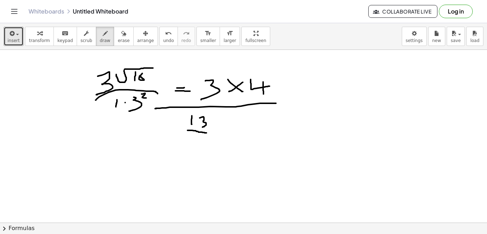
click at [207, 133] on div at bounding box center [243, 33] width 487 height 519
drag, startPoint x: 195, startPoint y: 137, endPoint x: 195, endPoint y: 143, distance: 6.1
click at [195, 143] on div at bounding box center [243, 33] width 487 height 519
click at [200, 139] on div at bounding box center [243, 33] width 487 height 519
drag, startPoint x: 184, startPoint y: 113, endPoint x: 187, endPoint y: 158, distance: 44.7
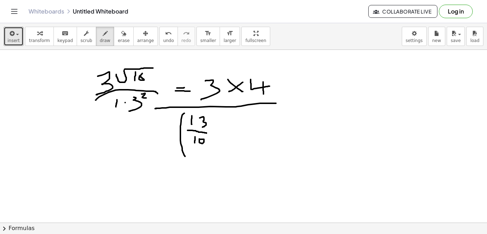
click at [187, 158] on div at bounding box center [243, 33] width 487 height 519
drag, startPoint x: 210, startPoint y: 114, endPoint x: 205, endPoint y: 161, distance: 47.3
click at [205, 161] on div at bounding box center [243, 33] width 487 height 519
drag, startPoint x: 217, startPoint y: 114, endPoint x: 218, endPoint y: 120, distance: 6.2
click at [218, 120] on div at bounding box center [243, 33] width 487 height 519
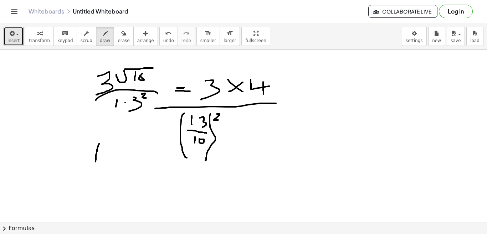
drag, startPoint x: 99, startPoint y: 144, endPoint x: 96, endPoint y: 162, distance: 18.5
click at [96, 162] on div at bounding box center [243, 33] width 487 height 519
drag, startPoint x: 111, startPoint y: 145, endPoint x: 129, endPoint y: 157, distance: 22.2
click at [129, 157] on div at bounding box center [243, 33] width 487 height 519
drag, startPoint x: 81, startPoint y: 170, endPoint x: 136, endPoint y: 176, distance: 55.3
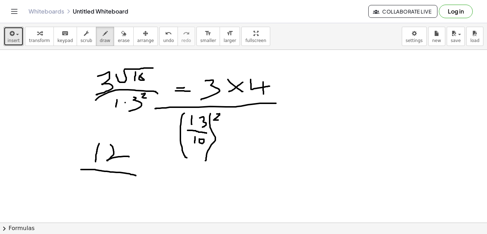
click at [136, 176] on div at bounding box center [243, 33] width 487 height 519
drag, startPoint x: 95, startPoint y: 178, endPoint x: 95, endPoint y: 190, distance: 12.5
click at [95, 190] on div at bounding box center [243, 33] width 487 height 519
drag, startPoint x: 100, startPoint y: 182, endPoint x: 104, endPoint y: 193, distance: 12.2
click at [104, 193] on div at bounding box center [243, 33] width 487 height 519
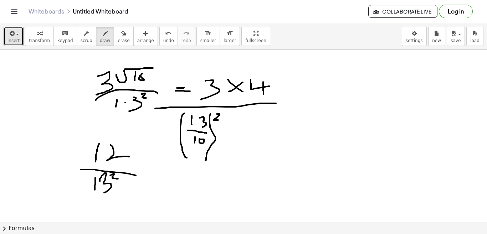
drag, startPoint x: 110, startPoint y: 175, endPoint x: 119, endPoint y: 179, distance: 9.7
click at [119, 179] on div at bounding box center [243, 33] width 487 height 519
drag, startPoint x: 85, startPoint y: 198, endPoint x: 121, endPoint y: 201, distance: 36.9
click at [121, 201] on div at bounding box center [243, 33] width 487 height 519
drag, startPoint x: 92, startPoint y: 207, endPoint x: 88, endPoint y: 222, distance: 16.2
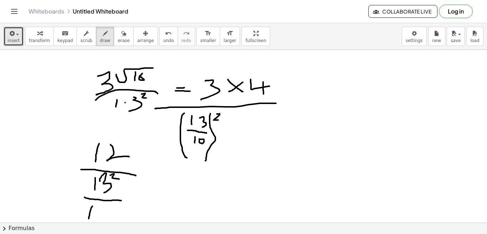
click at [88, 222] on div at bounding box center [243, 33] width 487 height 519
click at [105, 209] on div at bounding box center [243, 33] width 487 height 519
drag, startPoint x: 110, startPoint y: 205, endPoint x: 116, endPoint y: 208, distance: 6.1
click at [116, 208] on div at bounding box center [243, 33] width 487 height 519
drag, startPoint x: 156, startPoint y: 183, endPoint x: 168, endPoint y: 180, distance: 12.0
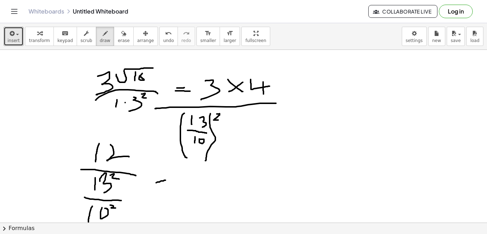
click at [168, 180] on div at bounding box center [243, 33] width 487 height 519
drag, startPoint x: 159, startPoint y: 187, endPoint x: 165, endPoint y: 187, distance: 6.1
click at [165, 187] on div at bounding box center [243, 33] width 487 height 519
drag, startPoint x: 191, startPoint y: 177, endPoint x: 188, endPoint y: 191, distance: 14.5
click at [188, 190] on div at bounding box center [243, 33] width 487 height 519
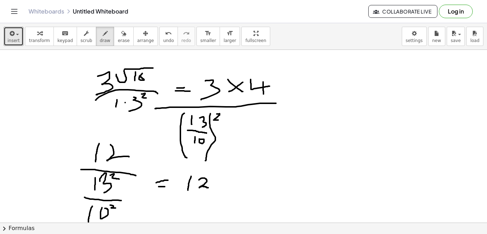
drag, startPoint x: 199, startPoint y: 180, endPoint x: 208, endPoint y: 188, distance: 12.4
click at [208, 188] on div at bounding box center [243, 33] width 487 height 519
click at [226, 183] on div at bounding box center [243, 33] width 487 height 519
drag, startPoint x: 226, startPoint y: 183, endPoint x: 243, endPoint y: 191, distance: 18.7
click at [243, 191] on div at bounding box center [243, 33] width 487 height 519
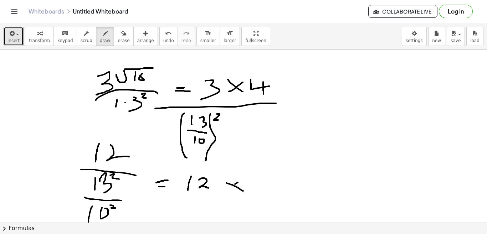
drag, startPoint x: 238, startPoint y: 183, endPoint x: 232, endPoint y: 188, distance: 7.9
click at [232, 188] on div at bounding box center [243, 33] width 487 height 519
drag, startPoint x: 260, startPoint y: 176, endPoint x: 261, endPoint y: 184, distance: 8.3
click at [261, 184] on div at bounding box center [243, 33] width 487 height 519
drag, startPoint x: 268, startPoint y: 177, endPoint x: 270, endPoint y: 173, distance: 4.6
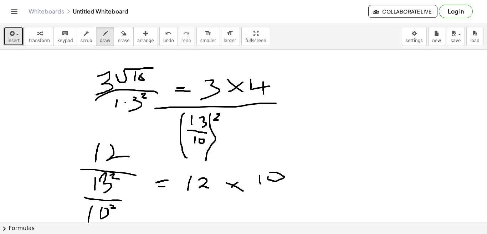
click at [270, 173] on div at bounding box center [243, 33] width 487 height 519
drag, startPoint x: 284, startPoint y: 166, endPoint x: 292, endPoint y: 169, distance: 9.3
click at [292, 169] on div at bounding box center [243, 33] width 487 height 519
drag, startPoint x: 255, startPoint y: 189, endPoint x: 300, endPoint y: 188, distance: 44.9
click at [300, 188] on div at bounding box center [243, 33] width 487 height 519
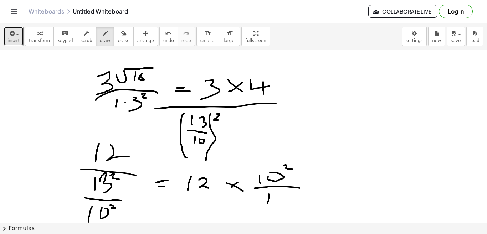
drag, startPoint x: 269, startPoint y: 194, endPoint x: 268, endPoint y: 204, distance: 9.7
click at [268, 204] on div at bounding box center [243, 33] width 487 height 519
drag, startPoint x: 275, startPoint y: 197, endPoint x: 276, endPoint y: 209, distance: 11.4
click at [276, 209] on div at bounding box center [243, 33] width 487 height 519
drag, startPoint x: 282, startPoint y: 193, endPoint x: 289, endPoint y: 196, distance: 6.9
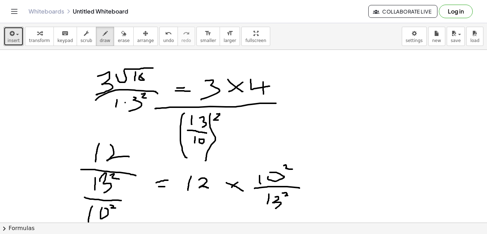
click at [289, 196] on div at bounding box center [243, 33] width 487 height 519
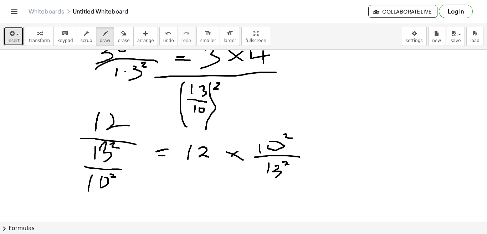
scroll to position [309, 0]
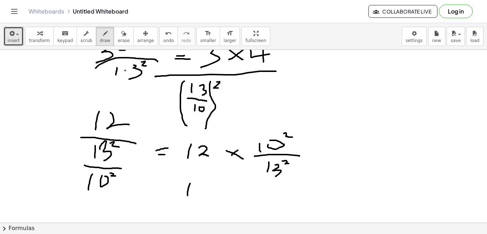
drag, startPoint x: 190, startPoint y: 184, endPoint x: 188, endPoint y: 197, distance: 13.4
click at [188, 197] on div at bounding box center [243, 0] width 487 height 519
drag, startPoint x: 194, startPoint y: 189, endPoint x: 206, endPoint y: 198, distance: 14.7
click at [206, 198] on div at bounding box center [243, 0] width 487 height 519
drag, startPoint x: 214, startPoint y: 189, endPoint x: 226, endPoint y: 195, distance: 13.4
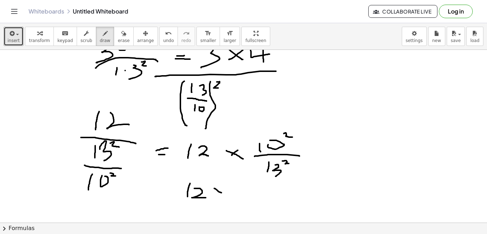
click at [226, 195] on div at bounding box center [243, 0] width 487 height 519
drag, startPoint x: 225, startPoint y: 186, endPoint x: 218, endPoint y: 198, distance: 13.8
click at [218, 198] on div at bounding box center [243, 0] width 487 height 519
drag, startPoint x: 240, startPoint y: 183, endPoint x: 241, endPoint y: 193, distance: 10.1
click at [241, 193] on div at bounding box center [243, 0] width 487 height 519
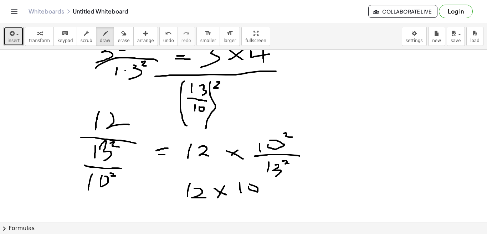
click at [248, 184] on div at bounding box center [243, 0] width 487 height 519
click at [268, 184] on div at bounding box center [243, 0] width 487 height 519
drag, startPoint x: 242, startPoint y: 199, endPoint x: 292, endPoint y: 199, distance: 49.6
click at [292, 199] on div at bounding box center [243, 0] width 487 height 519
drag, startPoint x: 251, startPoint y: 207, endPoint x: 250, endPoint y: 216, distance: 9.1
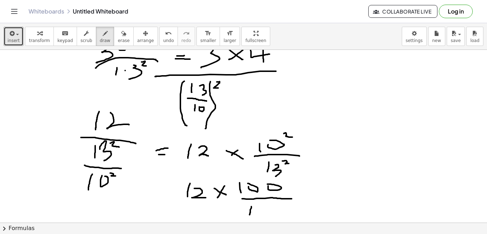
click at [250, 216] on div at bounding box center [243, 0] width 487 height 519
drag, startPoint x: 262, startPoint y: 209, endPoint x: 254, endPoint y: 214, distance: 9.2
click at [254, 214] on div at bounding box center [243, 0] width 487 height 519
drag, startPoint x: 275, startPoint y: 210, endPoint x: 275, endPoint y: 221, distance: 11.8
click at [275, 221] on div at bounding box center [243, 0] width 487 height 519
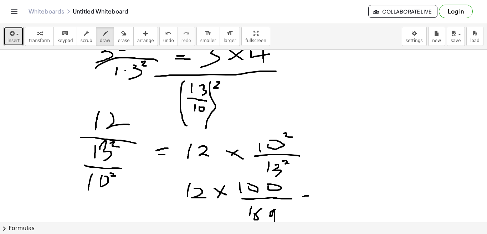
drag, startPoint x: 303, startPoint y: 197, endPoint x: 309, endPoint y: 197, distance: 6.1
click at [309, 197] on div at bounding box center [243, 0] width 487 height 519
drag, startPoint x: 300, startPoint y: 202, endPoint x: 311, endPoint y: 201, distance: 11.4
click at [311, 201] on div at bounding box center [243, 0] width 487 height 519
drag, startPoint x: 319, startPoint y: 184, endPoint x: 320, endPoint y: 194, distance: 10.4
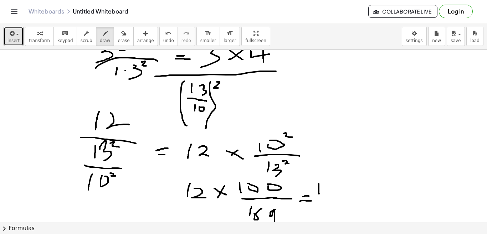
click at [320, 194] on div at bounding box center [243, 0] width 487 height 519
drag, startPoint x: 326, startPoint y: 187, endPoint x: 336, endPoint y: 194, distance: 12.7
click at [336, 194] on div at bounding box center [243, 0] width 487 height 519
click at [346, 188] on div at bounding box center [243, 0] width 487 height 519
drag, startPoint x: 355, startPoint y: 192, endPoint x: 353, endPoint y: 185, distance: 6.5
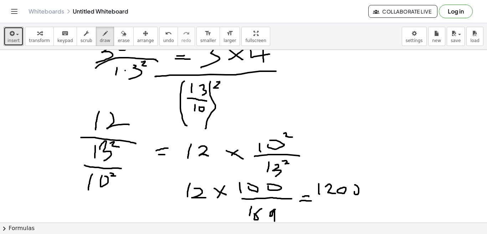
click at [353, 185] on div at bounding box center [243, 0] width 487 height 519
drag, startPoint x: 315, startPoint y: 200, endPoint x: 356, endPoint y: 200, distance: 41.0
click at [356, 200] on div at bounding box center [243, 0] width 487 height 519
drag, startPoint x: 325, startPoint y: 204, endPoint x: 325, endPoint y: 213, distance: 9.7
click at [325, 213] on div at bounding box center [243, 0] width 487 height 519
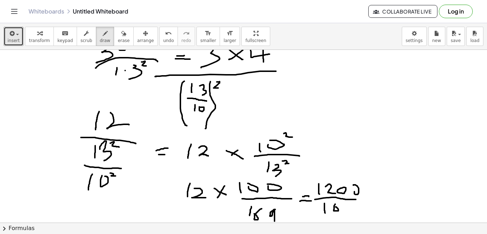
click at [335, 207] on div at bounding box center [243, 0] width 487 height 519
drag, startPoint x: 344, startPoint y: 203, endPoint x: 346, endPoint y: 214, distance: 11.3
click at [346, 214] on div at bounding box center [243, 0] width 487 height 519
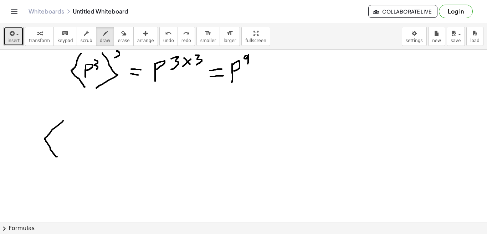
scroll to position [114, 0]
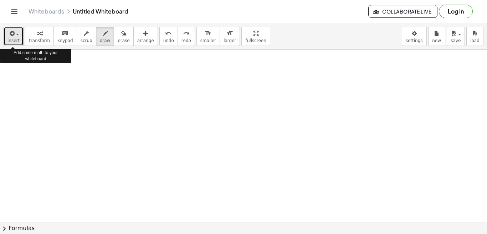
click at [19, 39] on button "insert" at bounding box center [14, 36] width 20 height 19
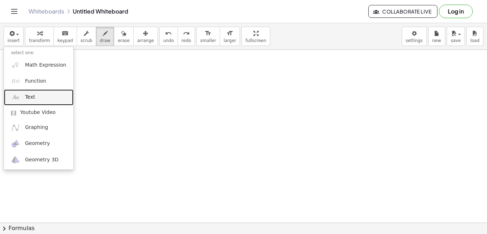
click at [30, 95] on span "Text" at bounding box center [30, 97] width 10 height 7
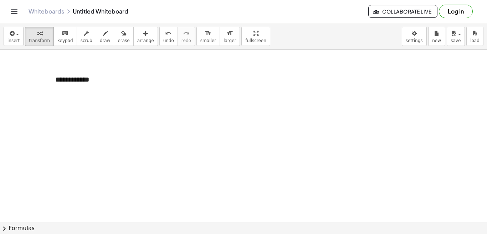
click at [71, 125] on div at bounding box center [243, 194] width 487 height 519
click at [73, 100] on div at bounding box center [243, 194] width 487 height 519
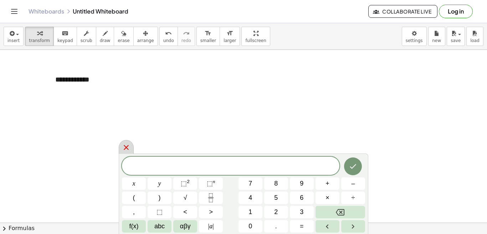
click at [126, 148] on icon at bounding box center [126, 147] width 5 height 5
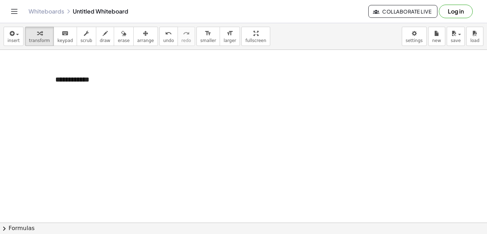
click at [81, 107] on div at bounding box center [243, 194] width 487 height 519
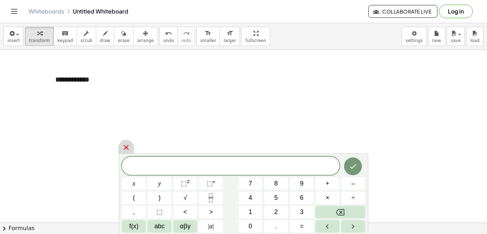
click at [126, 149] on icon at bounding box center [126, 147] width 9 height 9
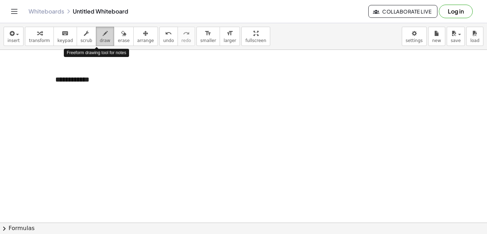
click at [103, 36] on icon "button" at bounding box center [105, 33] width 5 height 9
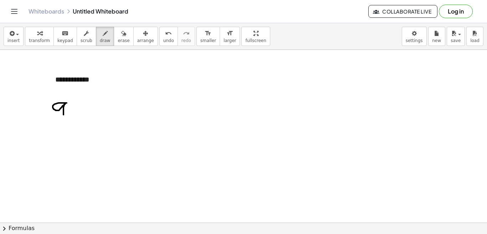
drag, startPoint x: 67, startPoint y: 103, endPoint x: 63, endPoint y: 115, distance: 12.2
click at [63, 115] on div at bounding box center [243, 194] width 487 height 519
drag, startPoint x: 68, startPoint y: 98, endPoint x: 78, endPoint y: 105, distance: 12.1
click at [78, 105] on div at bounding box center [243, 194] width 487 height 519
drag, startPoint x: 85, startPoint y: 112, endPoint x: 97, endPoint y: 112, distance: 11.4
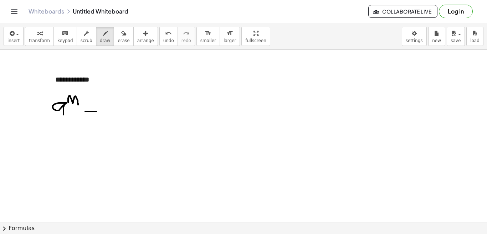
click at [97, 112] on div at bounding box center [243, 194] width 487 height 519
drag, startPoint x: 87, startPoint y: 116, endPoint x: 97, endPoint y: 117, distance: 9.3
click at [97, 117] on div at bounding box center [243, 194] width 487 height 519
drag, startPoint x: 113, startPoint y: 108, endPoint x: 114, endPoint y: 118, distance: 9.4
click at [114, 118] on div at bounding box center [243, 194] width 487 height 519
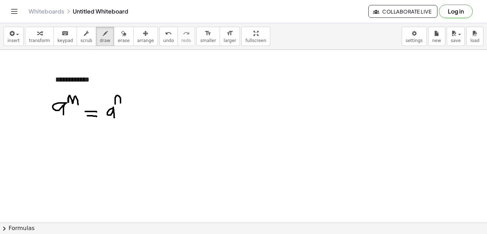
drag, startPoint x: 115, startPoint y: 99, endPoint x: 121, endPoint y: 103, distance: 6.6
click at [121, 103] on div at bounding box center [243, 194] width 487 height 519
drag, startPoint x: 64, startPoint y: 134, endPoint x: 77, endPoint y: 141, distance: 15.2
click at [77, 141] on div at bounding box center [243, 194] width 487 height 519
drag, startPoint x: 87, startPoint y: 135, endPoint x: 97, endPoint y: 136, distance: 9.3
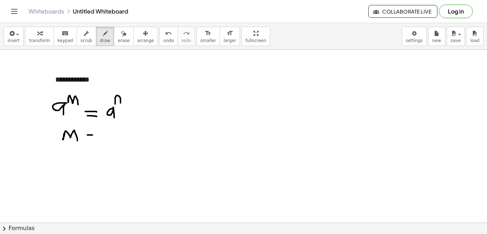
click at [97, 136] on div at bounding box center [243, 194] width 487 height 519
drag, startPoint x: 90, startPoint y: 139, endPoint x: 99, endPoint y: 140, distance: 8.9
click at [98, 139] on div at bounding box center [243, 194] width 487 height 519
drag, startPoint x: 107, startPoint y: 134, endPoint x: 117, endPoint y: 146, distance: 15.7
click at [117, 146] on div at bounding box center [243, 194] width 487 height 519
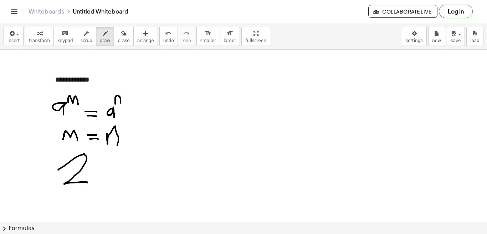
drag, startPoint x: 58, startPoint y: 170, endPoint x: 87, endPoint y: 183, distance: 31.9
click at [87, 183] on div at bounding box center [243, 194] width 487 height 519
drag, startPoint x: 91, startPoint y: 156, endPoint x: 90, endPoint y: 163, distance: 7.2
click at [90, 163] on div at bounding box center [243, 194] width 487 height 519
drag, startPoint x: 100, startPoint y: 157, endPoint x: 102, endPoint y: 163, distance: 6.9
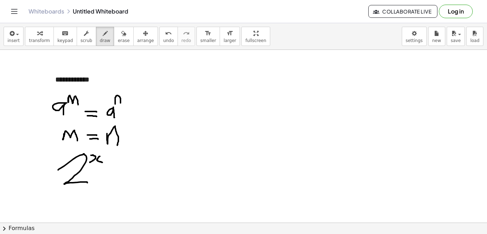
click at [102, 163] on div at bounding box center [243, 194] width 487 height 519
drag, startPoint x: 105, startPoint y: 159, endPoint x: 113, endPoint y: 159, distance: 8.6
click at [113, 159] on div at bounding box center [243, 194] width 487 height 519
drag, startPoint x: 110, startPoint y: 156, endPoint x: 109, endPoint y: 162, distance: 6.5
click at [109, 162] on div at bounding box center [243, 194] width 487 height 519
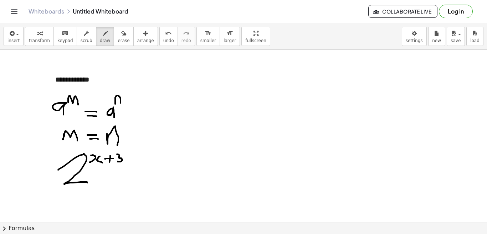
drag, startPoint x: 117, startPoint y: 154, endPoint x: 118, endPoint y: 162, distance: 7.2
click at [118, 162] on div at bounding box center [243, 194] width 487 height 519
drag, startPoint x: 129, startPoint y: 177, endPoint x: 153, endPoint y: 177, distance: 23.9
click at [153, 177] on div at bounding box center [243, 194] width 487 height 519
drag, startPoint x: 133, startPoint y: 184, endPoint x: 152, endPoint y: 182, distance: 19.1
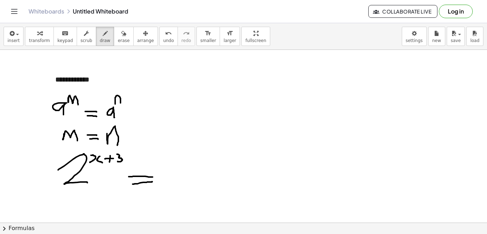
click at [152, 182] on div at bounding box center [243, 194] width 487 height 519
drag, startPoint x: 167, startPoint y: 165, endPoint x: 185, endPoint y: 179, distance: 23.6
click at [185, 179] on div at bounding box center [243, 194] width 487 height 519
drag, startPoint x: 185, startPoint y: 151, endPoint x: 187, endPoint y: 161, distance: 9.5
click at [187, 161] on div at bounding box center [243, 194] width 487 height 519
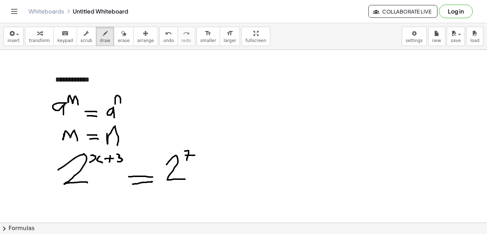
drag, startPoint x: 185, startPoint y: 156, endPoint x: 195, endPoint y: 156, distance: 10.0
click at [195, 156] on div at bounding box center [243, 194] width 487 height 519
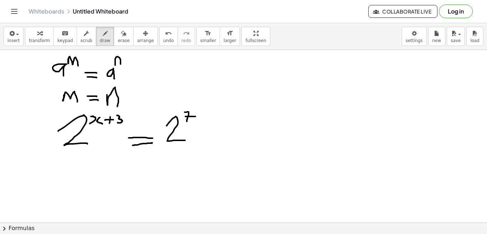
scroll to position [154, 0]
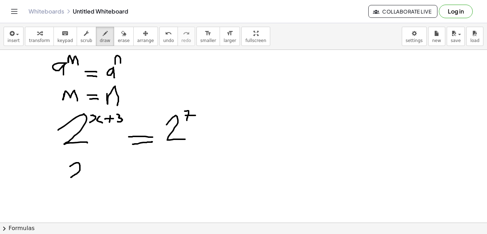
drag, startPoint x: 70, startPoint y: 167, endPoint x: 71, endPoint y: 178, distance: 11.1
click at [71, 178] on div at bounding box center [243, 154] width 487 height 519
drag, startPoint x: 86, startPoint y: 165, endPoint x: 87, endPoint y: 176, distance: 10.8
click at [87, 176] on div at bounding box center [243, 154] width 487 height 519
drag, startPoint x: 94, startPoint y: 172, endPoint x: 106, endPoint y: 171, distance: 11.8
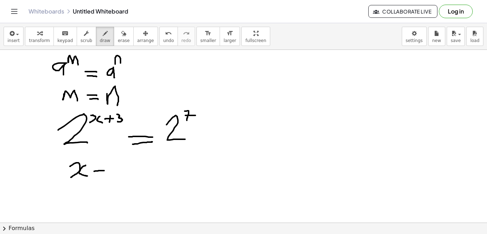
click at [106, 171] on div at bounding box center [243, 154] width 487 height 519
drag, startPoint x: 103, startPoint y: 165, endPoint x: 102, endPoint y: 178, distance: 12.2
click at [102, 177] on div at bounding box center [243, 154] width 487 height 519
drag, startPoint x: 114, startPoint y: 166, endPoint x: 115, endPoint y: 178, distance: 11.8
click at [115, 178] on div at bounding box center [243, 154] width 487 height 519
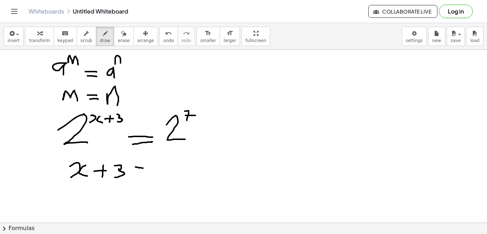
drag, startPoint x: 136, startPoint y: 167, endPoint x: 143, endPoint y: 169, distance: 8.0
click at [143, 169] on div at bounding box center [243, 154] width 487 height 519
drag, startPoint x: 136, startPoint y: 173, endPoint x: 147, endPoint y: 172, distance: 11.1
click at [147, 172] on div at bounding box center [243, 154] width 487 height 519
drag, startPoint x: 157, startPoint y: 162, endPoint x: 161, endPoint y: 180, distance: 18.3
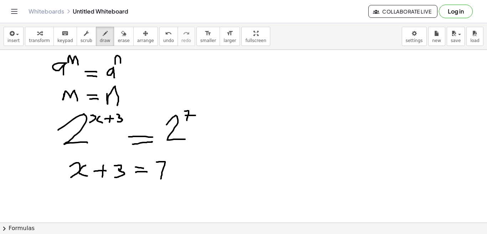
click at [161, 180] on div at bounding box center [243, 154] width 487 height 519
drag, startPoint x: 155, startPoint y: 169, endPoint x: 167, endPoint y: 172, distance: 12.5
click at [167, 172] on div at bounding box center [243, 154] width 487 height 519
drag, startPoint x: 77, startPoint y: 195, endPoint x: 80, endPoint y: 208, distance: 13.3
click at [81, 205] on div at bounding box center [243, 154] width 487 height 519
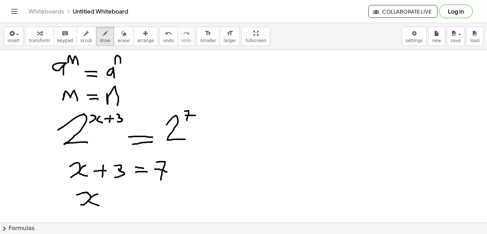
drag, startPoint x: 98, startPoint y: 194, endPoint x: 101, endPoint y: 206, distance: 12.2
click at [101, 206] on div at bounding box center [243, 154] width 487 height 519
drag, startPoint x: 108, startPoint y: 201, endPoint x: 121, endPoint y: 199, distance: 13.3
click at [121, 199] on div at bounding box center [243, 154] width 487 height 519
drag, startPoint x: 113, startPoint y: 204, endPoint x: 124, endPoint y: 204, distance: 11.1
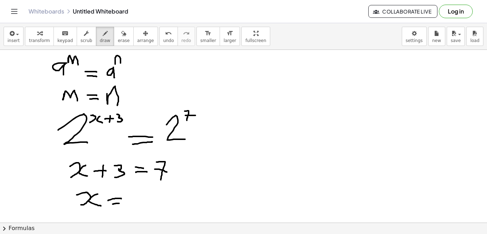
click at [124, 204] on div at bounding box center [243, 154] width 487 height 519
drag, startPoint x: 131, startPoint y: 196, endPoint x: 136, endPoint y: 206, distance: 10.7
click at [136, 205] on div at bounding box center [243, 154] width 487 height 519
drag, startPoint x: 131, startPoint y: 202, endPoint x: 146, endPoint y: 201, distance: 15.0
click at [146, 201] on div at bounding box center [243, 154] width 487 height 519
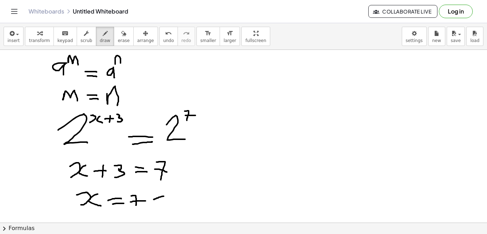
drag, startPoint x: 154, startPoint y: 200, endPoint x: 169, endPoint y: 197, distance: 16.0
click at [169, 197] on div at bounding box center [243, 154] width 487 height 519
drag, startPoint x: 176, startPoint y: 192, endPoint x: 170, endPoint y: 208, distance: 17.6
click at [170, 208] on div at bounding box center [243, 154] width 487 height 519
drag, startPoint x: 88, startPoint y: 210, endPoint x: 85, endPoint y: 220, distance: 10.6
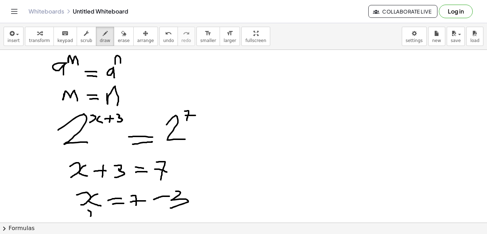
click at [85, 220] on div at bounding box center [243, 154] width 487 height 519
drag, startPoint x: 99, startPoint y: 212, endPoint x: 101, endPoint y: 220, distance: 8.5
click at [100, 219] on div at bounding box center [243, 154] width 487 height 519
drag, startPoint x: 111, startPoint y: 215, endPoint x: 122, endPoint y: 213, distance: 10.4
click at [122, 213] on div at bounding box center [243, 154] width 487 height 519
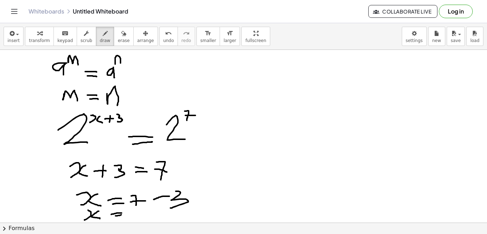
drag, startPoint x: 116, startPoint y: 216, endPoint x: 123, endPoint y: 215, distance: 8.0
click at [123, 215] on div at bounding box center [243, 154] width 487 height 519
drag, startPoint x: 129, startPoint y: 213, endPoint x: 140, endPoint y: 215, distance: 10.9
click at [139, 215] on div at bounding box center [243, 154] width 487 height 519
drag, startPoint x: 135, startPoint y: 212, endPoint x: 133, endPoint y: 218, distance: 6.7
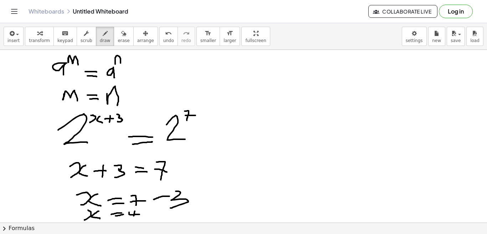
click at [133, 218] on div at bounding box center [243, 154] width 487 height 519
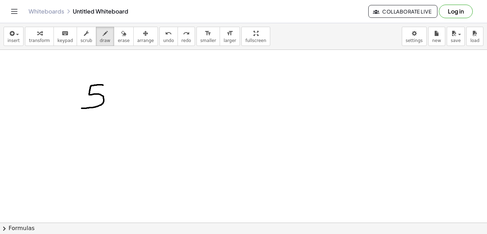
drag, startPoint x: 103, startPoint y: 85, endPoint x: 82, endPoint y: 108, distance: 31.6
click at [82, 108] on div at bounding box center [243, 154] width 487 height 519
drag, startPoint x: 107, startPoint y: 78, endPoint x: 111, endPoint y: 85, distance: 7.8
click at [111, 85] on div at bounding box center [243, 154] width 487 height 519
drag, startPoint x: 117, startPoint y: 76, endPoint x: 121, endPoint y: 81, distance: 6.7
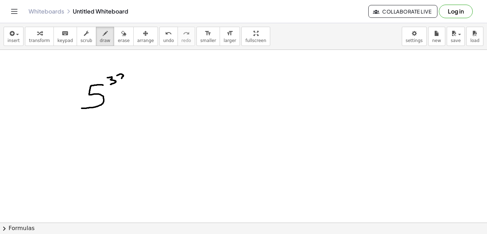
click at [121, 81] on div at bounding box center [243, 154] width 487 height 519
drag, startPoint x: 127, startPoint y: 72, endPoint x: 128, endPoint y: 80, distance: 7.5
click at [128, 80] on div at bounding box center [243, 154] width 487 height 519
drag, startPoint x: 132, startPoint y: 97, endPoint x: 145, endPoint y: 96, distance: 13.3
click at [145, 96] on div at bounding box center [243, 154] width 487 height 519
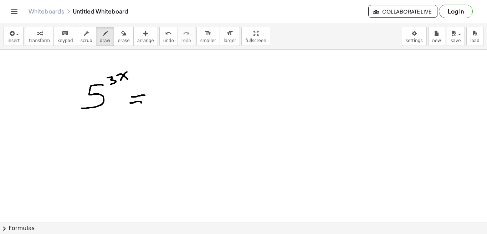
drag, startPoint x: 130, startPoint y: 103, endPoint x: 141, endPoint y: 103, distance: 10.7
click at [141, 103] on div at bounding box center [243, 154] width 487 height 519
drag, startPoint x: 161, startPoint y: 85, endPoint x: 158, endPoint y: 105, distance: 19.9
click at [157, 105] on div at bounding box center [243, 154] width 487 height 519
drag, startPoint x: 170, startPoint y: 88, endPoint x: 184, endPoint y: 98, distance: 16.7
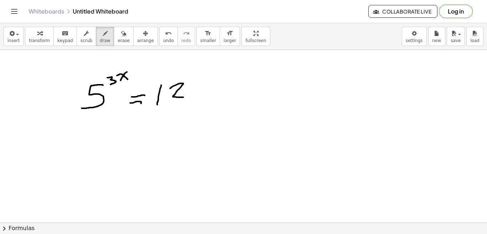
click at [184, 98] on div at bounding box center [243, 154] width 487 height 519
drag, startPoint x: 202, startPoint y: 84, endPoint x: 183, endPoint y: 95, distance: 21.5
click at [183, 95] on div at bounding box center [243, 154] width 487 height 519
drag, startPoint x: 92, startPoint y: 134, endPoint x: 80, endPoint y: 146, distance: 16.9
click at [80, 146] on div at bounding box center [243, 154] width 487 height 519
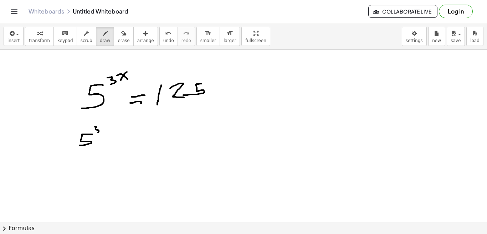
drag, startPoint x: 95, startPoint y: 127, endPoint x: 97, endPoint y: 134, distance: 7.9
click at [98, 133] on div at bounding box center [243, 154] width 487 height 519
drag, startPoint x: 102, startPoint y: 128, endPoint x: 105, endPoint y: 130, distance: 3.8
click at [105, 130] on div at bounding box center [243, 154] width 487 height 519
drag, startPoint x: 109, startPoint y: 128, endPoint x: 109, endPoint y: 132, distance: 3.9
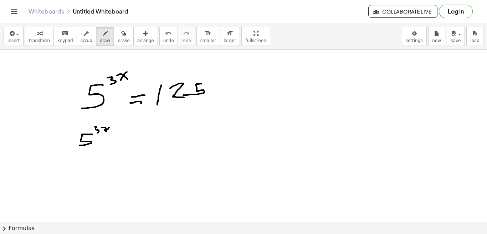
click at [109, 132] on div at bounding box center [243, 154] width 487 height 519
drag, startPoint x: 122, startPoint y: 137, endPoint x: 131, endPoint y: 138, distance: 8.6
click at [131, 138] on div at bounding box center [243, 154] width 487 height 519
drag, startPoint x: 128, startPoint y: 141, endPoint x: 132, endPoint y: 142, distance: 4.7
click at [132, 142] on div at bounding box center [243, 154] width 487 height 519
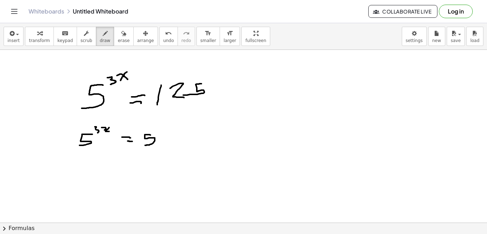
drag, startPoint x: 151, startPoint y: 135, endPoint x: 145, endPoint y: 146, distance: 11.6
click at [145, 146] on div at bounding box center [243, 154] width 487 height 519
drag, startPoint x: 157, startPoint y: 128, endPoint x: 161, endPoint y: 132, distance: 5.0
click at [161, 132] on div at bounding box center [243, 154] width 487 height 519
click at [89, 162] on div at bounding box center [243, 154] width 487 height 519
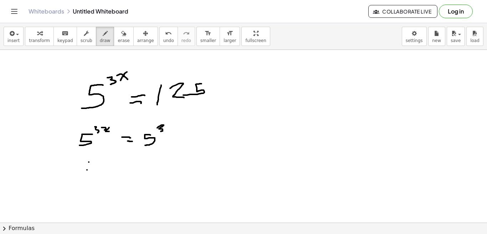
click at [87, 170] on div at bounding box center [243, 154] width 487 height 519
click at [93, 167] on div at bounding box center [243, 154] width 487 height 519
drag, startPoint x: 110, startPoint y: 161, endPoint x: 108, endPoint y: 171, distance: 10.6
click at [107, 171] on div at bounding box center [243, 154] width 487 height 519
drag, startPoint x: 121, startPoint y: 159, endPoint x: 122, endPoint y: 165, distance: 6.1
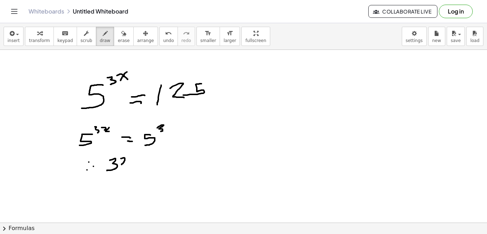
click at [122, 165] on div at bounding box center [243, 154] width 487 height 519
drag, startPoint x: 128, startPoint y: 159, endPoint x: 126, endPoint y: 168, distance: 9.1
click at [126, 168] on div at bounding box center [243, 154] width 487 height 519
drag, startPoint x: 136, startPoint y: 163, endPoint x: 144, endPoint y: 163, distance: 8.2
click at [144, 163] on div at bounding box center [243, 154] width 487 height 519
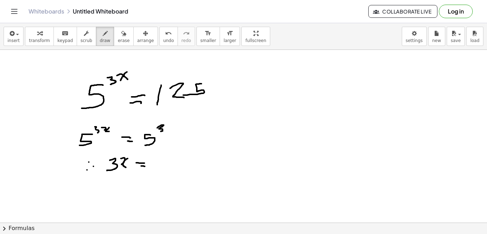
drag, startPoint x: 141, startPoint y: 166, endPoint x: 146, endPoint y: 167, distance: 4.7
click at [146, 167] on div at bounding box center [243, 154] width 487 height 519
drag, startPoint x: 161, startPoint y: 158, endPoint x: 162, endPoint y: 169, distance: 10.4
click at [162, 169] on div at bounding box center [243, 154] width 487 height 519
drag, startPoint x: 101, startPoint y: 182, endPoint x: 94, endPoint y: 193, distance: 13.1
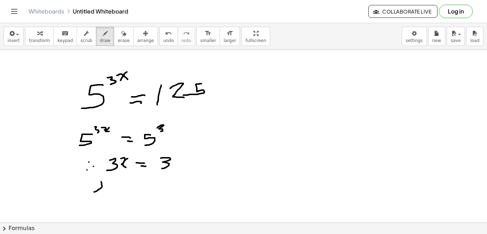
click at [94, 193] on div at bounding box center [243, 154] width 487 height 519
drag, startPoint x: 111, startPoint y: 184, endPoint x: 112, endPoint y: 193, distance: 9.4
click at [112, 193] on div at bounding box center [243, 154] width 487 height 519
drag, startPoint x: 124, startPoint y: 189, endPoint x: 131, endPoint y: 189, distance: 6.8
click at [131, 189] on div at bounding box center [243, 154] width 487 height 519
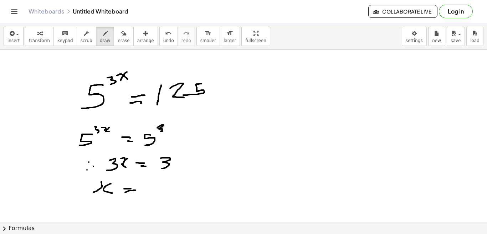
drag, startPoint x: 125, startPoint y: 193, endPoint x: 138, endPoint y: 192, distance: 12.5
click at [138, 192] on div at bounding box center [243, 154] width 487 height 519
drag, startPoint x: 156, startPoint y: 175, endPoint x: 154, endPoint y: 187, distance: 11.6
click at [154, 187] on div at bounding box center [243, 154] width 487 height 519
drag, startPoint x: 144, startPoint y: 192, endPoint x: 168, endPoint y: 194, distance: 23.7
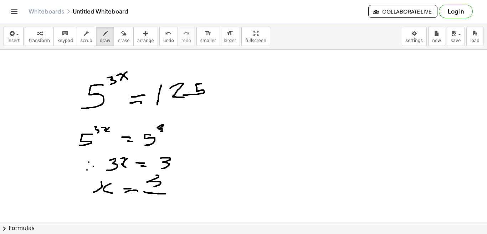
click at [168, 194] on div at bounding box center [243, 154] width 487 height 519
drag, startPoint x: 152, startPoint y: 199, endPoint x: 148, endPoint y: 217, distance: 18.1
click at [148, 217] on div at bounding box center [243, 154] width 487 height 519
drag, startPoint x: 178, startPoint y: 197, endPoint x: 187, endPoint y: 195, distance: 8.7
click at [187, 195] on div at bounding box center [243, 154] width 487 height 519
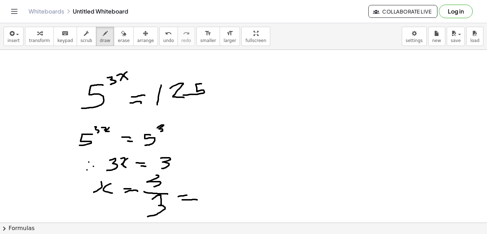
drag, startPoint x: 182, startPoint y: 200, endPoint x: 197, endPoint y: 200, distance: 15.0
click at [197, 200] on div at bounding box center [243, 154] width 487 height 519
drag, startPoint x: 205, startPoint y: 190, endPoint x: 204, endPoint y: 194, distance: 4.0
click at [204, 194] on div at bounding box center [243, 154] width 487 height 519
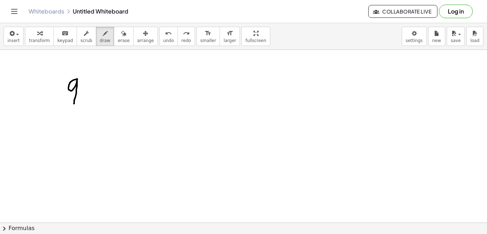
drag, startPoint x: 77, startPoint y: 80, endPoint x: 74, endPoint y: 104, distance: 24.5
click at [74, 104] on div at bounding box center [243, 154] width 487 height 519
drag, startPoint x: 81, startPoint y: 78, endPoint x: 90, endPoint y: 83, distance: 10.4
click at [90, 83] on div at bounding box center [243, 154] width 487 height 519
drag, startPoint x: 92, startPoint y: 75, endPoint x: 95, endPoint y: 82, distance: 8.5
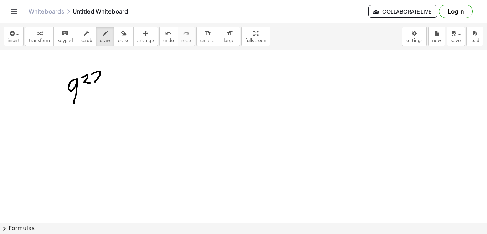
click at [95, 82] on div at bounding box center [243, 154] width 487 height 519
drag, startPoint x: 102, startPoint y: 72, endPoint x: 105, endPoint y: 80, distance: 8.5
click at [105, 80] on div at bounding box center [243, 154] width 487 height 519
drag, startPoint x: 116, startPoint y: 92, endPoint x: 122, endPoint y: 93, distance: 5.8
click at [122, 93] on div at bounding box center [243, 154] width 487 height 519
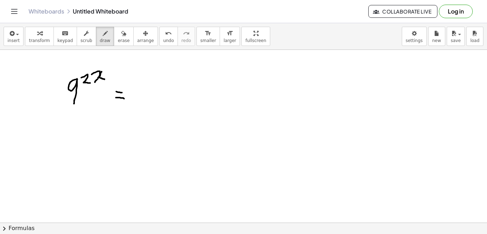
drag, startPoint x: 116, startPoint y: 98, endPoint x: 125, endPoint y: 99, distance: 9.0
click at [125, 99] on div at bounding box center [243, 154] width 487 height 519
drag, startPoint x: 133, startPoint y: 83, endPoint x: 150, endPoint y: 102, distance: 25.5
click at [150, 102] on div at bounding box center [243, 154] width 487 height 519
drag, startPoint x: 149, startPoint y: 80, endPoint x: 159, endPoint y: 99, distance: 21.9
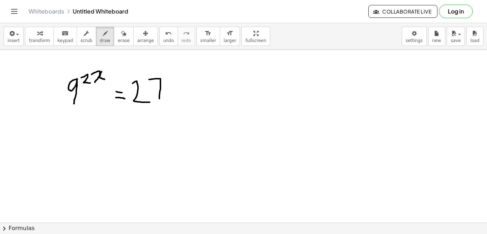
click at [159, 99] on div at bounding box center [243, 154] width 487 height 519
drag, startPoint x: 151, startPoint y: 87, endPoint x: 175, endPoint y: 90, distance: 24.8
click at [175, 90] on div at bounding box center [243, 154] width 487 height 519
drag, startPoint x: 50, startPoint y: 127, endPoint x: 56, endPoint y: 134, distance: 9.5
click at [56, 134] on div at bounding box center [243, 154] width 487 height 519
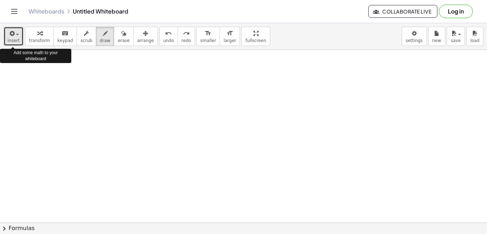
click at [11, 43] on span "insert" at bounding box center [13, 40] width 12 height 5
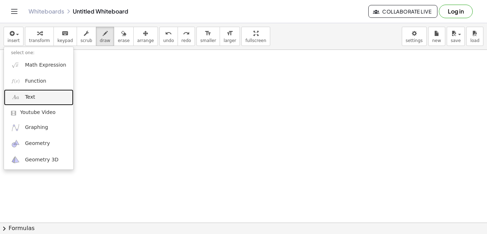
click at [32, 99] on span "Text" at bounding box center [30, 97] width 10 height 7
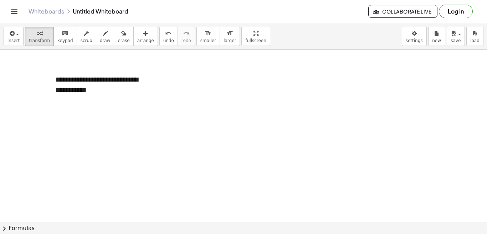
click at [145, 115] on div at bounding box center [243, 154] width 487 height 519
click at [102, 126] on div at bounding box center [243, 154] width 487 height 519
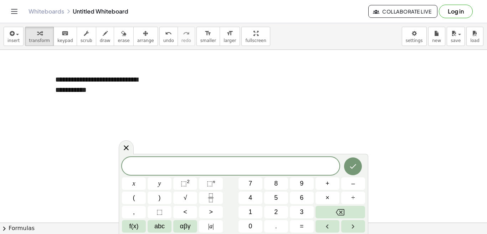
click at [89, 113] on div at bounding box center [243, 154] width 487 height 519
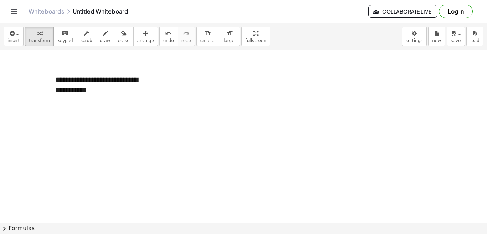
drag, startPoint x: 75, startPoint y: 115, endPoint x: 83, endPoint y: 118, distance: 8.7
click at [83, 118] on div at bounding box center [243, 154] width 487 height 519
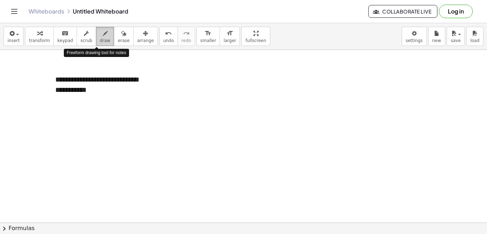
click at [100, 41] on span "draw" at bounding box center [105, 40] width 11 height 5
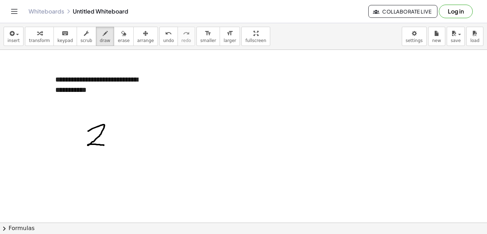
drag, startPoint x: 88, startPoint y: 131, endPoint x: 104, endPoint y: 146, distance: 21.5
click at [104, 146] on div at bounding box center [243, 154] width 487 height 519
drag, startPoint x: 114, startPoint y: 123, endPoint x: 109, endPoint y: 130, distance: 8.5
click at [109, 130] on div at bounding box center [243, 154] width 487 height 519
drag, startPoint x: 126, startPoint y: 137, endPoint x: 138, endPoint y: 136, distance: 12.5
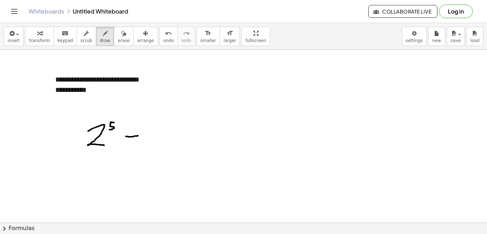
click at [138, 136] on div at bounding box center [243, 154] width 487 height 519
drag, startPoint x: 130, startPoint y: 141, endPoint x: 141, endPoint y: 142, distance: 11.5
click at [141, 142] on div at bounding box center [243, 154] width 487 height 519
drag, startPoint x: 154, startPoint y: 121, endPoint x: 152, endPoint y: 142, distance: 20.8
click at [152, 142] on div at bounding box center [243, 154] width 487 height 519
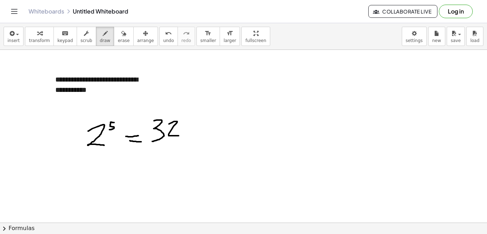
drag, startPoint x: 169, startPoint y: 124, endPoint x: 179, endPoint y: 136, distance: 15.7
click at [179, 136] on div at bounding box center [243, 154] width 487 height 519
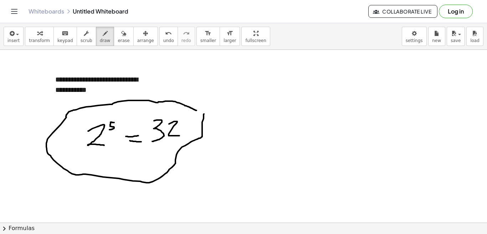
drag, startPoint x: 197, startPoint y: 111, endPoint x: 204, endPoint y: 114, distance: 8.3
click at [204, 114] on div at bounding box center [243, 154] width 487 height 519
drag, startPoint x: 79, startPoint y: 194, endPoint x: 76, endPoint y: 209, distance: 15.3
click at [76, 209] on div at bounding box center [243, 154] width 487 height 519
click at [82, 204] on div at bounding box center [243, 154] width 487 height 519
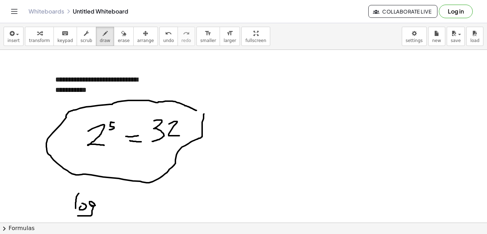
drag, startPoint x: 91, startPoint y: 205, endPoint x: 78, endPoint y: 216, distance: 17.0
click at [78, 216] on div at bounding box center [243, 154] width 487 height 519
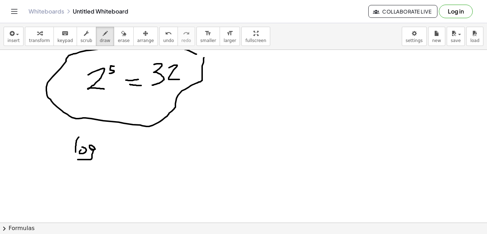
scroll to position [226, 0]
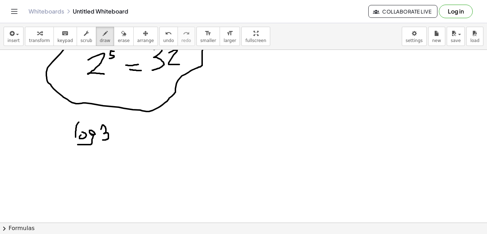
drag, startPoint x: 101, startPoint y: 129, endPoint x: 103, endPoint y: 140, distance: 10.8
click at [103, 140] on div at bounding box center [243, 83] width 487 height 519
drag, startPoint x: 112, startPoint y: 127, endPoint x: 119, endPoint y: 139, distance: 14.6
click at [119, 139] on div at bounding box center [243, 83] width 487 height 519
drag, startPoint x: 92, startPoint y: 146, endPoint x: 100, endPoint y: 151, distance: 9.5
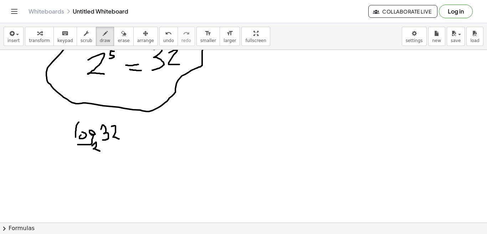
click at [100, 151] on div at bounding box center [243, 83] width 487 height 519
drag, startPoint x: 132, startPoint y: 132, endPoint x: 139, endPoint y: 133, distance: 7.6
click at [139, 133] on div at bounding box center [243, 83] width 487 height 519
drag, startPoint x: 133, startPoint y: 137, endPoint x: 139, endPoint y: 139, distance: 6.7
click at [139, 139] on div at bounding box center [243, 83] width 487 height 519
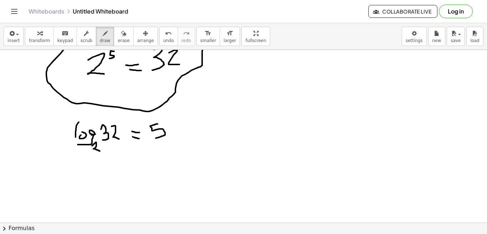
drag, startPoint x: 158, startPoint y: 124, endPoint x: 151, endPoint y: 139, distance: 16.4
click at [151, 139] on div at bounding box center [243, 83] width 487 height 519
drag, startPoint x: 67, startPoint y: 161, endPoint x: 122, endPoint y: 161, distance: 55.3
click at [122, 161] on div at bounding box center [243, 83] width 487 height 519
click at [123, 129] on div at bounding box center [243, 83] width 487 height 519
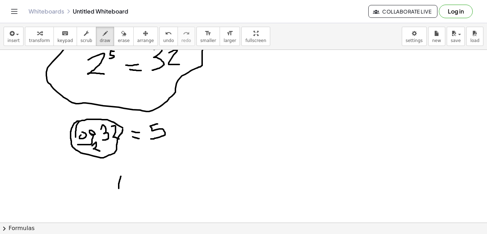
drag, startPoint x: 121, startPoint y: 177, endPoint x: 118, endPoint y: 194, distance: 17.7
click at [118, 194] on div at bounding box center [243, 83] width 487 height 519
click at [134, 179] on div at bounding box center [243, 83] width 487 height 519
drag, startPoint x: 138, startPoint y: 170, endPoint x: 149, endPoint y: 174, distance: 11.7
click at [149, 174] on div at bounding box center [243, 83] width 487 height 519
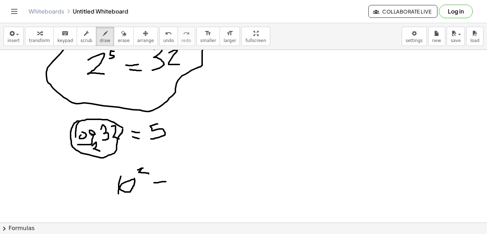
drag, startPoint x: 154, startPoint y: 183, endPoint x: 168, endPoint y: 182, distance: 14.0
click at [168, 182] on div at bounding box center [243, 83] width 487 height 519
drag, startPoint x: 161, startPoint y: 187, endPoint x: 170, endPoint y: 187, distance: 10.0
click at [170, 187] on div at bounding box center [243, 83] width 487 height 519
drag, startPoint x: 182, startPoint y: 172, endPoint x: 178, endPoint y: 188, distance: 16.9
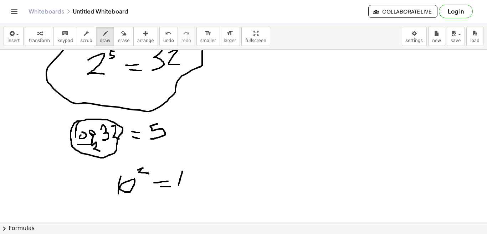
click at [178, 188] on div at bounding box center [243, 83] width 487 height 519
click at [192, 177] on div at bounding box center [243, 83] width 487 height 519
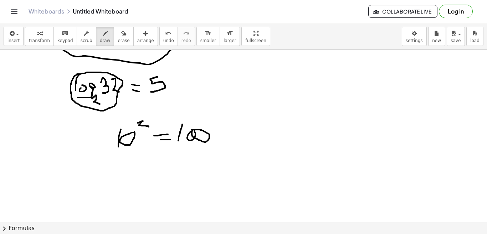
scroll to position [283, 0]
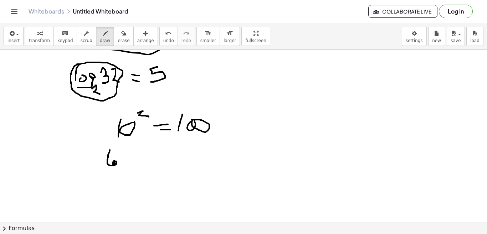
drag, startPoint x: 110, startPoint y: 150, endPoint x: 114, endPoint y: 162, distance: 12.2
click at [114, 162] on div at bounding box center [243, 26] width 487 height 519
drag, startPoint x: 121, startPoint y: 161, endPoint x: 104, endPoint y: 174, distance: 21.6
click at [104, 174] on div at bounding box center [243, 26] width 487 height 519
drag, startPoint x: 129, startPoint y: 156, endPoint x: 129, endPoint y: 164, distance: 7.8
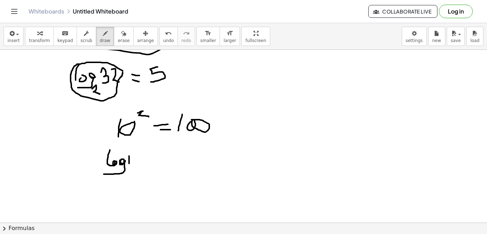
click at [129, 164] on div at bounding box center [243, 26] width 487 height 519
click at [137, 155] on div at bounding box center [243, 26] width 487 height 519
click at [143, 154] on div at bounding box center [243, 26] width 487 height 519
drag, startPoint x: 127, startPoint y: 170, endPoint x: 127, endPoint y: 175, distance: 4.3
click at [127, 175] on div at bounding box center [243, 26] width 487 height 519
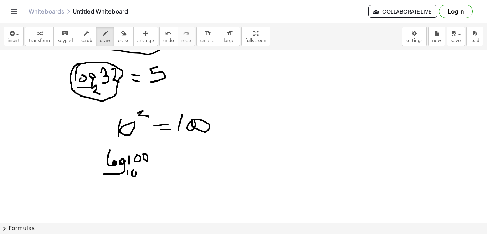
click at [134, 171] on div at bounding box center [243, 26] width 487 height 519
drag, startPoint x: 154, startPoint y: 157, endPoint x: 163, endPoint y: 157, distance: 8.6
click at [163, 157] on div at bounding box center [243, 26] width 487 height 519
drag, startPoint x: 158, startPoint y: 163, endPoint x: 164, endPoint y: 163, distance: 6.1
click at [164, 163] on div at bounding box center [243, 26] width 487 height 519
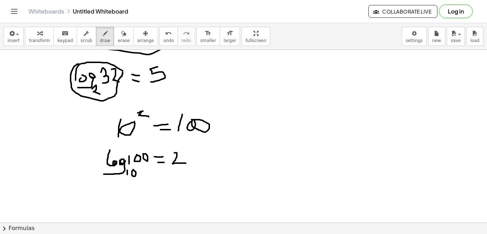
drag, startPoint x: 174, startPoint y: 153, endPoint x: 187, endPoint y: 163, distance: 16.5
click at [187, 163] on div at bounding box center [243, 26] width 487 height 519
drag, startPoint x: 303, startPoint y: 93, endPoint x: 298, endPoint y: 119, distance: 25.9
click at [298, 119] on div at bounding box center [243, 26] width 487 height 519
click at [304, 112] on div at bounding box center [243, 26] width 487 height 519
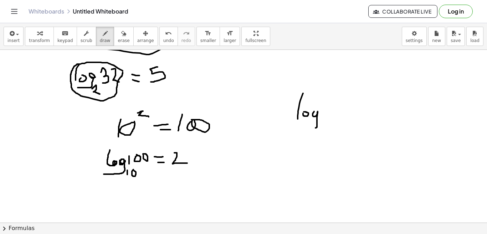
drag, startPoint x: 314, startPoint y: 112, endPoint x: 307, endPoint y: 128, distance: 17.8
click at [307, 128] on div at bounding box center [243, 26] width 487 height 519
drag, startPoint x: 325, startPoint y: 109, endPoint x: 326, endPoint y: 116, distance: 7.5
click at [326, 116] on div at bounding box center [243, 26] width 487 height 519
click at [332, 110] on div at bounding box center [243, 26] width 487 height 519
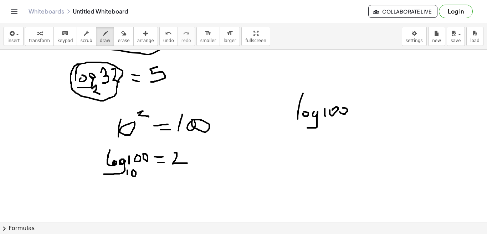
click at [340, 113] on div at bounding box center [243, 26] width 487 height 519
drag, startPoint x: 319, startPoint y: 127, endPoint x: 320, endPoint y: 132, distance: 5.2
click at [320, 132] on div at bounding box center [243, 26] width 487 height 519
click at [325, 127] on div at bounding box center [243, 26] width 487 height 519
drag, startPoint x: 282, startPoint y: 151, endPoint x: 280, endPoint y: 163, distance: 13.0
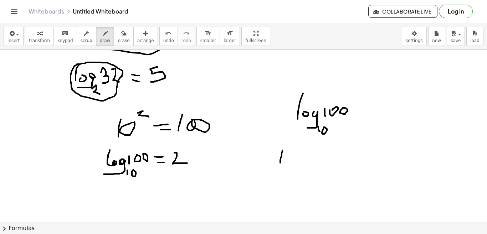
click at [280, 163] on div at bounding box center [243, 26] width 487 height 519
click at [289, 160] on div at bounding box center [243, 26] width 487 height 519
drag, startPoint x: 294, startPoint y: 160, endPoint x: 294, endPoint y: 174, distance: 13.9
click at [294, 174] on div at bounding box center [243, 26] width 487 height 519
drag, startPoint x: 308, startPoint y: 159, endPoint x: 308, endPoint y: 168, distance: 8.2
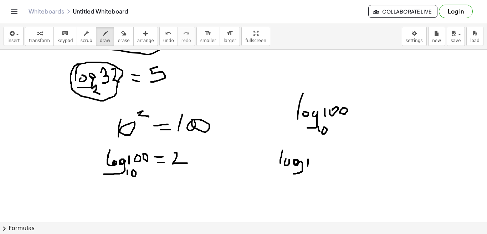
click at [308, 168] on div at bounding box center [243, 26] width 487 height 519
click at [315, 162] on div at bounding box center [243, 26] width 487 height 519
drag, startPoint x: 317, startPoint y: 156, endPoint x: 324, endPoint y: 159, distance: 7.4
click at [324, 159] on div at bounding box center [243, 26] width 487 height 519
click at [303, 177] on div at bounding box center [243, 26] width 487 height 519
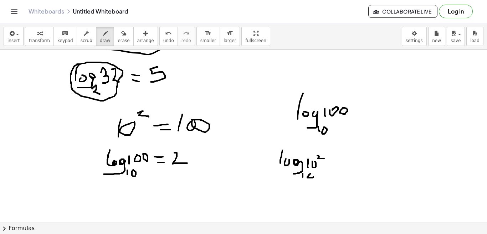
click at [311, 175] on div at bounding box center [243, 26] width 487 height 519
drag, startPoint x: 350, startPoint y: 160, endPoint x: 361, endPoint y: 172, distance: 15.6
click at [361, 172] on div at bounding box center [243, 26] width 487 height 519
drag, startPoint x: 368, startPoint y: 151, endPoint x: 368, endPoint y: 163, distance: 12.1
click at [368, 163] on div at bounding box center [243, 26] width 487 height 519
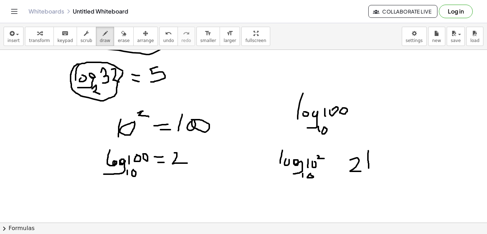
drag, startPoint x: 369, startPoint y: 164, endPoint x: 370, endPoint y: 170, distance: 6.9
click at [370, 170] on div at bounding box center [243, 26] width 487 height 519
click at [377, 164] on div at bounding box center [243, 26] width 487 height 519
drag, startPoint x: 384, startPoint y: 162, endPoint x: 380, endPoint y: 179, distance: 17.7
click at [380, 179] on div at bounding box center [243, 26] width 487 height 519
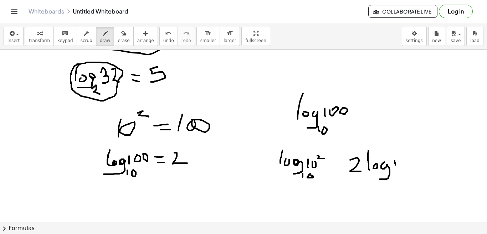
drag, startPoint x: 395, startPoint y: 161, endPoint x: 396, endPoint y: 166, distance: 5.2
click at [396, 166] on div at bounding box center [243, 26] width 487 height 519
click at [402, 156] on div at bounding box center [243, 26] width 487 height 519
drag, startPoint x: 392, startPoint y: 176, endPoint x: 392, endPoint y: 182, distance: 6.1
click at [392, 182] on div at bounding box center [243, 26] width 487 height 519
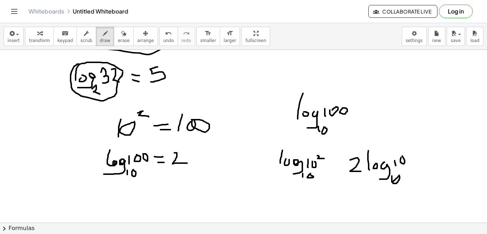
click at [400, 177] on div at bounding box center [243, 26] width 487 height 519
drag, startPoint x: 407, startPoint y: 152, endPoint x: 384, endPoint y: 170, distance: 29.2
click at [384, 170] on div at bounding box center [243, 26] width 487 height 519
drag, startPoint x: 398, startPoint y: 172, endPoint x: 371, endPoint y: 182, distance: 29.4
click at [371, 182] on div at bounding box center [243, 26] width 487 height 519
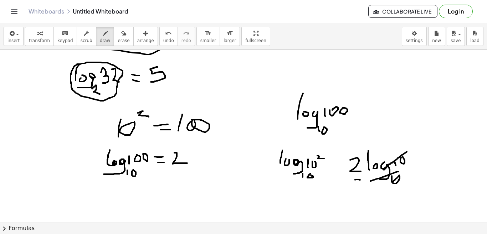
drag, startPoint x: 355, startPoint y: 180, endPoint x: 360, endPoint y: 180, distance: 5.0
click at [360, 180] on div at bounding box center [243, 26] width 487 height 519
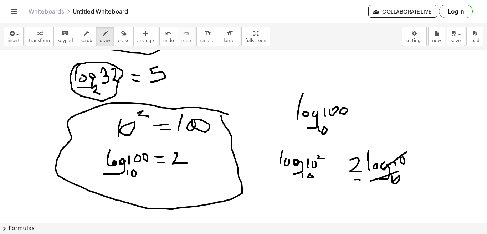
drag, startPoint x: 228, startPoint y: 114, endPoint x: 221, endPoint y: 114, distance: 7.5
click at [221, 114] on div at bounding box center [243, 26] width 487 height 519
drag, startPoint x: 229, startPoint y: 54, endPoint x: 219, endPoint y: 72, distance: 20.6
click at [219, 72] on div at bounding box center [243, 26] width 487 height 519
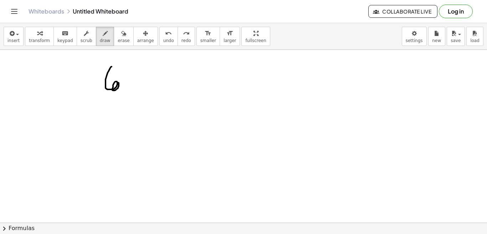
drag, startPoint x: 112, startPoint y: 67, endPoint x: 118, endPoint y: 83, distance: 17.4
click at [118, 83] on div at bounding box center [243, 26] width 487 height 519
drag, startPoint x: 127, startPoint y: 82, endPoint x: 121, endPoint y: 96, distance: 15.8
click at [121, 96] on div at bounding box center [243, 26] width 487 height 519
drag, startPoint x: 142, startPoint y: 80, endPoint x: 149, endPoint y: 84, distance: 8.6
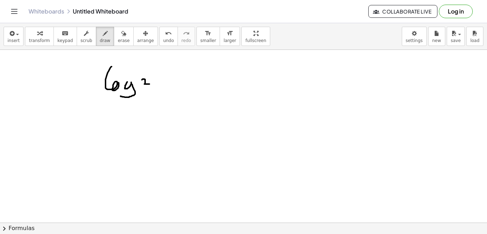
click at [149, 84] on div at bounding box center [243, 26] width 487 height 519
click at [139, 93] on div at bounding box center [243, 26] width 487 height 519
drag, startPoint x: 139, startPoint y: 93, endPoint x: 144, endPoint y: 100, distance: 7.6
click at [144, 100] on div at bounding box center [243, 26] width 487 height 519
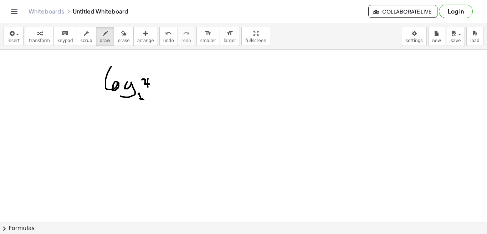
drag, startPoint x: 148, startPoint y: 79, endPoint x: 148, endPoint y: 87, distance: 8.2
click at [148, 87] on div at bounding box center [243, 26] width 487 height 519
drag, startPoint x: 160, startPoint y: 86, endPoint x: 168, endPoint y: 86, distance: 8.6
click at [168, 86] on div at bounding box center [243, 26] width 487 height 519
drag, startPoint x: 163, startPoint y: 90, endPoint x: 170, endPoint y: 91, distance: 6.9
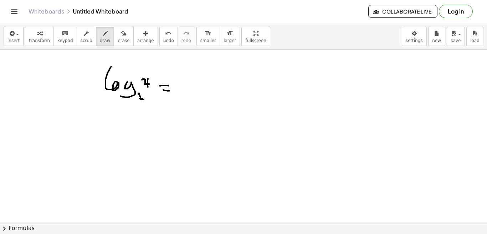
click at [170, 91] on div at bounding box center [243, 26] width 487 height 519
drag, startPoint x: 182, startPoint y: 82, endPoint x: 191, endPoint y: 90, distance: 12.1
click at [191, 90] on div at bounding box center [243, 26] width 487 height 519
drag, startPoint x: 115, startPoint y: 119, endPoint x: 122, endPoint y: 131, distance: 13.5
click at [122, 131] on div at bounding box center [243, 26] width 487 height 519
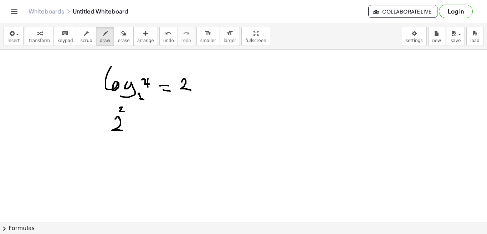
drag, startPoint x: 119, startPoint y: 108, endPoint x: 124, endPoint y: 112, distance: 5.8
click at [124, 112] on div at bounding box center [243, 26] width 487 height 519
drag, startPoint x: 127, startPoint y: 119, endPoint x: 131, endPoint y: 121, distance: 3.8
click at [131, 121] on div at bounding box center [243, 26] width 487 height 519
drag, startPoint x: 129, startPoint y: 123, endPoint x: 133, endPoint y: 123, distance: 4.3
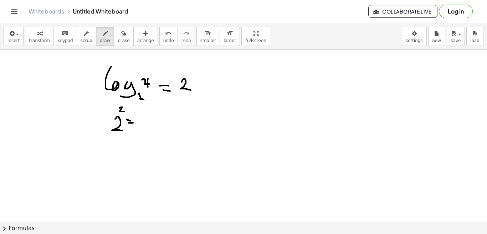
click at [133, 123] on div at bounding box center [243, 26] width 487 height 519
drag, startPoint x: 141, startPoint y: 118, endPoint x: 157, endPoint y: 122, distance: 16.0
click at [157, 122] on div at bounding box center [243, 26] width 487 height 519
drag, startPoint x: 153, startPoint y: 117, endPoint x: 147, endPoint y: 133, distance: 17.5
click at [147, 133] on div at bounding box center [243, 26] width 487 height 519
